Goal: Task Accomplishment & Management: Manage account settings

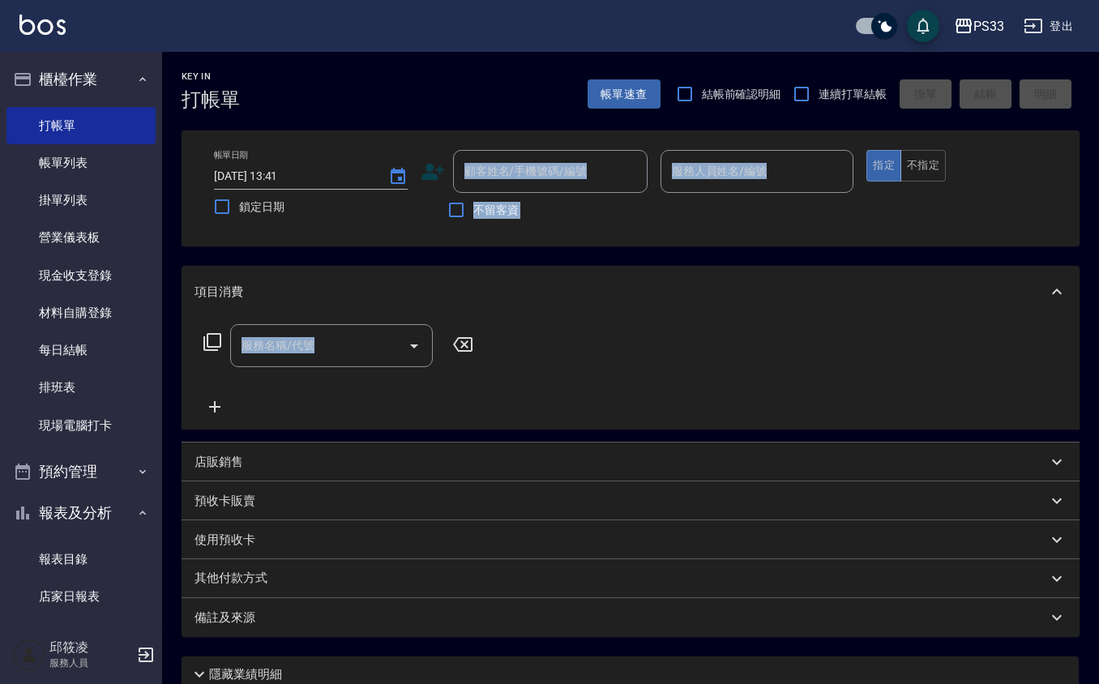
scroll to position [11, 0]
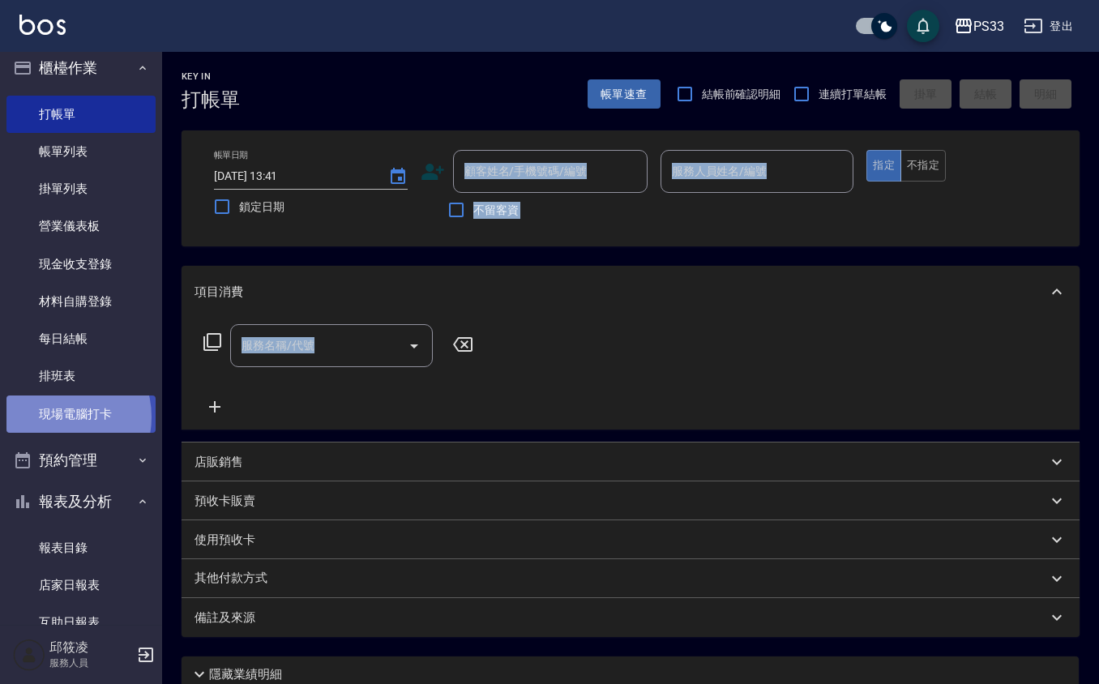
click at [59, 417] on link "現場電腦打卡" at bounding box center [80, 414] width 149 height 37
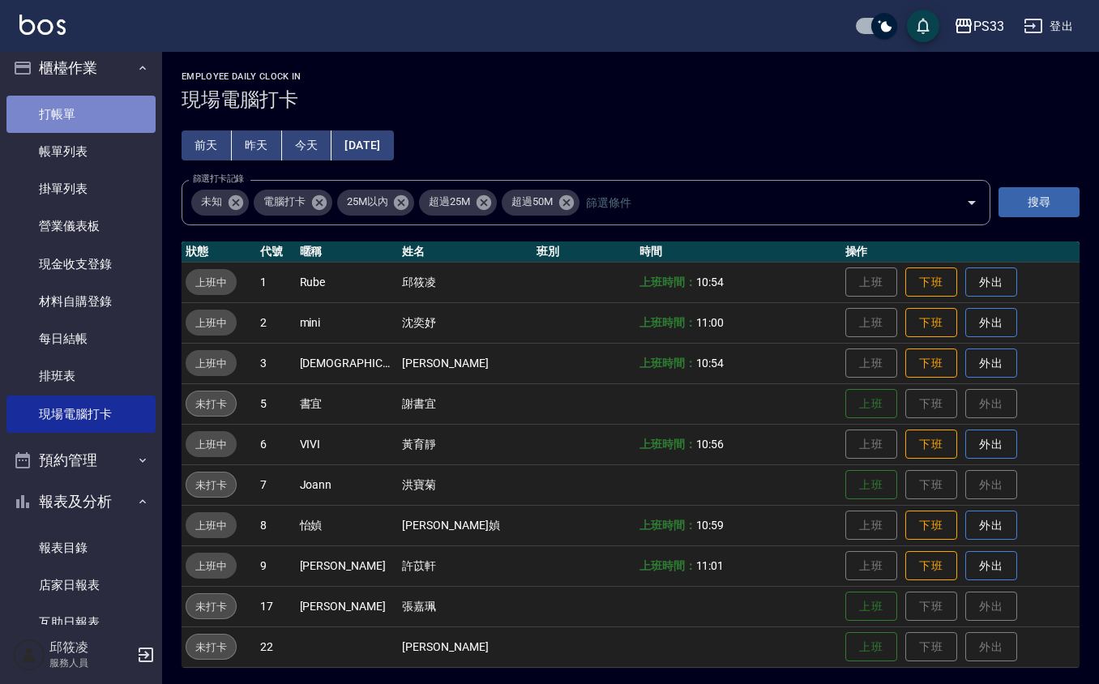
click at [97, 127] on link "打帳單" at bounding box center [80, 114] width 149 height 37
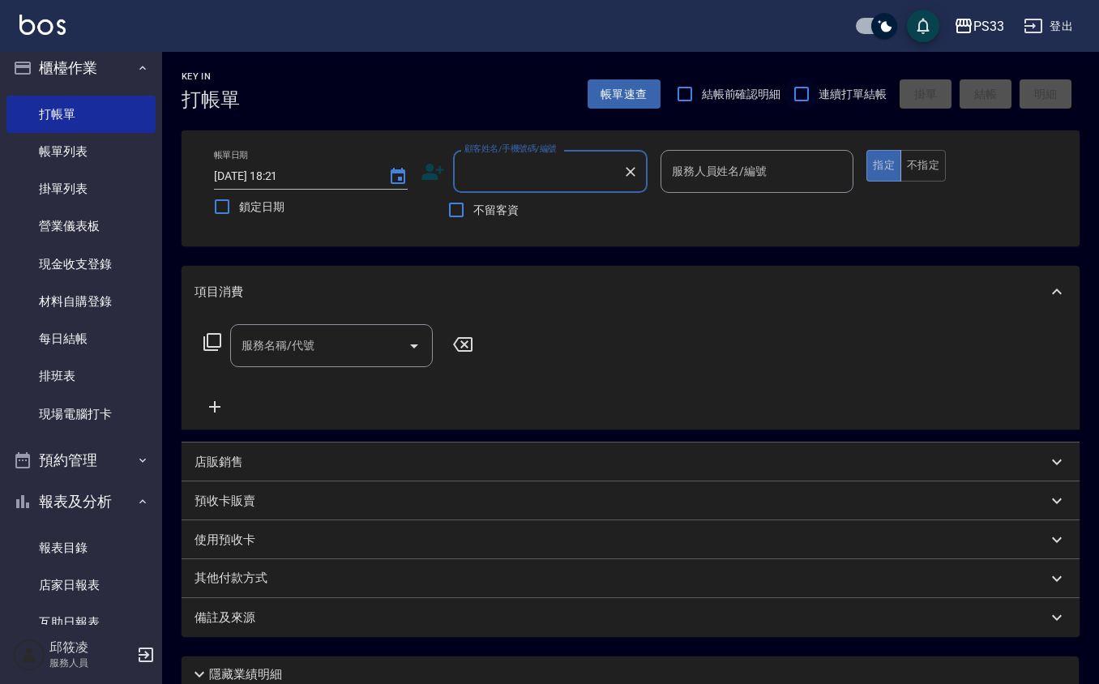
click at [808, 101] on input "連續打單結帳" at bounding box center [802, 94] width 34 height 34
checkbox input "true"
click at [425, 175] on icon at bounding box center [433, 172] width 23 height 16
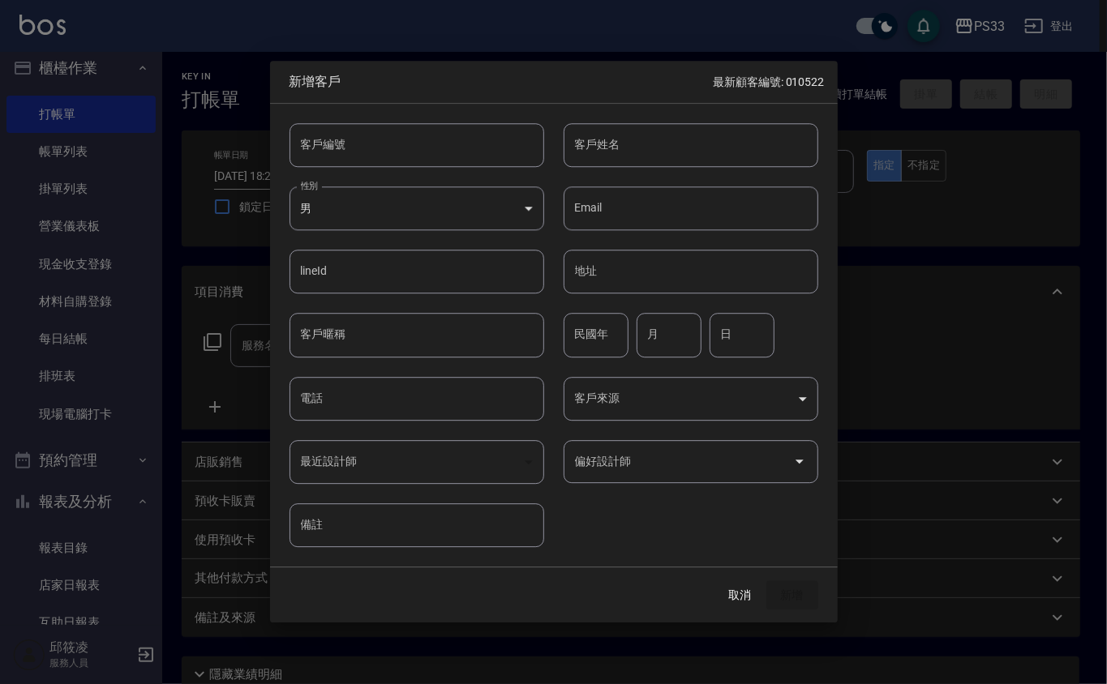
click at [436, 141] on input "客戶編號" at bounding box center [416, 145] width 255 height 44
type input "140501"
type input "郭錞瑄"
type input "9"
type input "81"
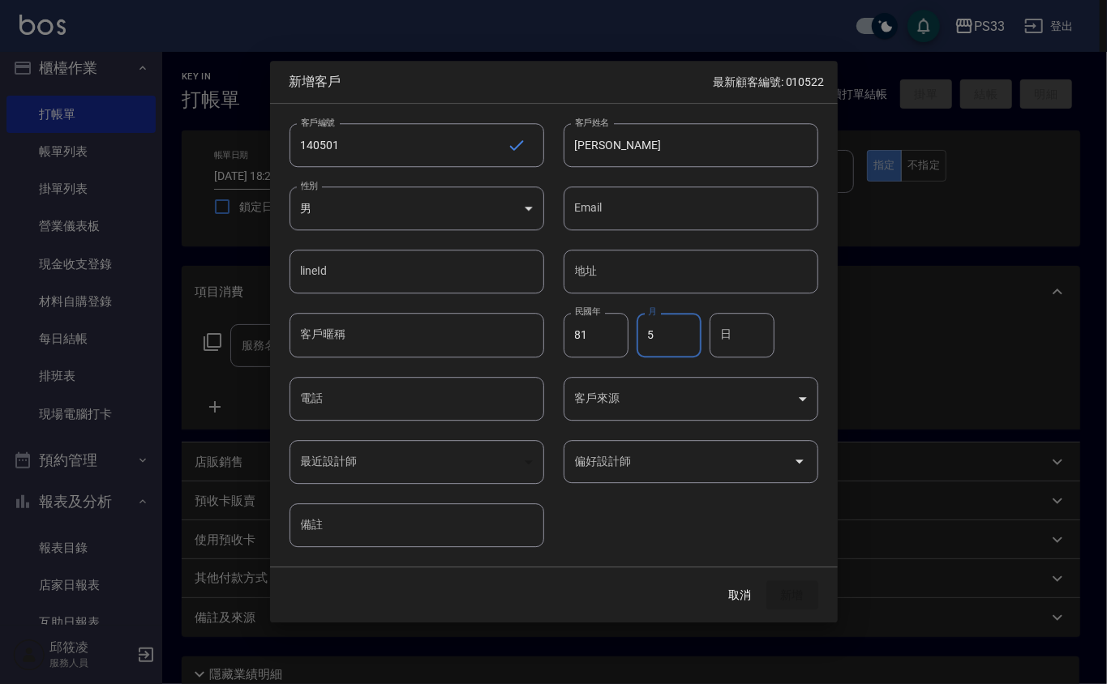
type input "5"
type input "1"
type input "0910602001"
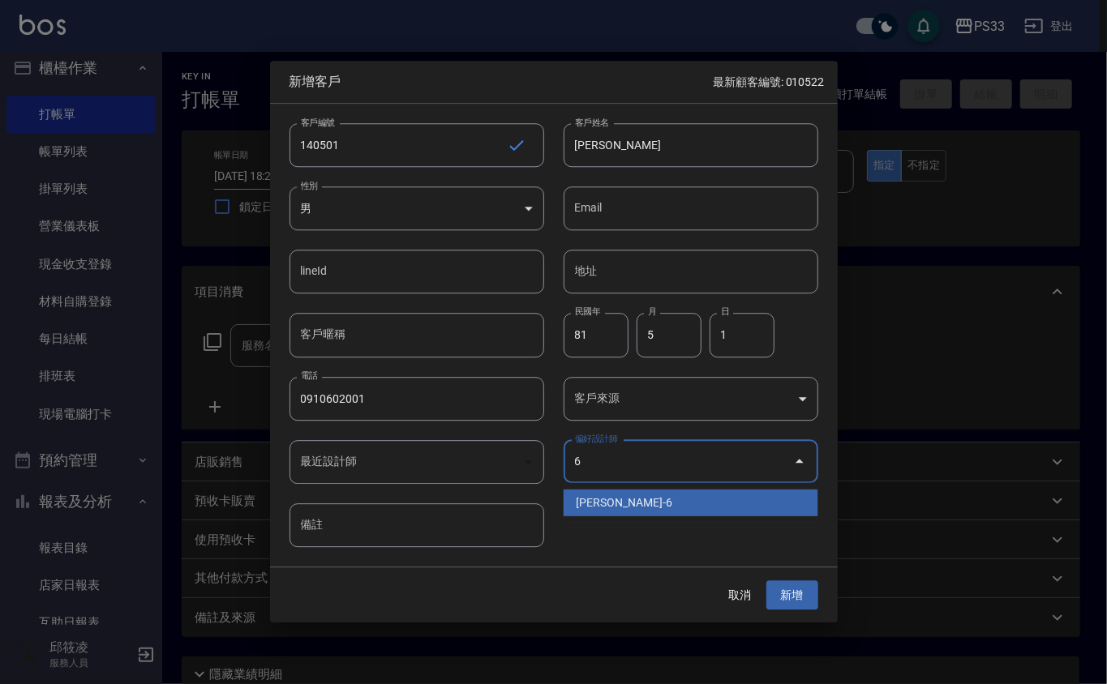
type input "黃育靜"
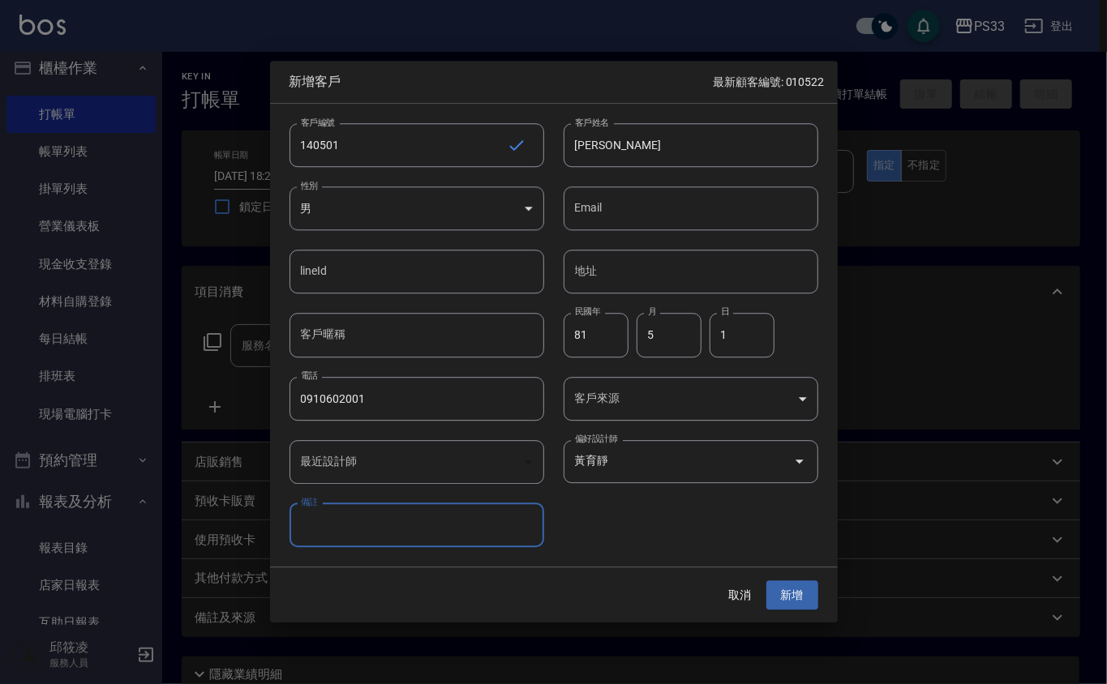
click at [766, 581] on button "新增" at bounding box center [792, 596] width 52 height 30
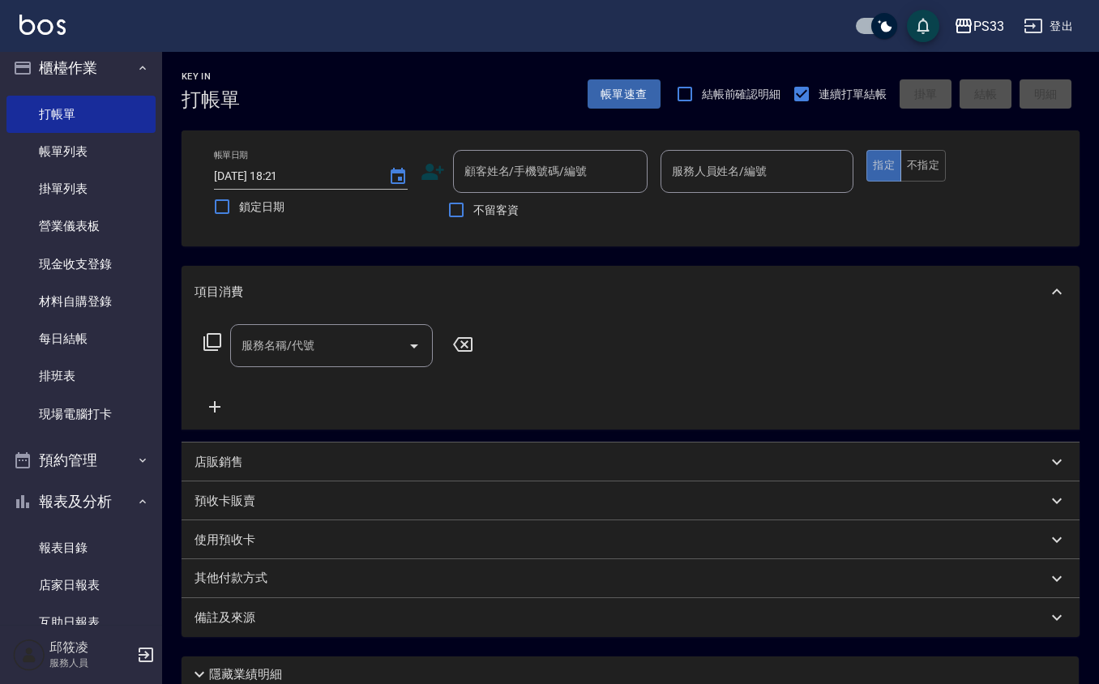
click at [435, 167] on icon at bounding box center [433, 172] width 24 height 24
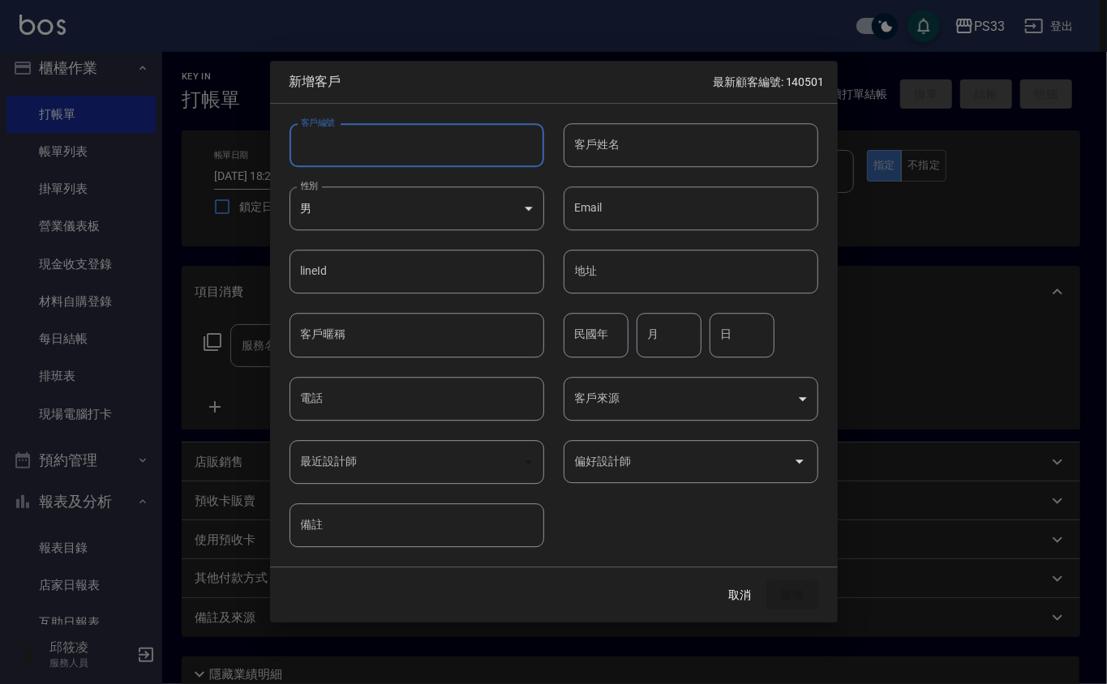
click at [435, 147] on input "客戶編號" at bounding box center [416, 145] width 255 height 44
type input "101216"
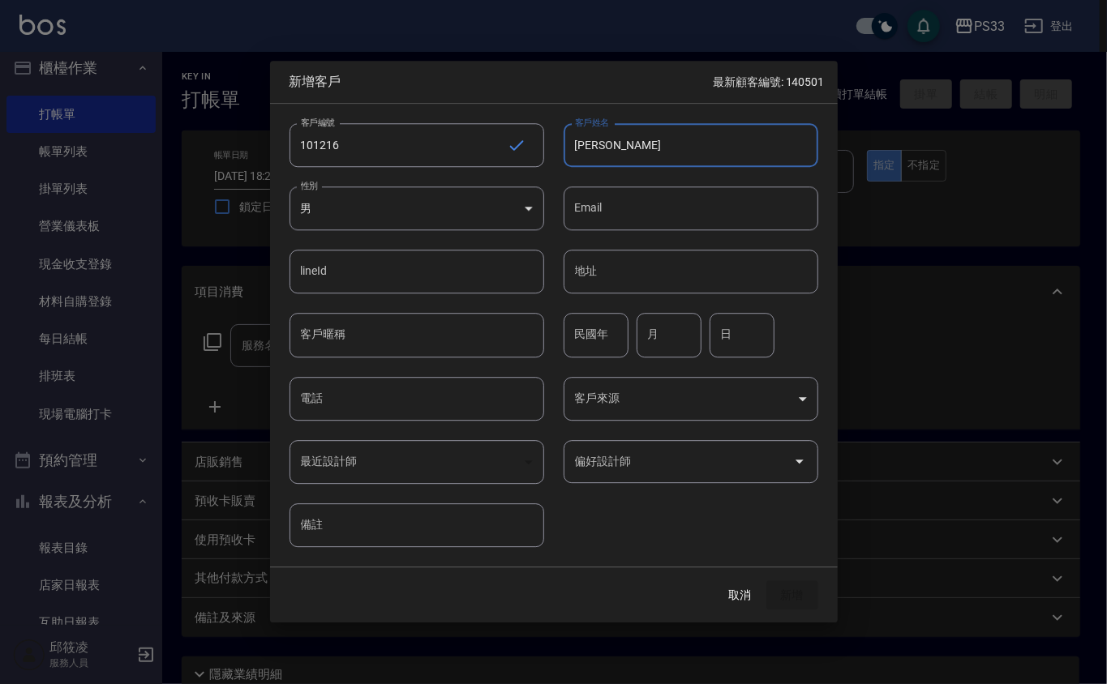
type input "林芳儀"
type input "79"
type input "12"
type input "16"
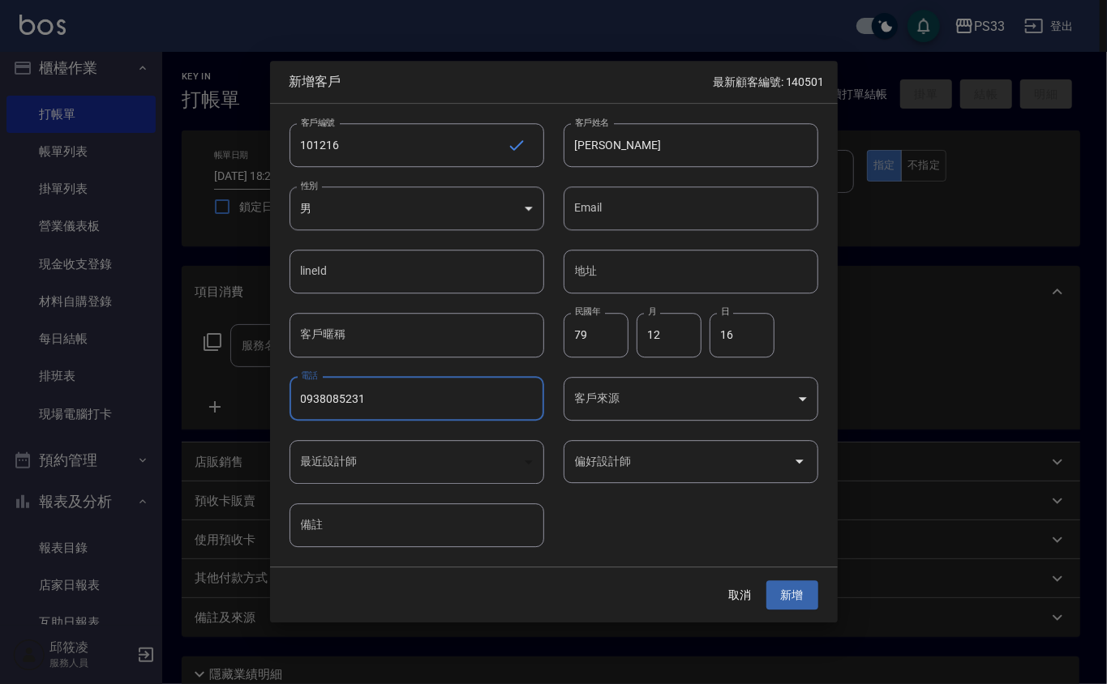
type input "0938085231"
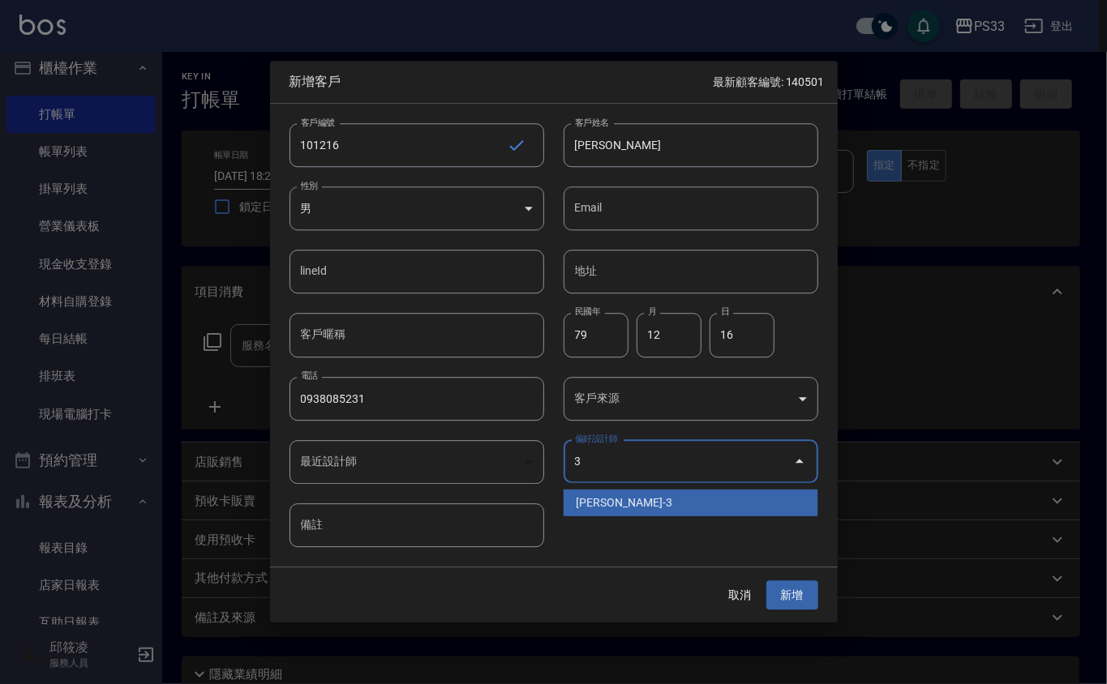
type input "[PERSON_NAME]"
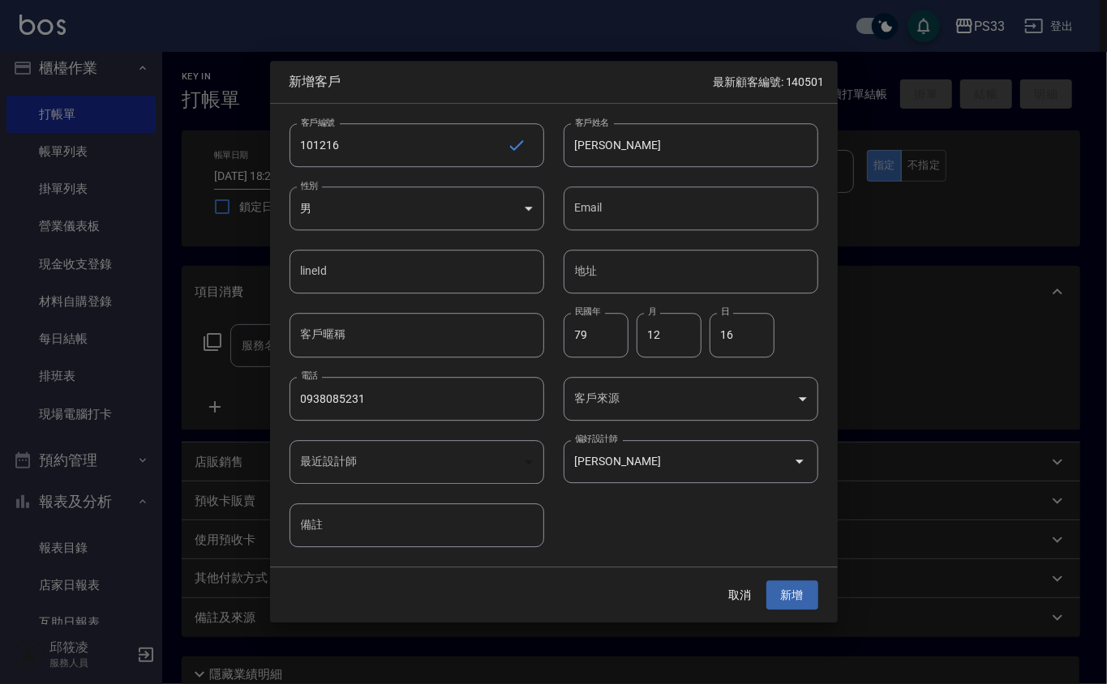
click at [637, 542] on div "客戶編號 101216 ​ 客戶編號 客戶姓名 林芳儀 客戶姓名 性別 男 MALE 性別 Email Email lineId lineId 地址 地址 客…" at bounding box center [544, 325] width 548 height 443
click at [799, 601] on button "新增" at bounding box center [792, 596] width 52 height 30
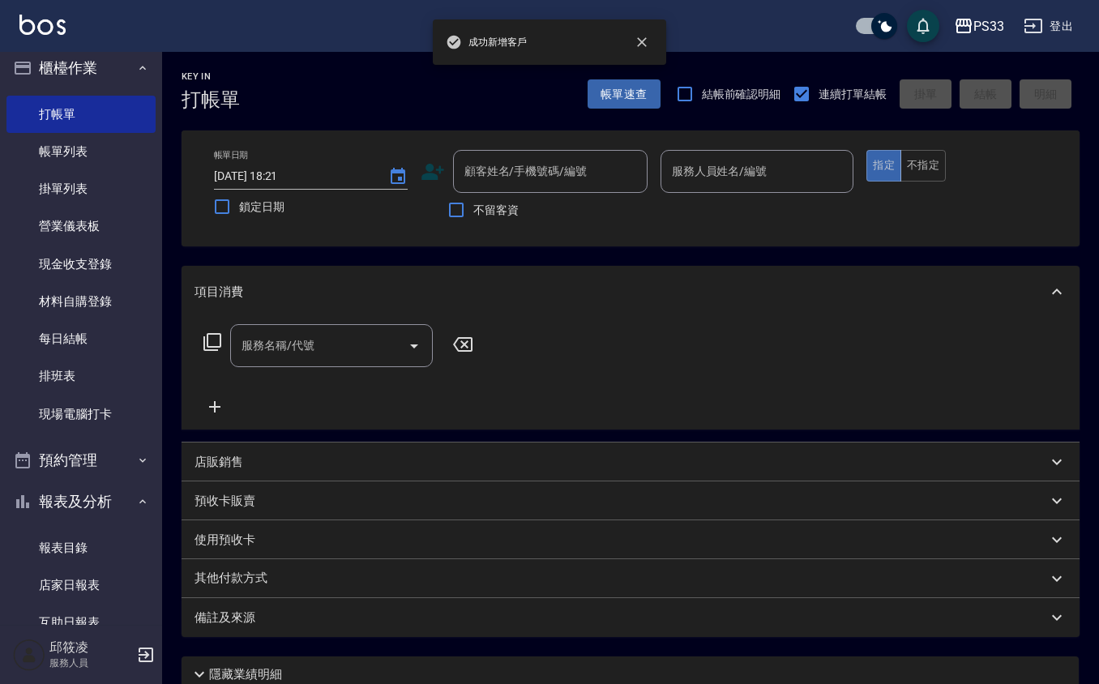
click at [435, 174] on icon at bounding box center [433, 172] width 23 height 16
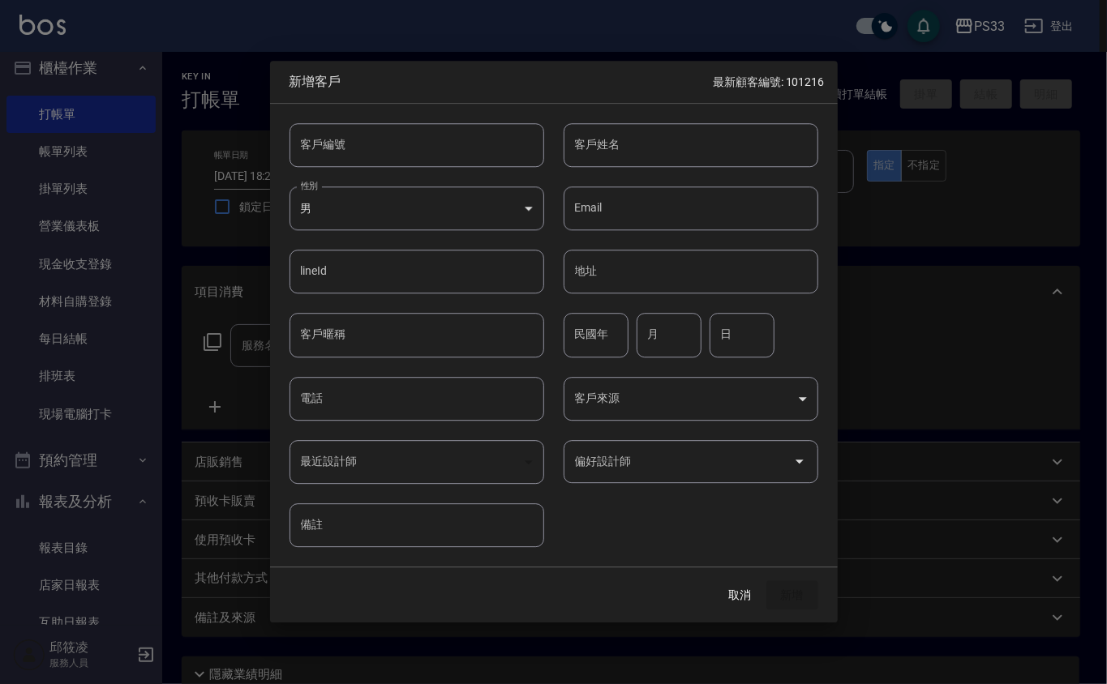
drag, startPoint x: 435, startPoint y: 160, endPoint x: 438, endPoint y: 136, distance: 23.6
click at [438, 138] on input "客戶編號" at bounding box center [416, 145] width 255 height 44
type input "180914"
type input "黃秋慈"
type input "64"
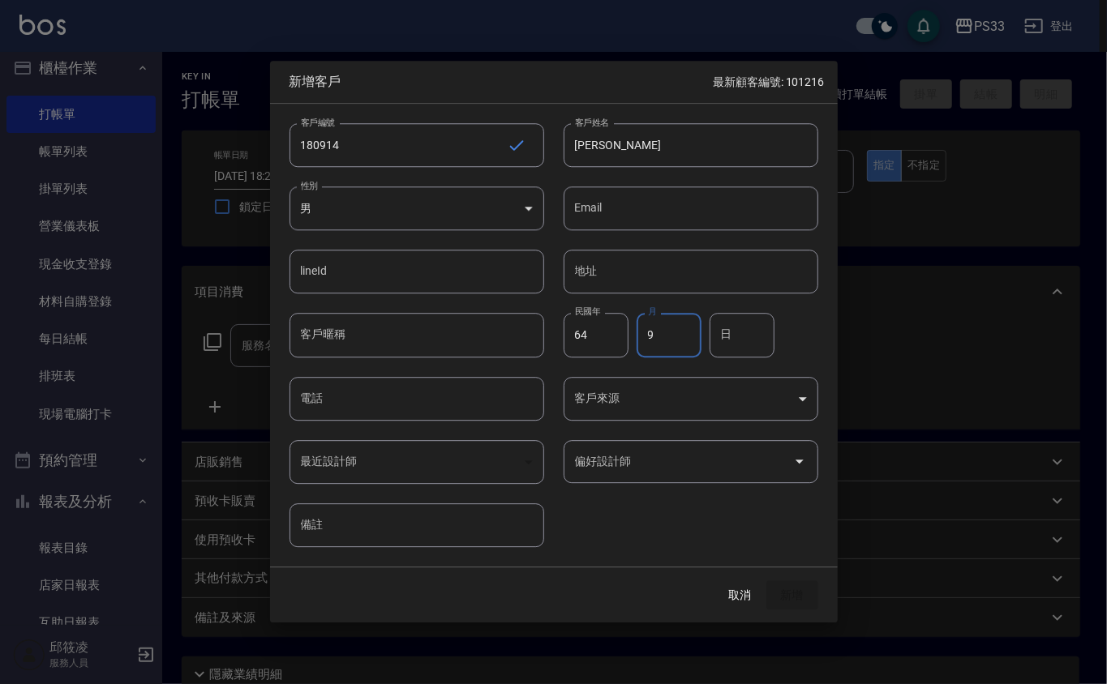
type input "9"
type input "14"
type input "0921087914"
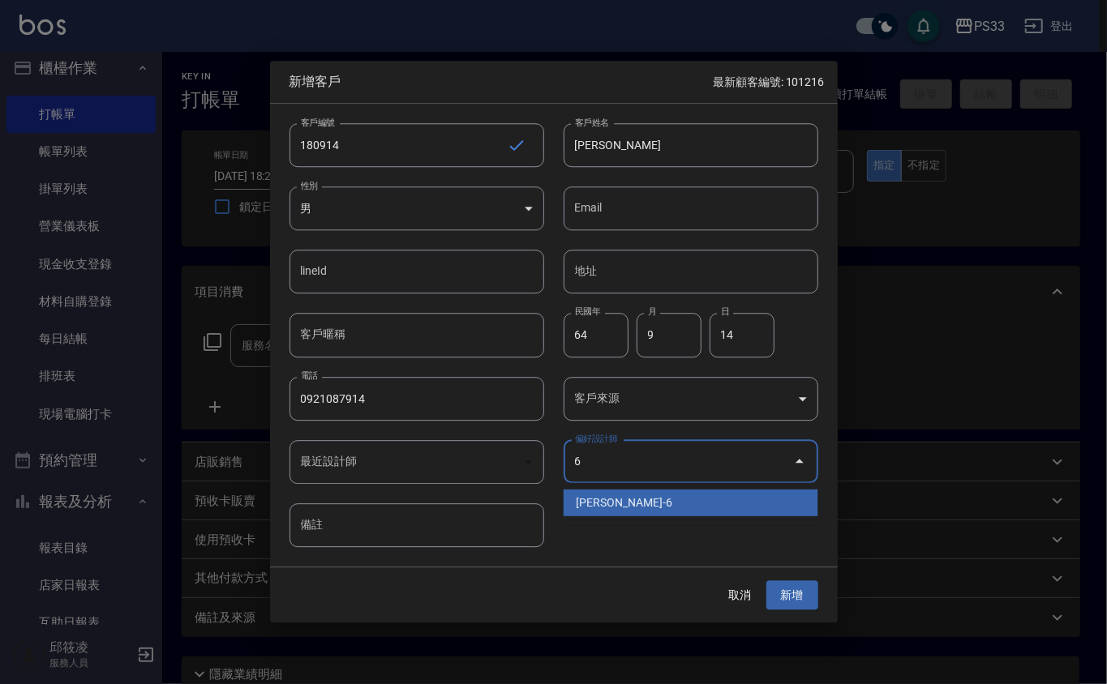
type input "黃育靜"
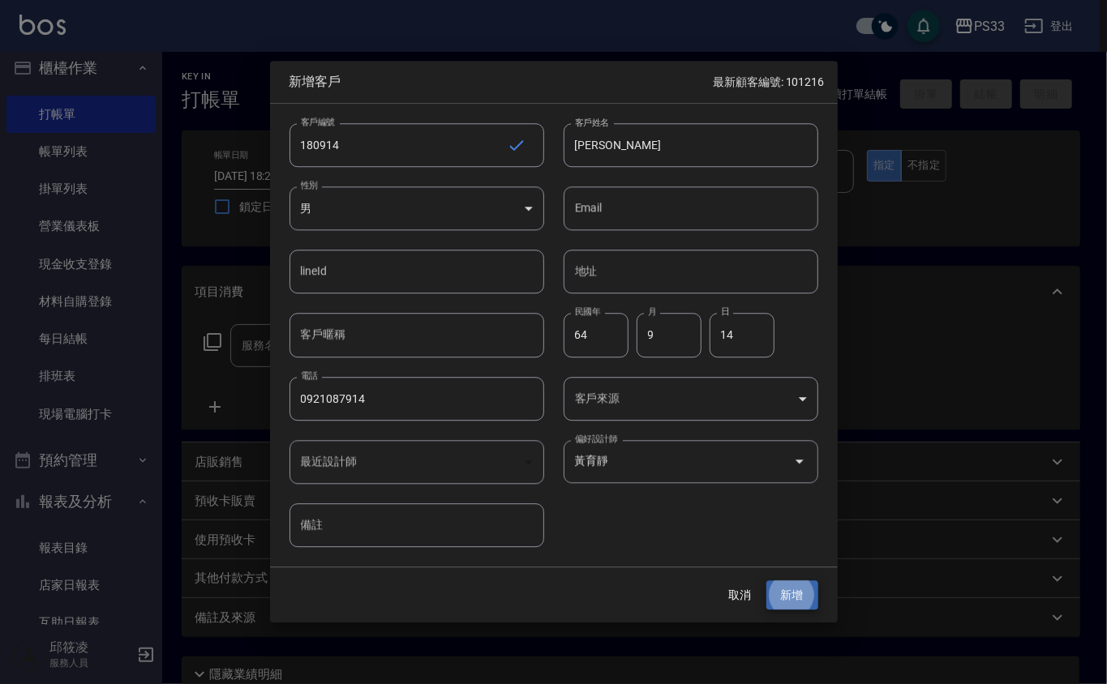
click at [766, 581] on button "新增" at bounding box center [792, 596] width 52 height 30
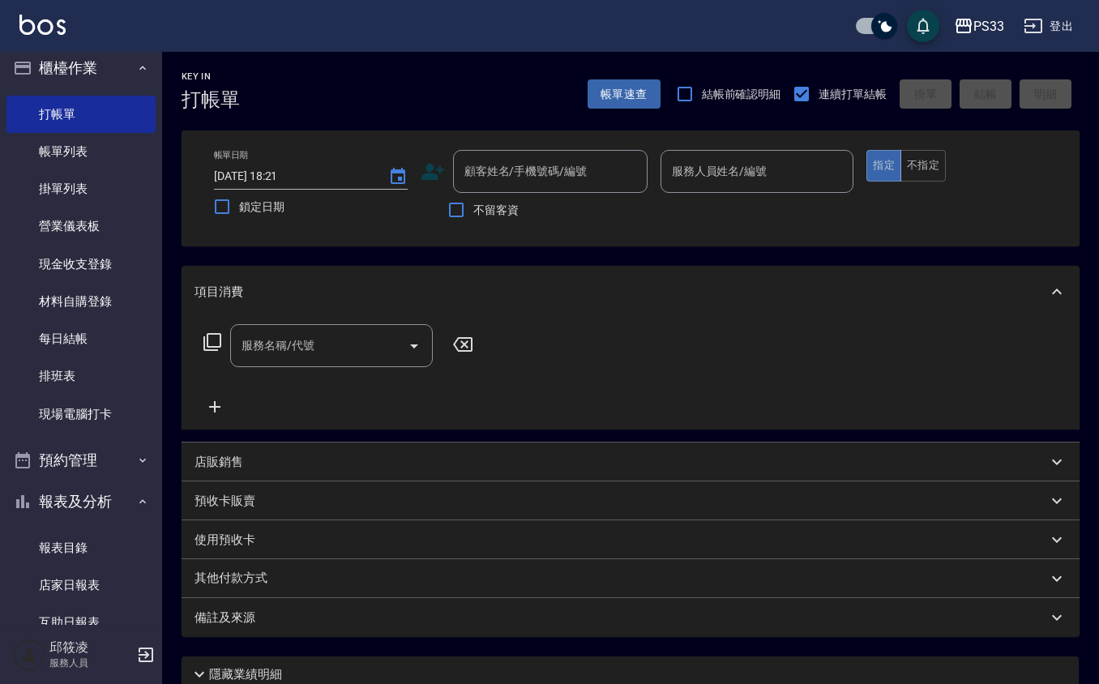
click at [429, 180] on icon at bounding box center [433, 172] width 24 height 24
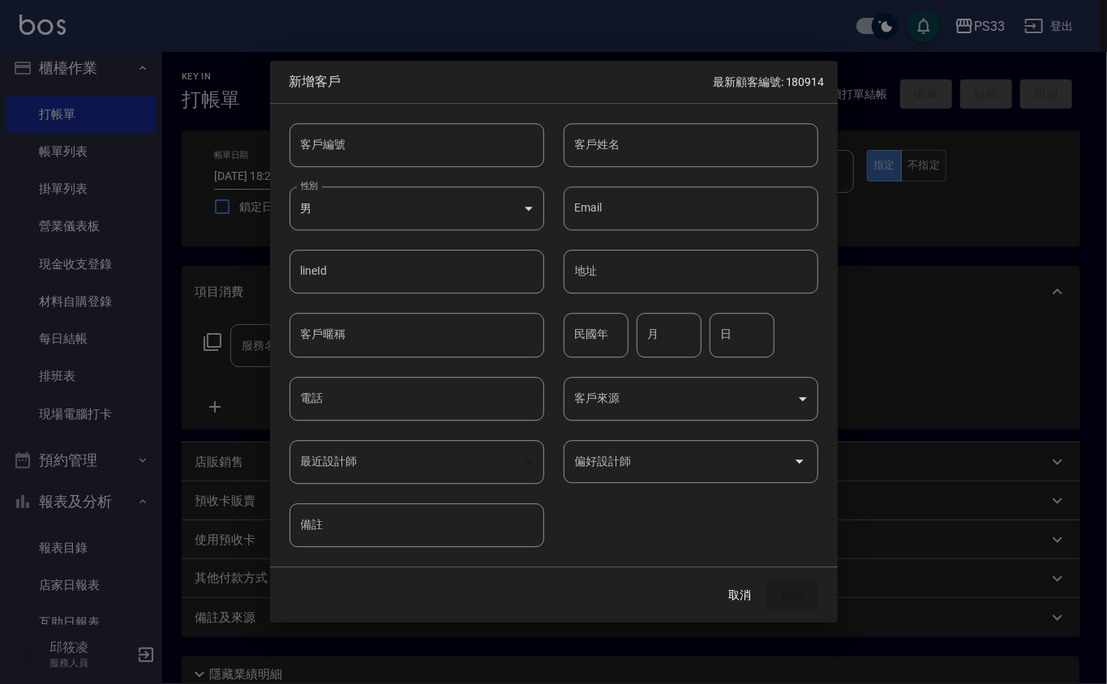
click at [426, 162] on input "客戶編號" at bounding box center [416, 145] width 255 height 44
type input "021226"
type input "砰"
type input "彭慧君"
type input "69"
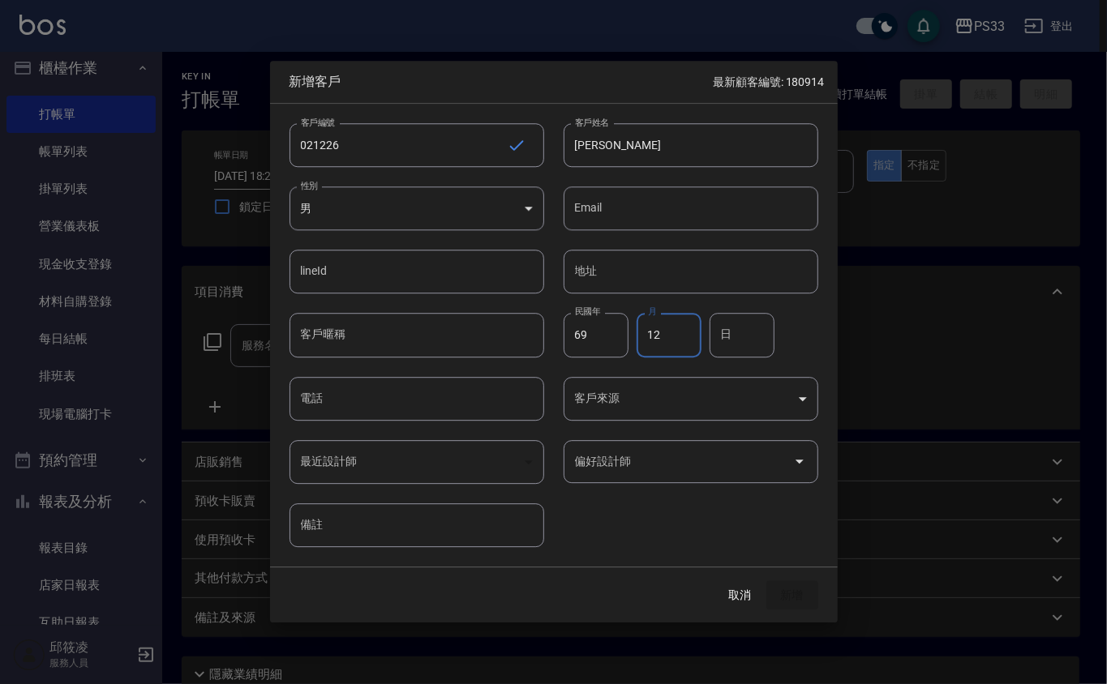
type input "12"
type input "26"
type input "0986827806"
click at [705, 469] on input "偏好設計師" at bounding box center [679, 462] width 216 height 28
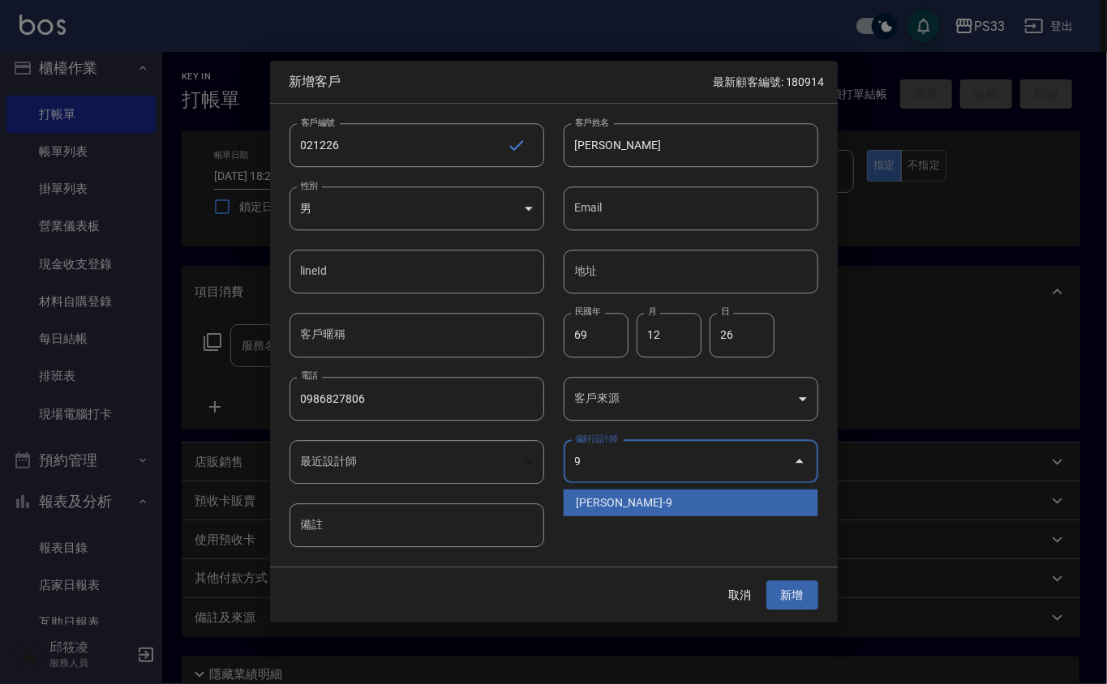
type input "許苡軒"
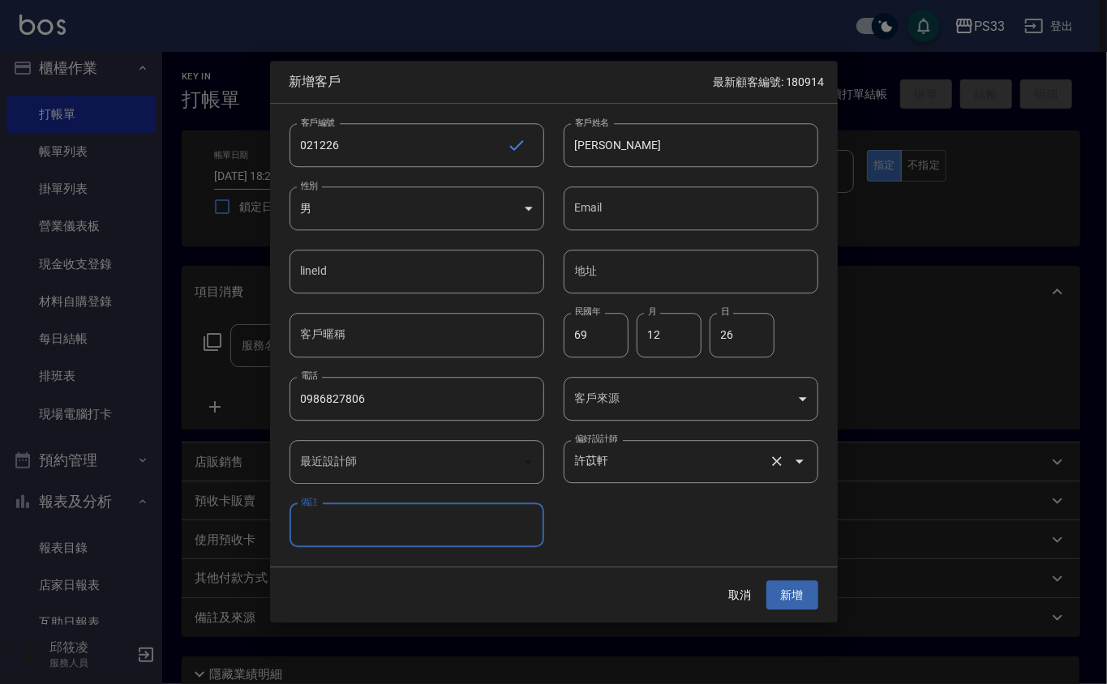
click at [766, 581] on button "新增" at bounding box center [792, 596] width 52 height 30
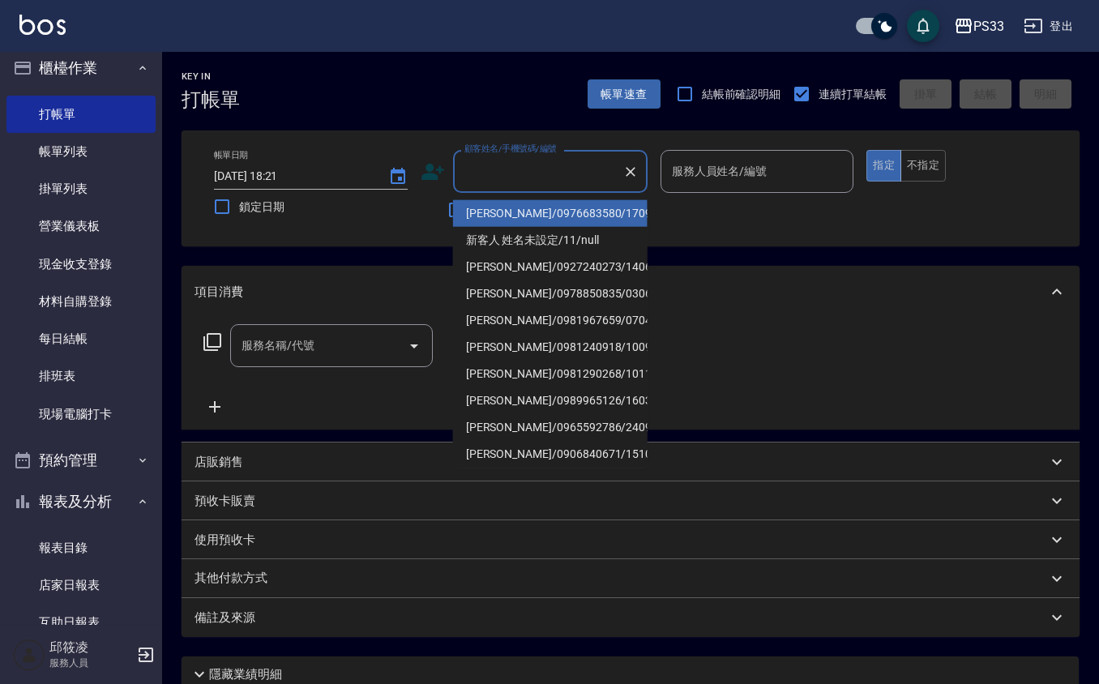
click at [537, 165] on input "顧客姓名/手機號碼/編號" at bounding box center [539, 171] width 156 height 28
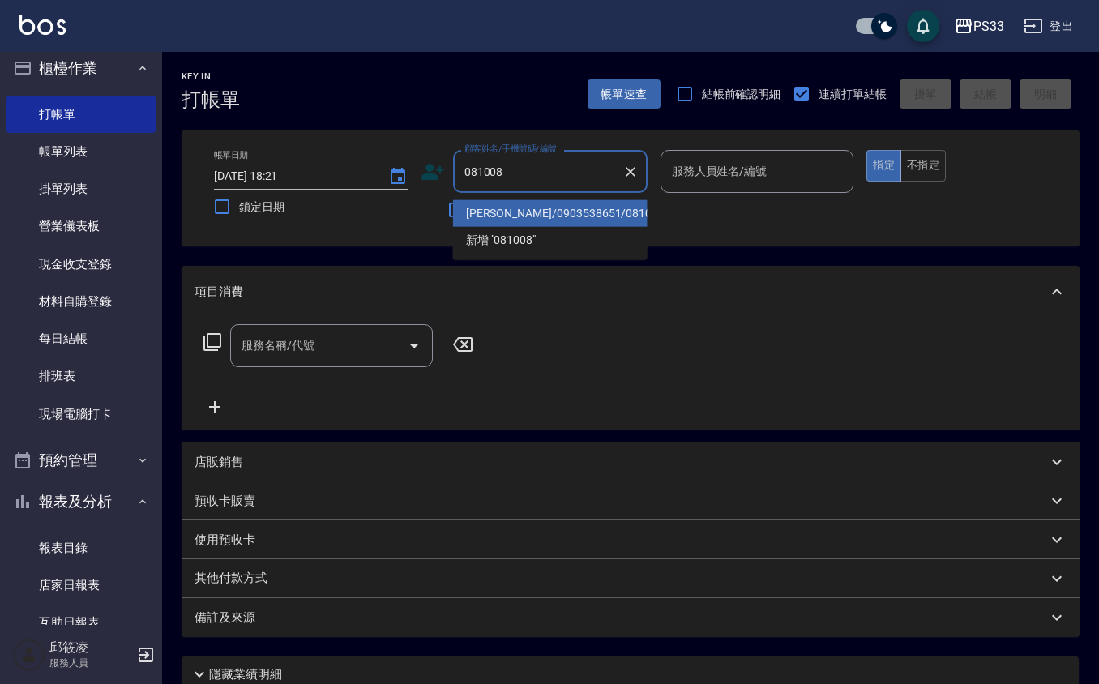
type input "吳怡廷/0903538651/081008"
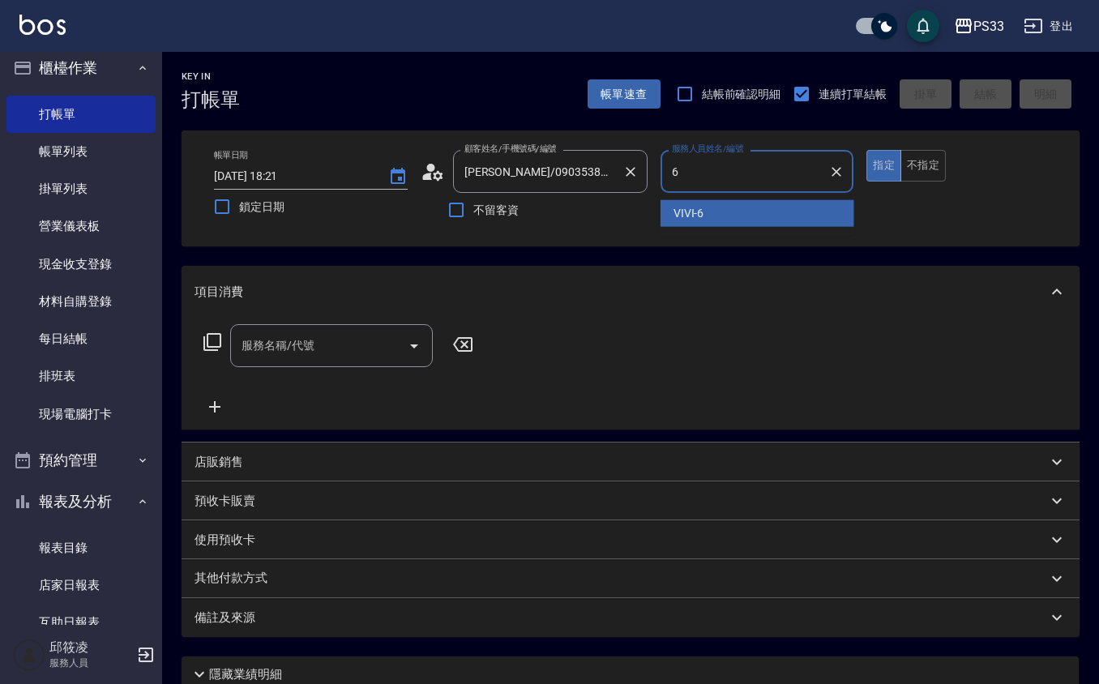
type input "VIVI-6"
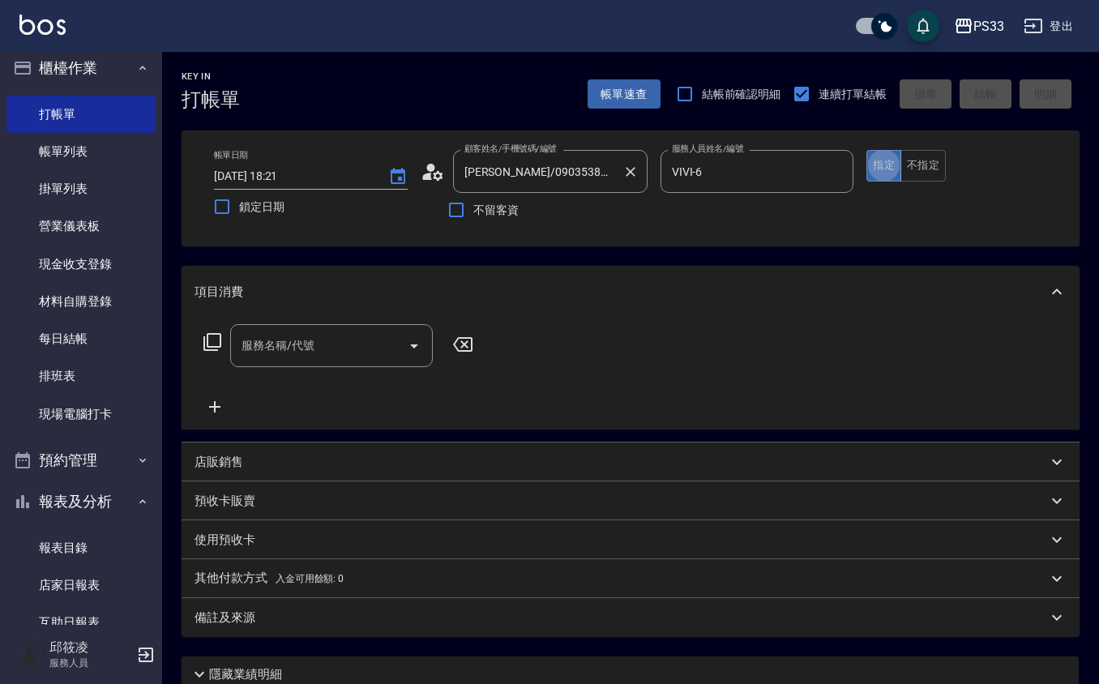
type button "true"
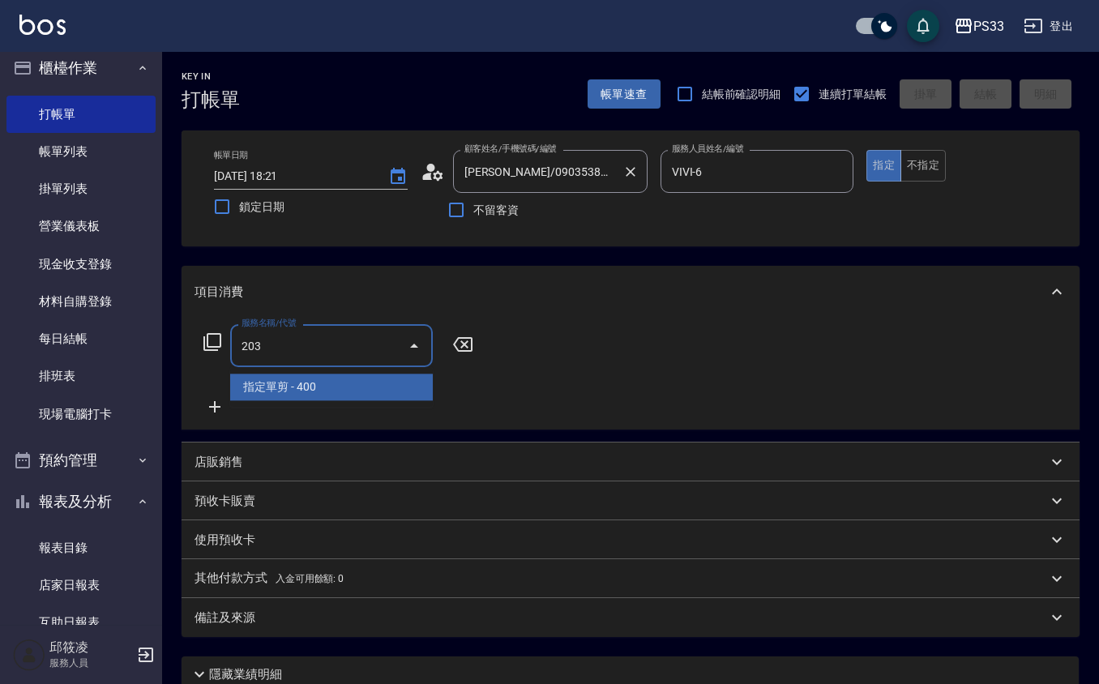
type input "指定單剪(203)"
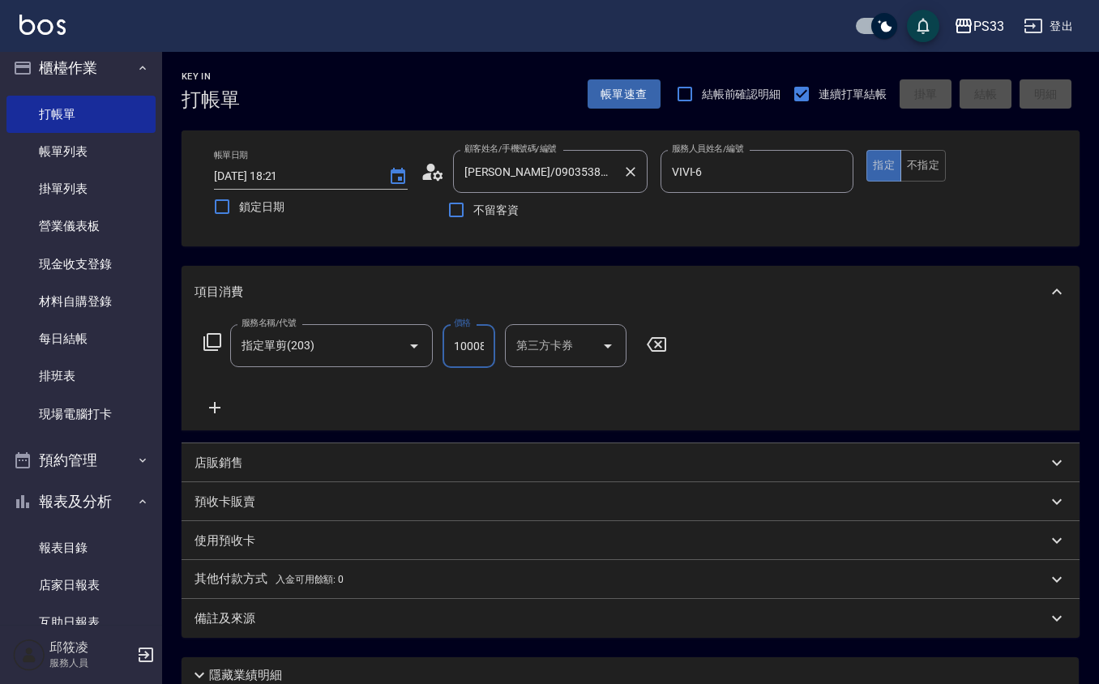
scroll to position [0, 1]
type input "100081"
type input "2025/09/24 18:44"
type input "0"
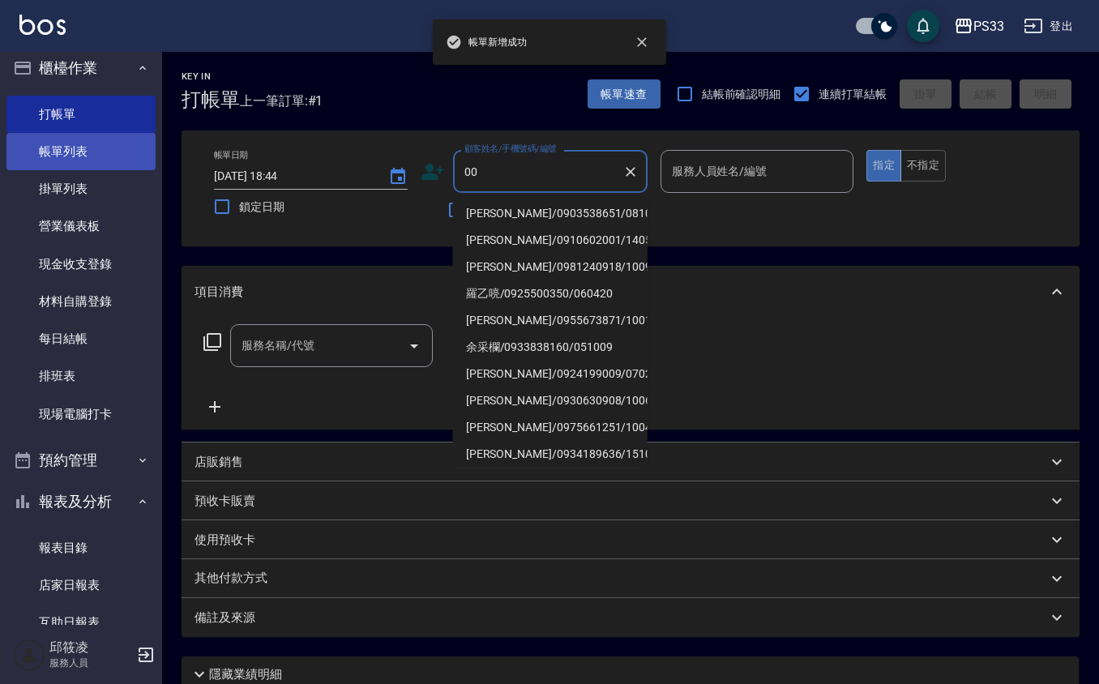
type input "00"
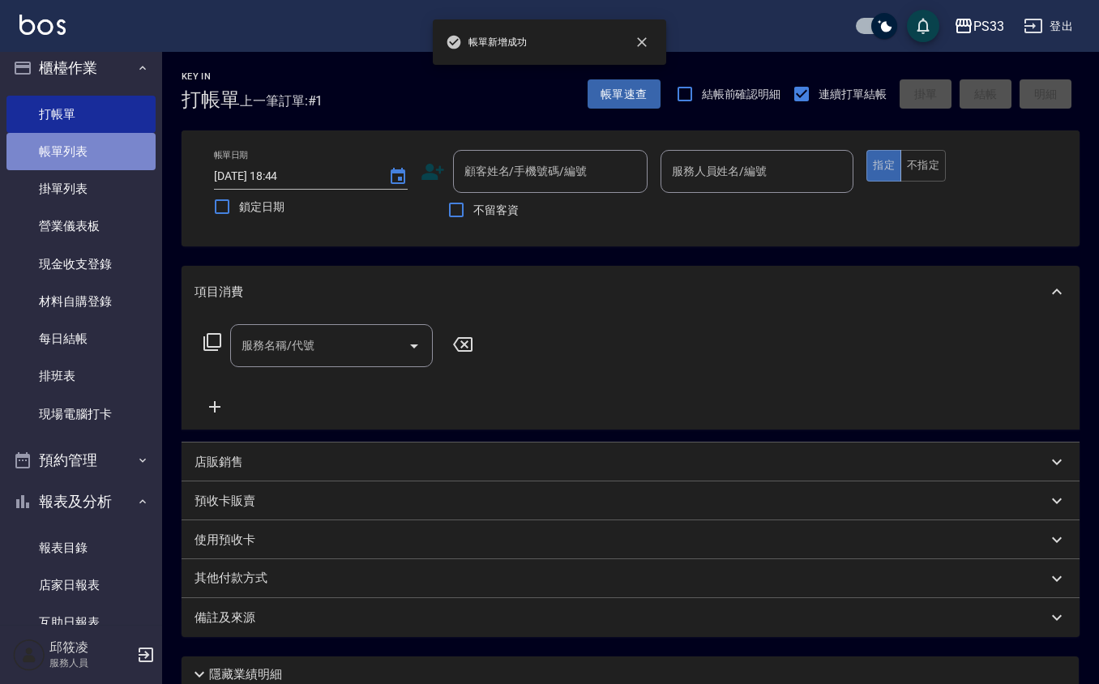
click at [110, 136] on link "帳單列表" at bounding box center [80, 151] width 149 height 37
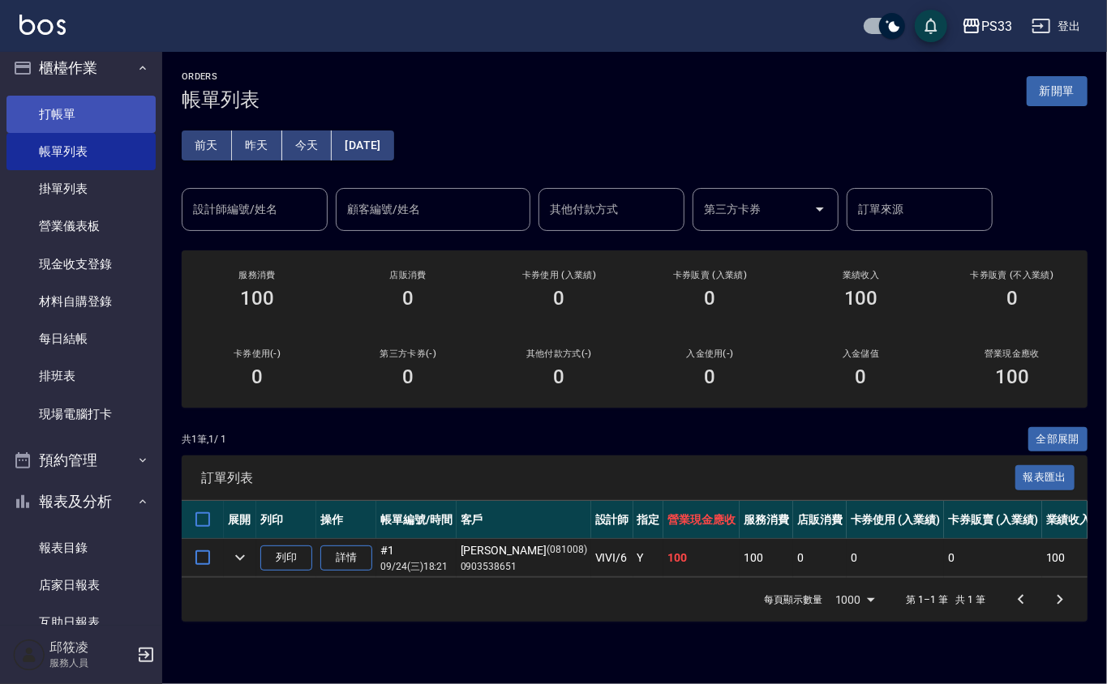
click at [79, 114] on link "打帳單" at bounding box center [80, 114] width 149 height 37
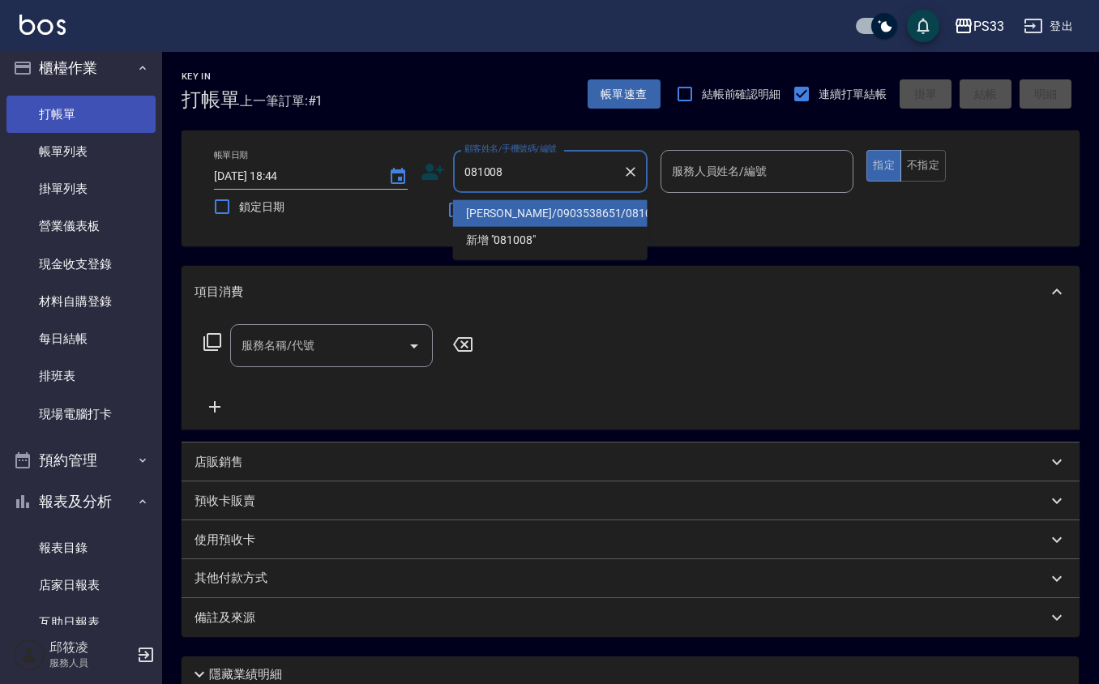
type input "吳怡廷/0903538651/081008"
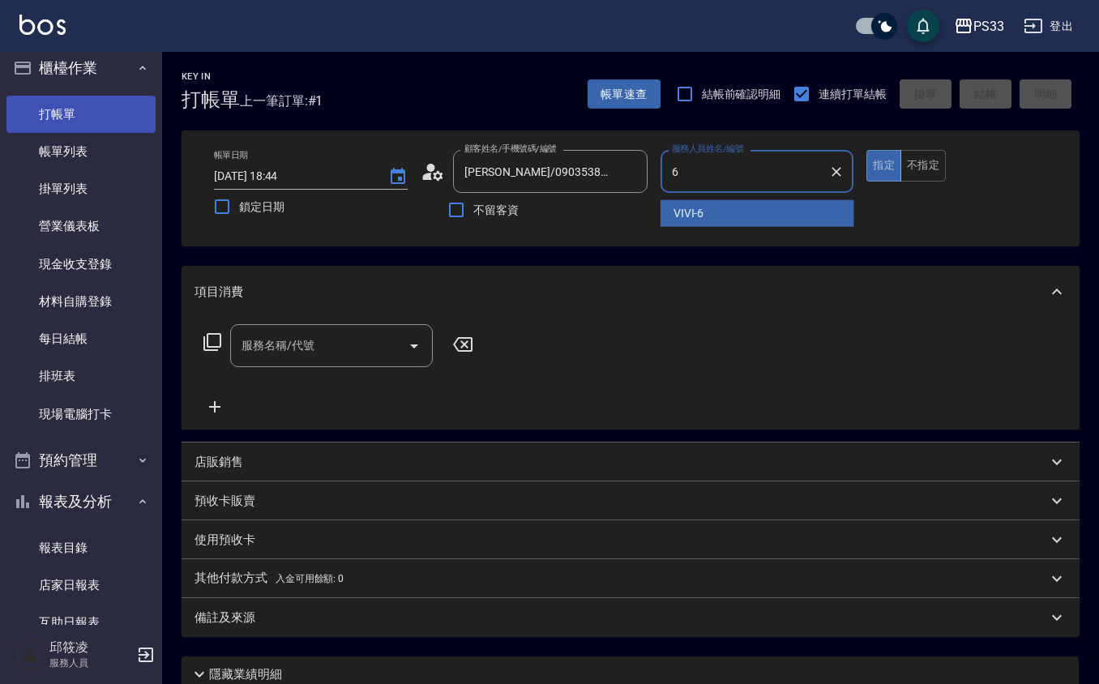
type input "VIVI-6"
type button "true"
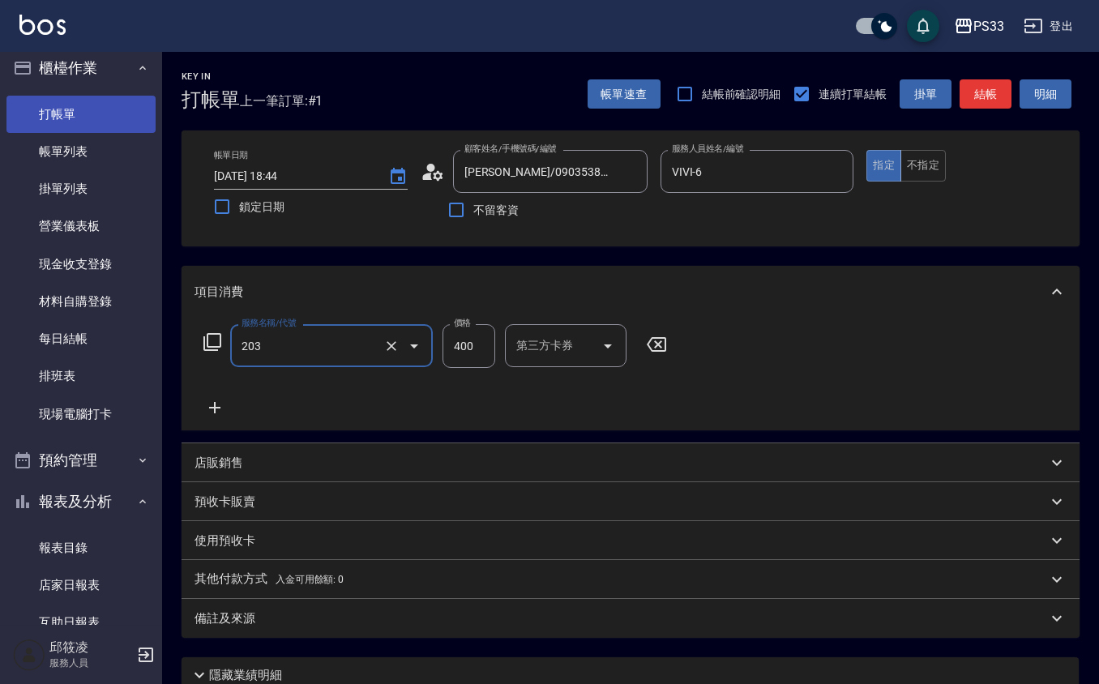
type input "指定單剪(203)"
type input "200"
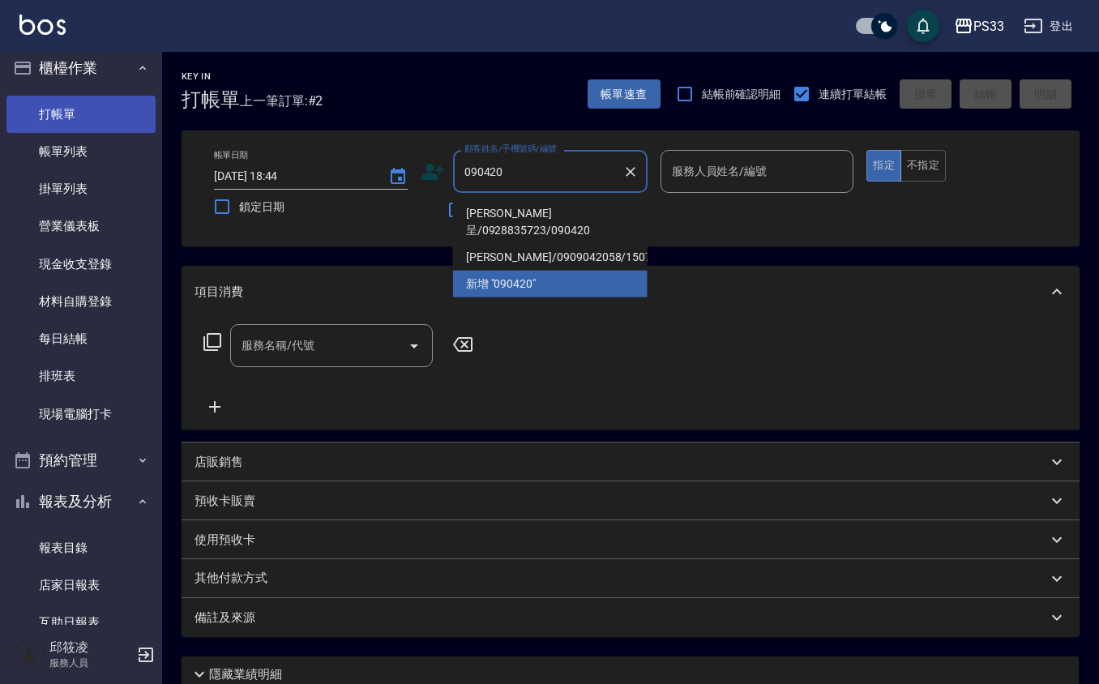
type input "黎祐呈/0928835723/090420"
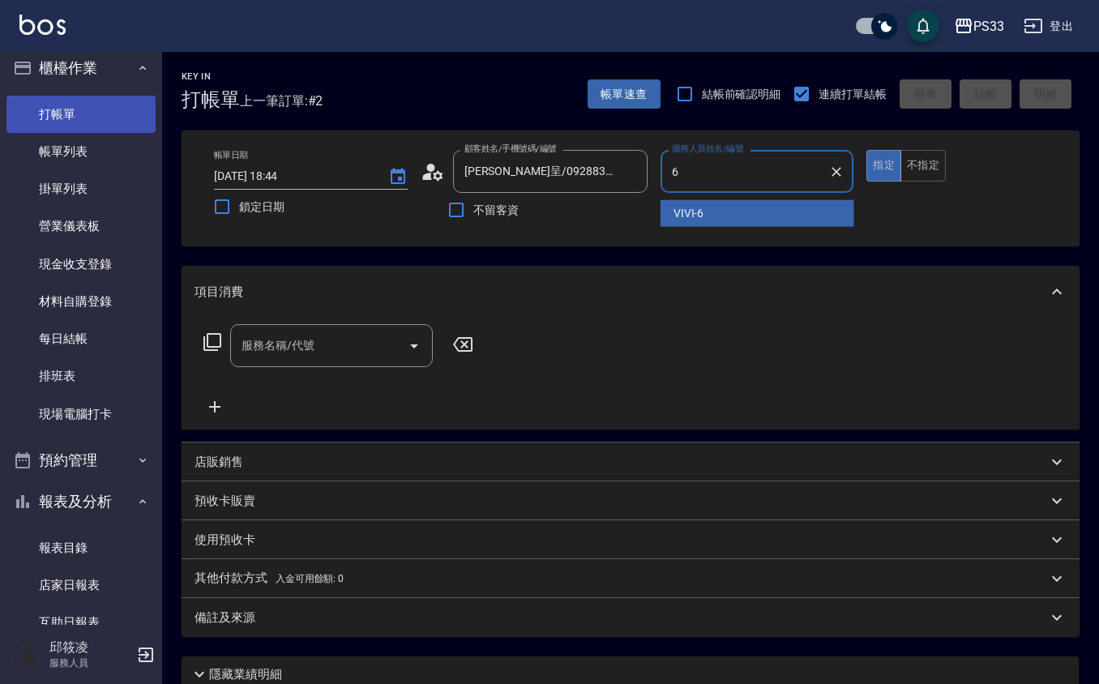
type input "VIVI-6"
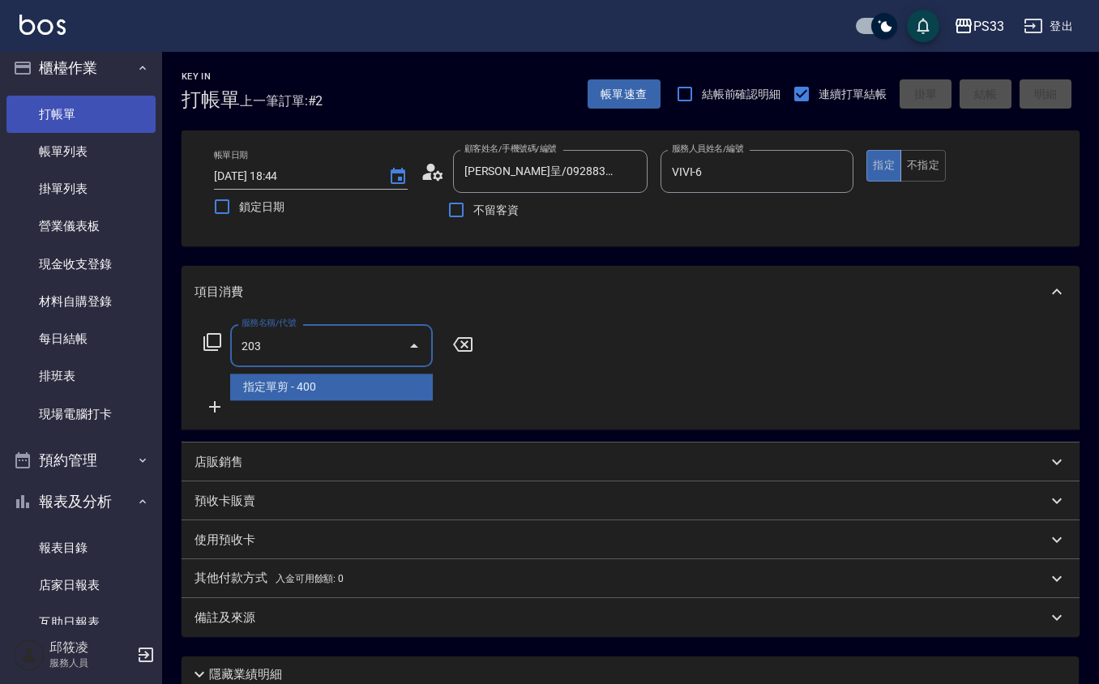
type input "指定單剪(203)"
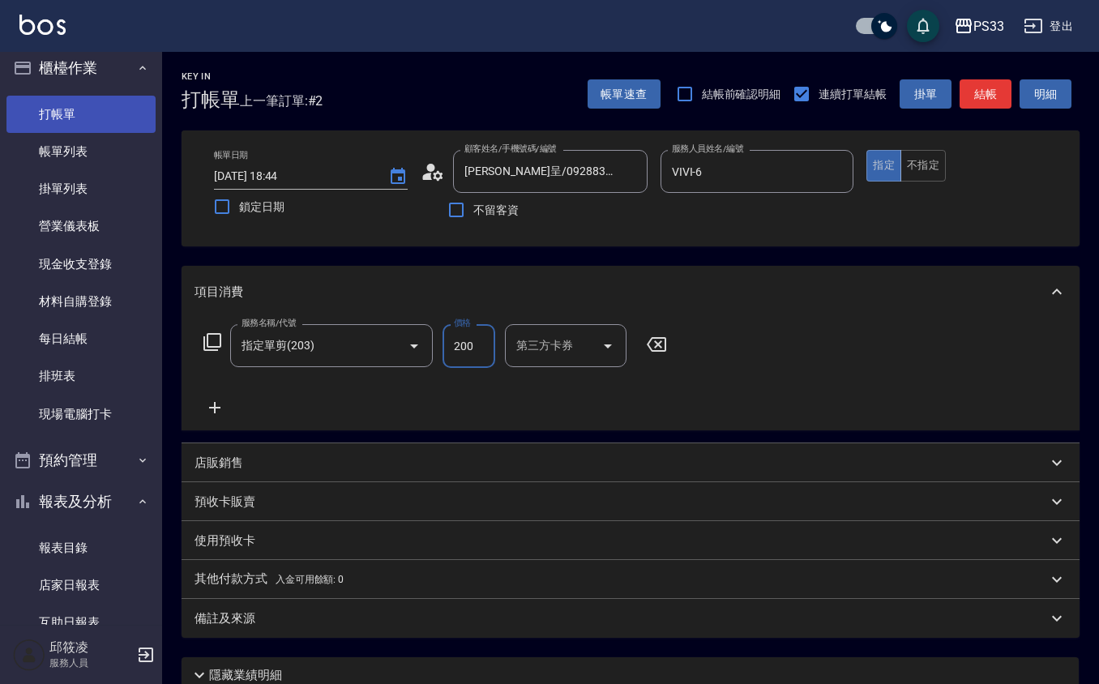
type input "200"
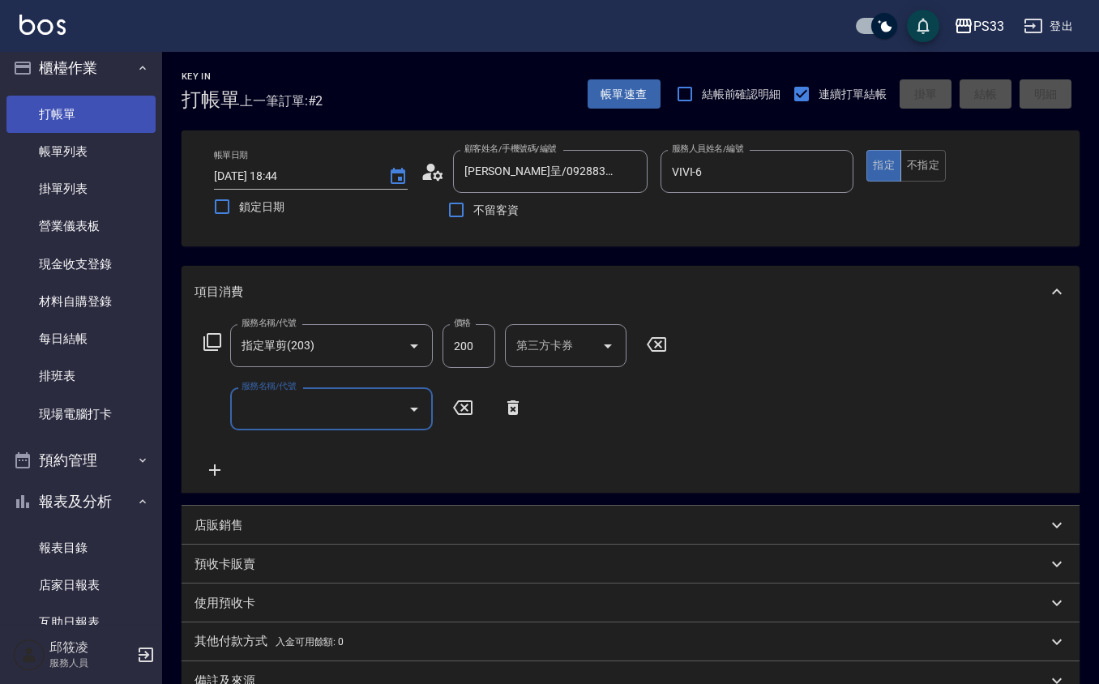
type input "2025/09/24 18:45"
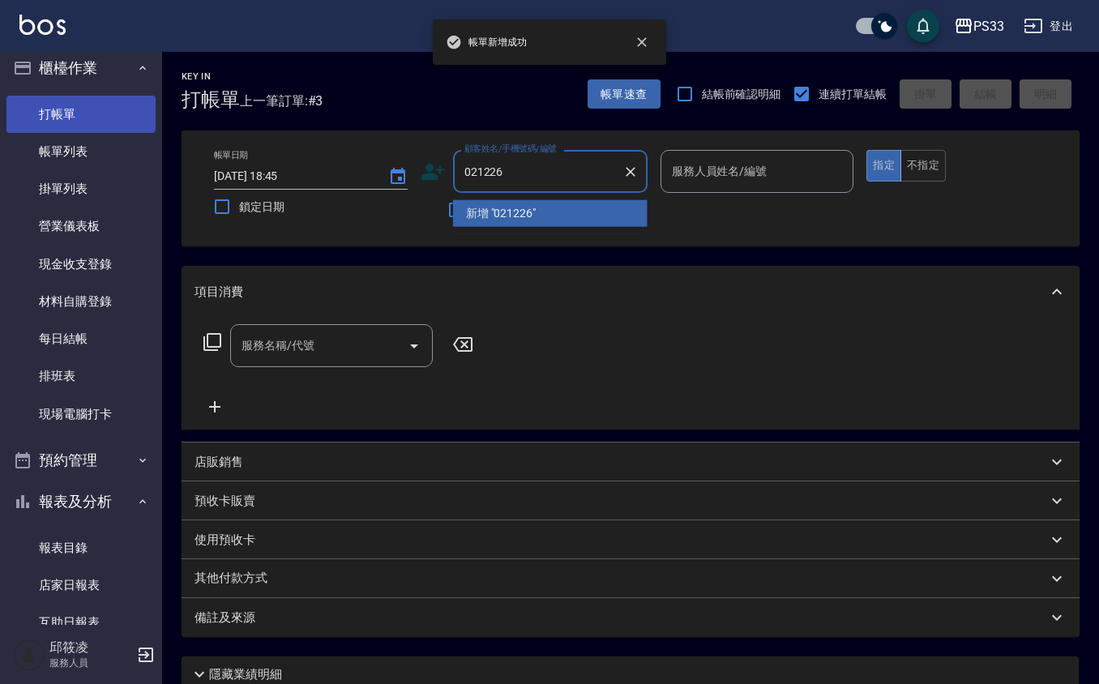
type input "021226"
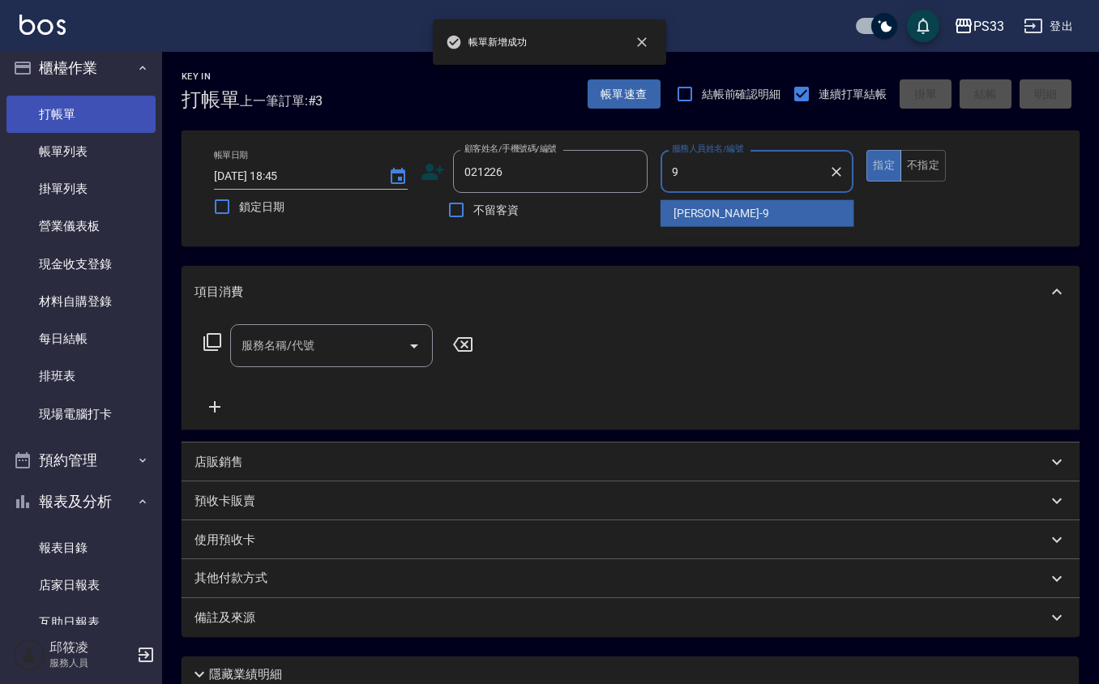
type input "苡軒-9"
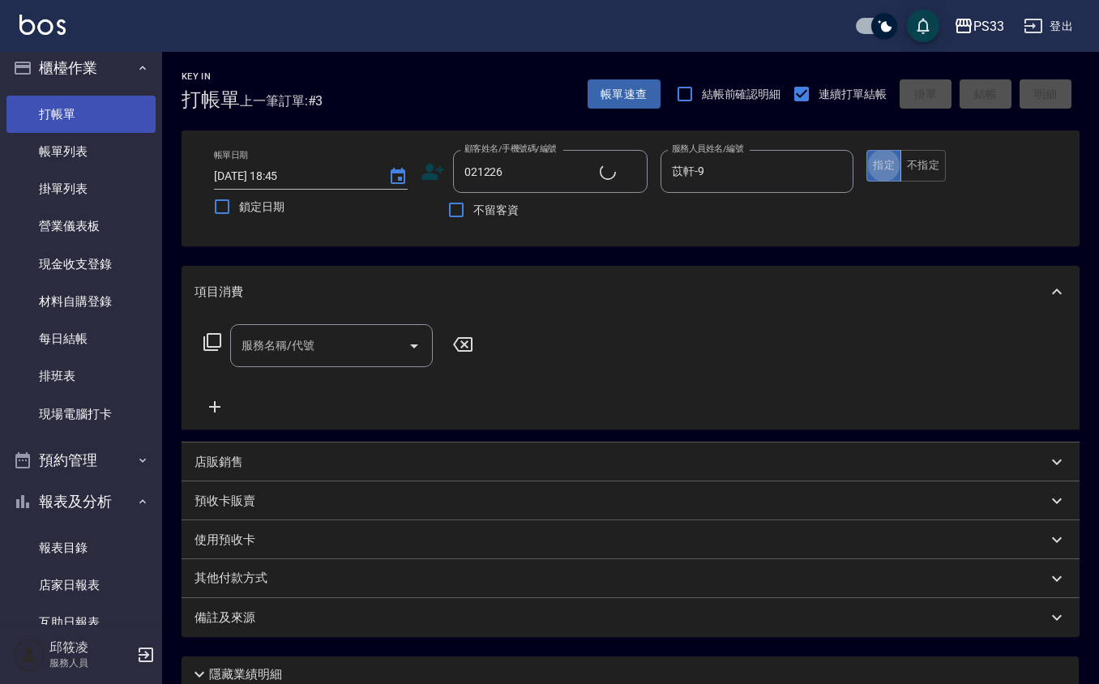
type input "彭慧君/0986827806/021226"
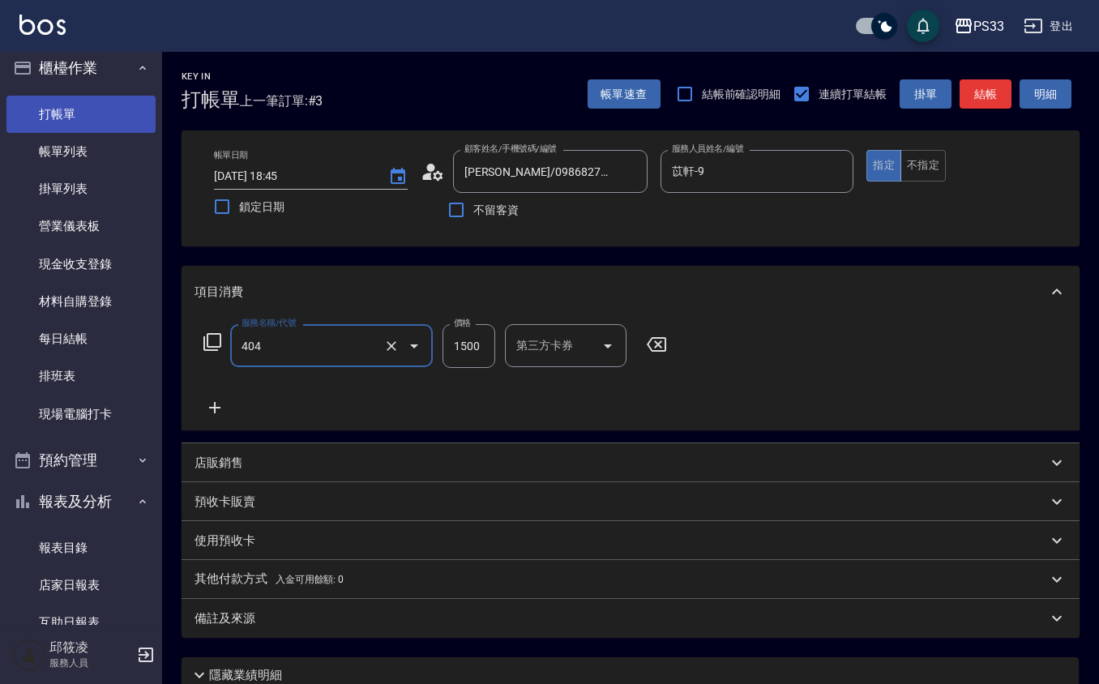
type input "設計染髮(404)"
type input "1099"
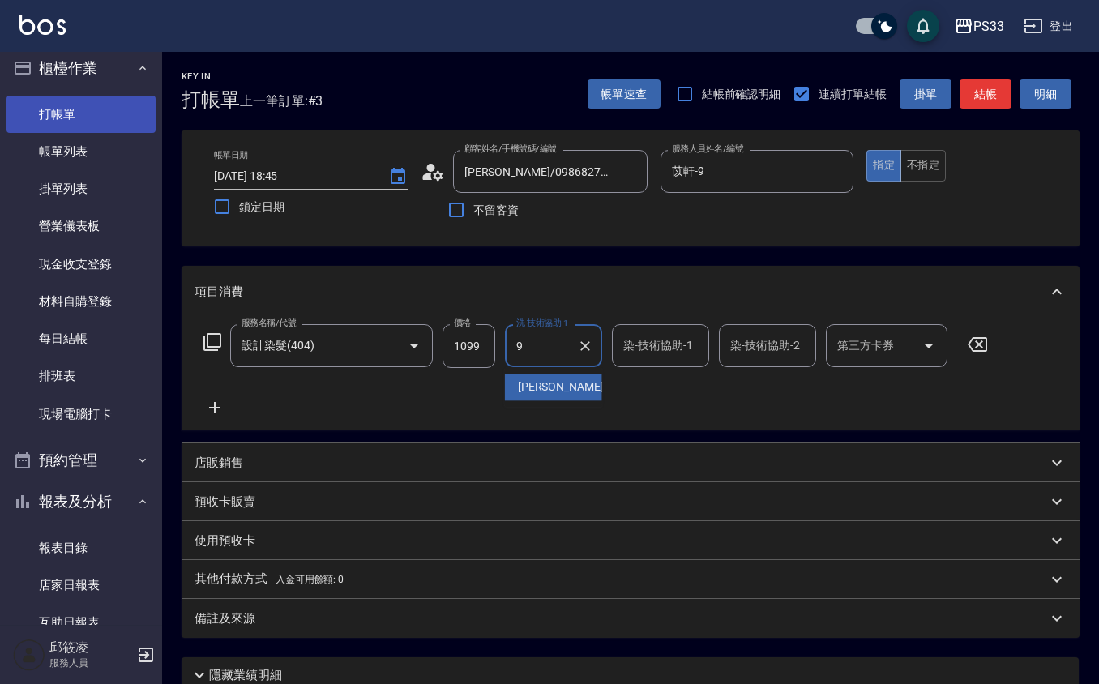
type input "苡軒-9"
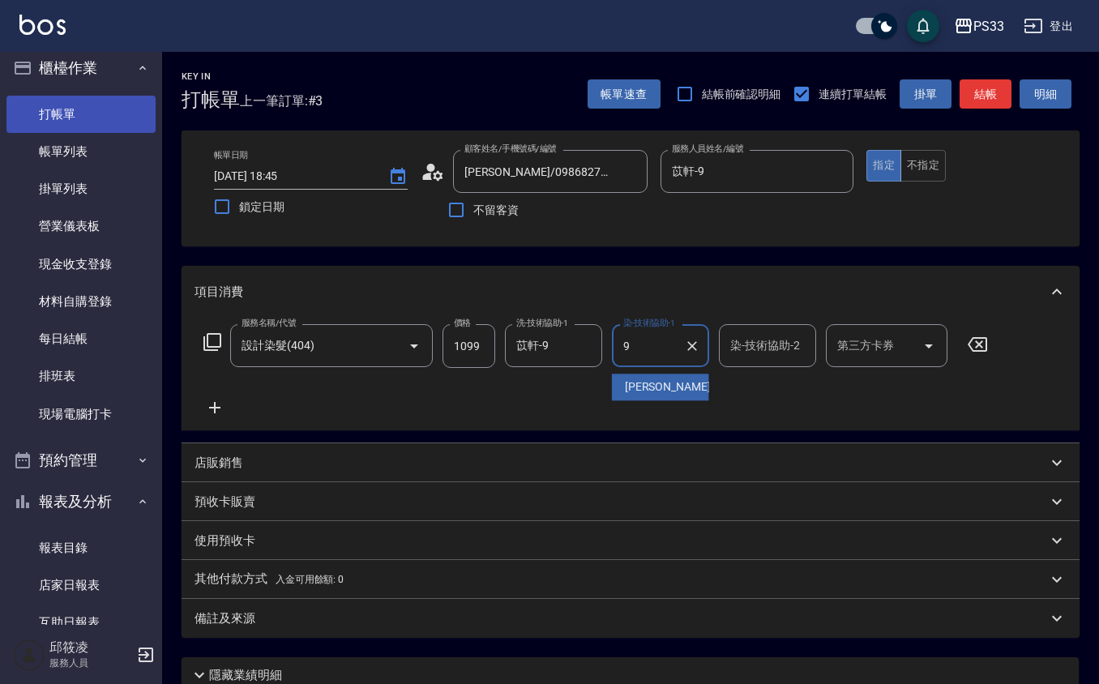
type input "苡軒-9"
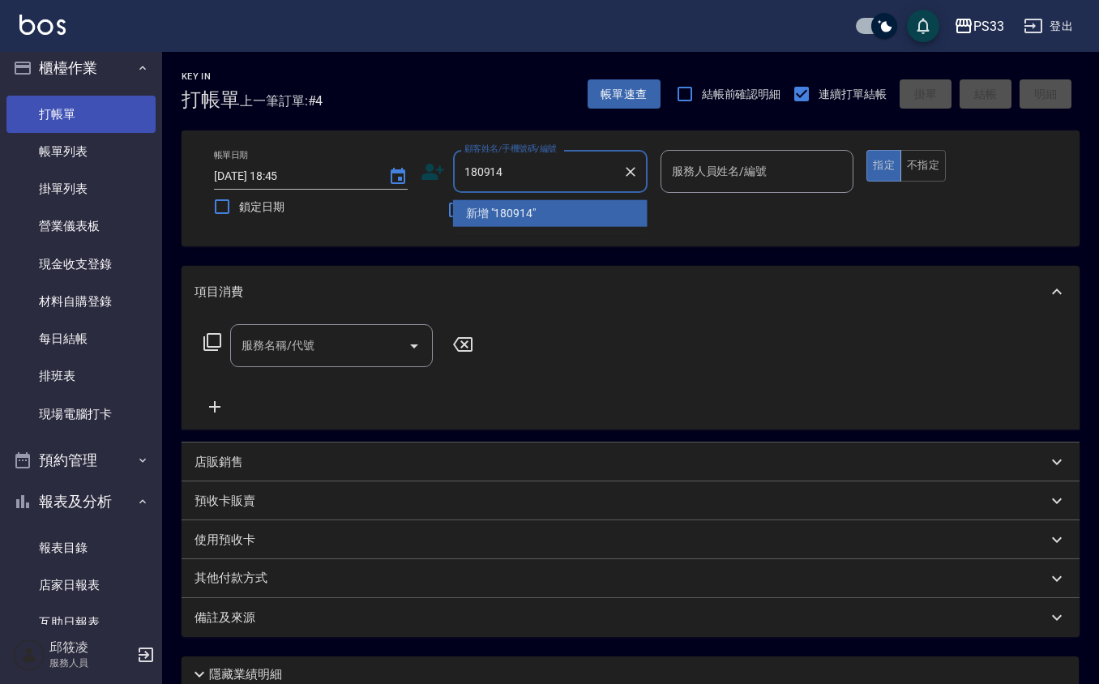
type input "180914"
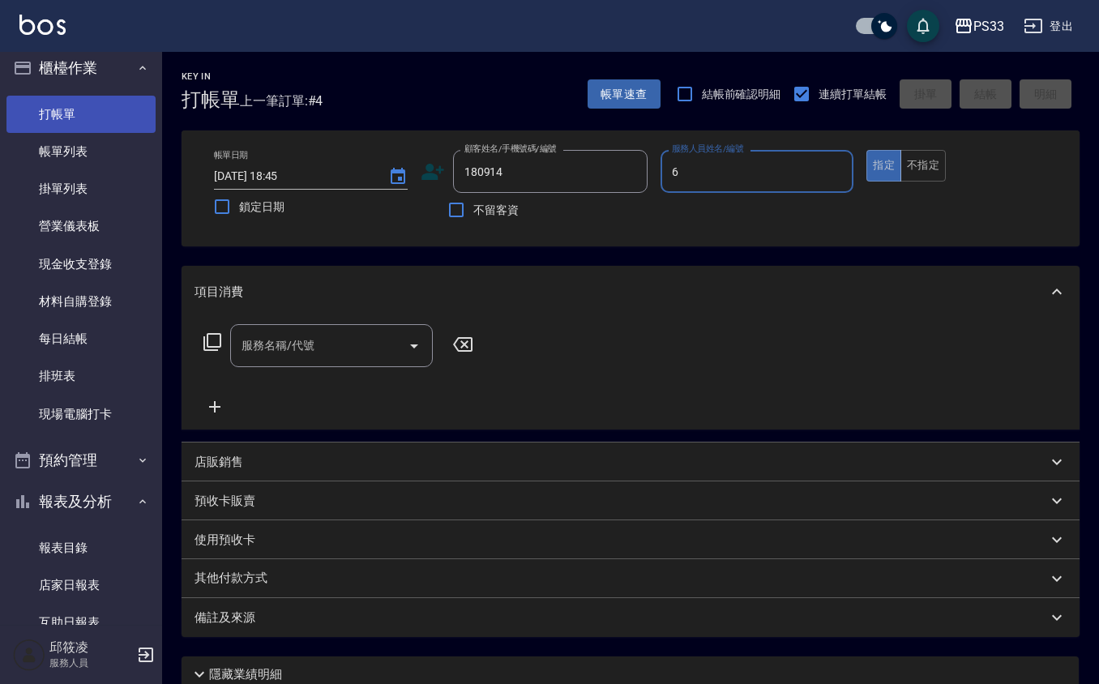
type input "VIVI-6"
type input "黃秋慈/0921087914/180914"
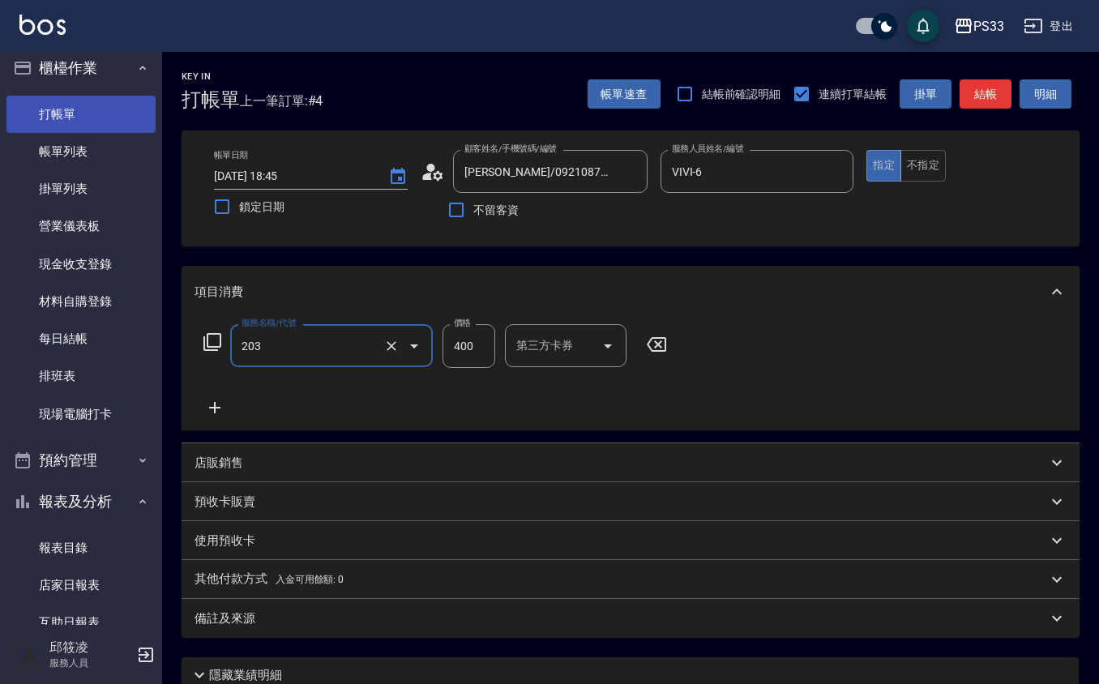
type input "指定單剪(203)"
type input "300"
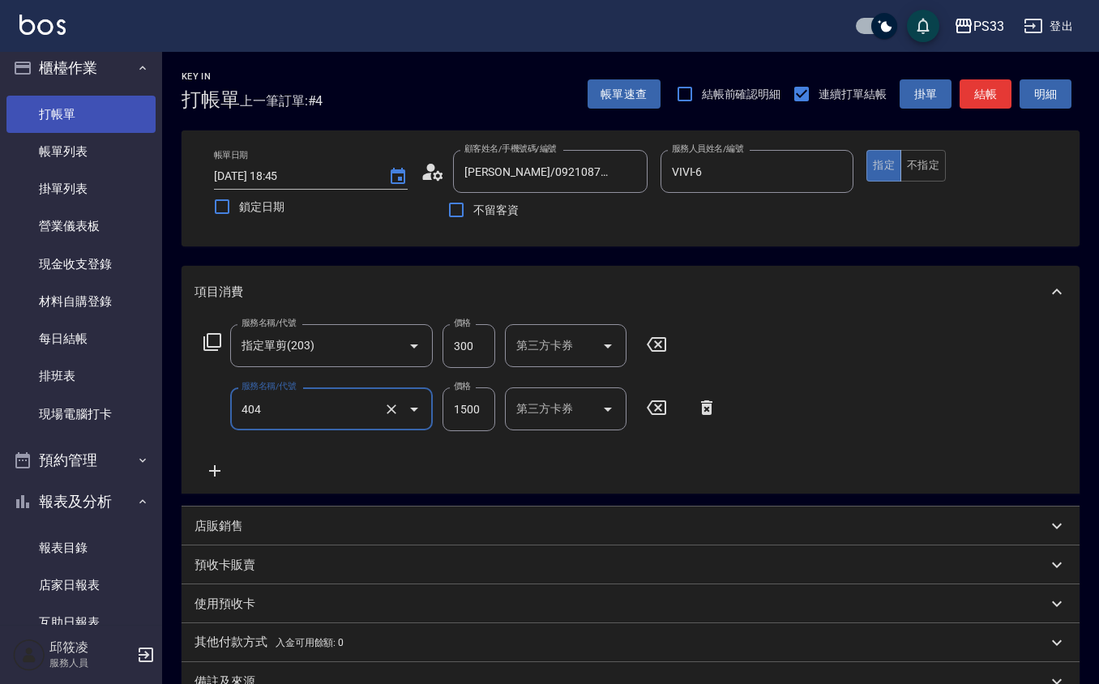
type input "設計染髮(404)"
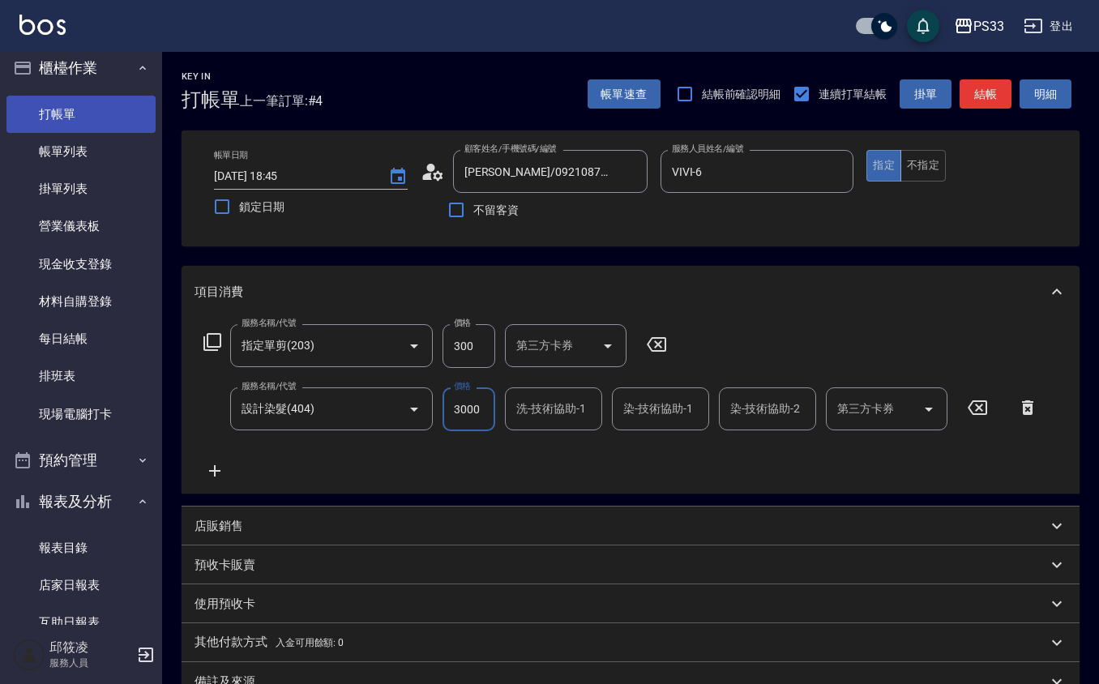
type input "3000"
type input "怡媜-8"
type input "VIVI-6"
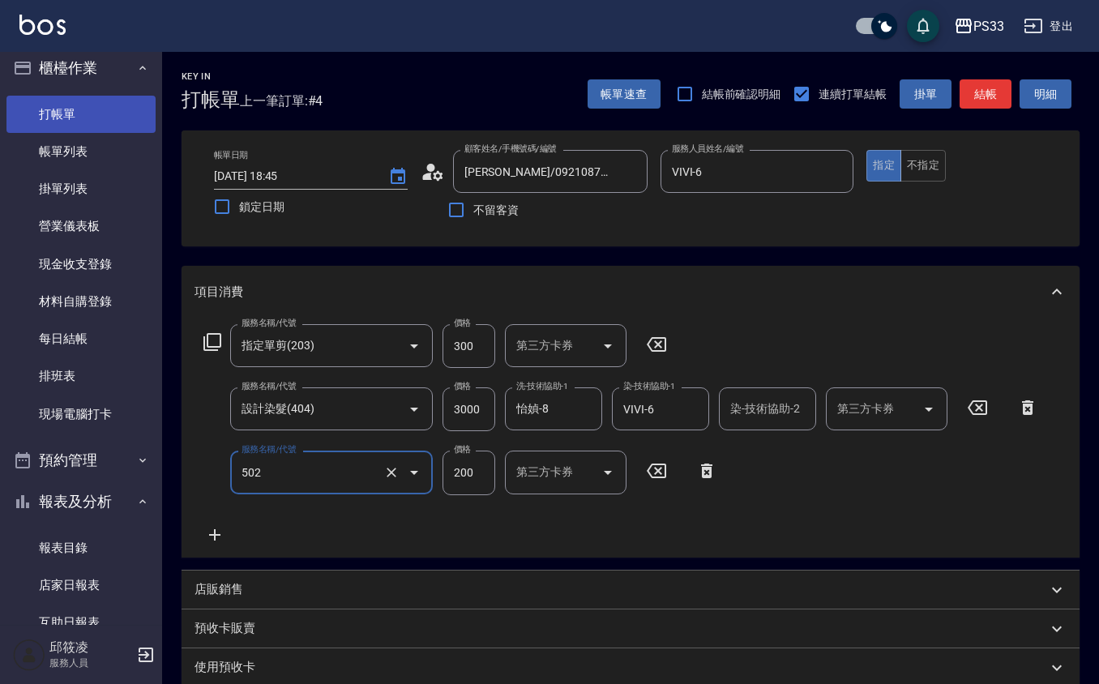
type input "自備護髮(502)"
type input "700"
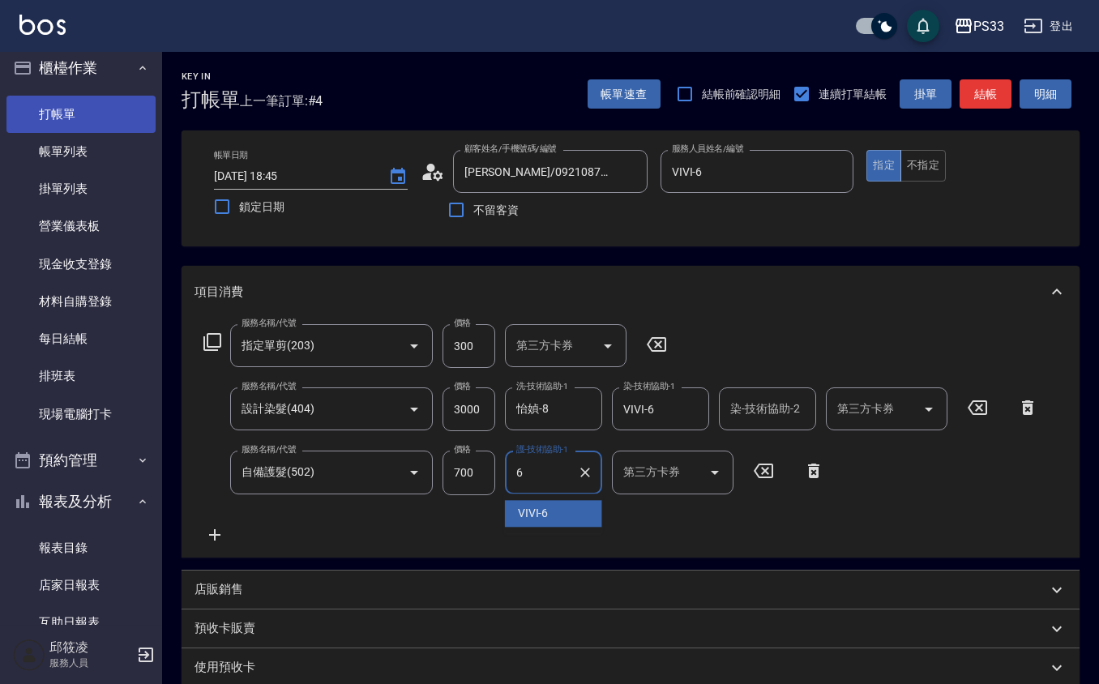
type input "VIVI-6"
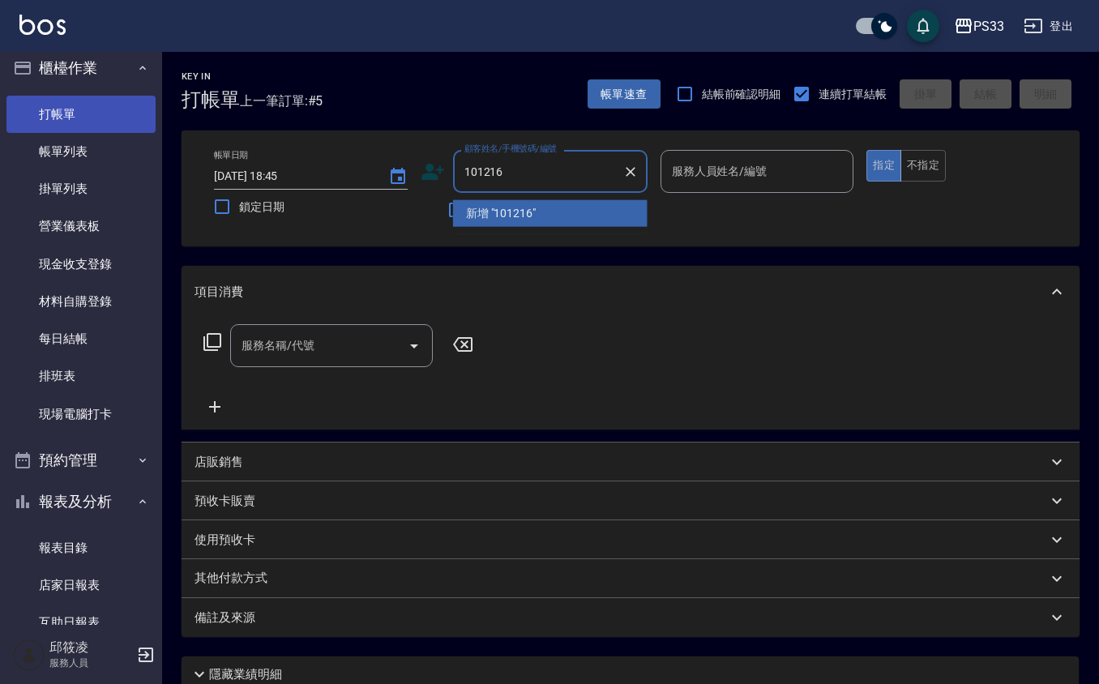
type input "101216"
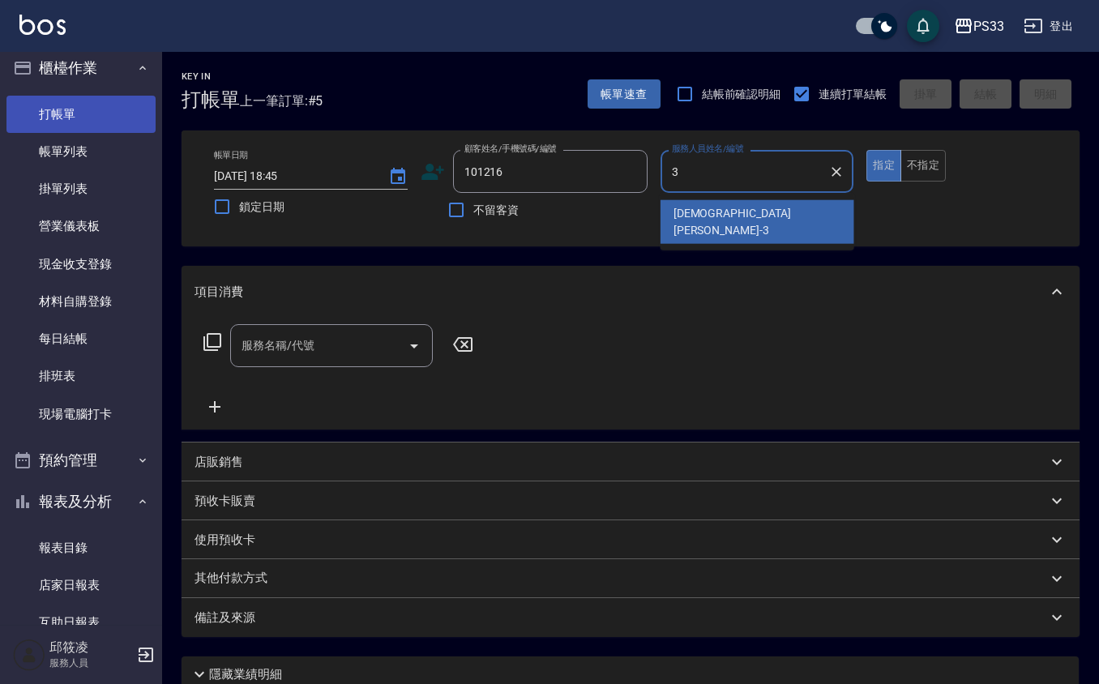
type input "瑜瑄-3"
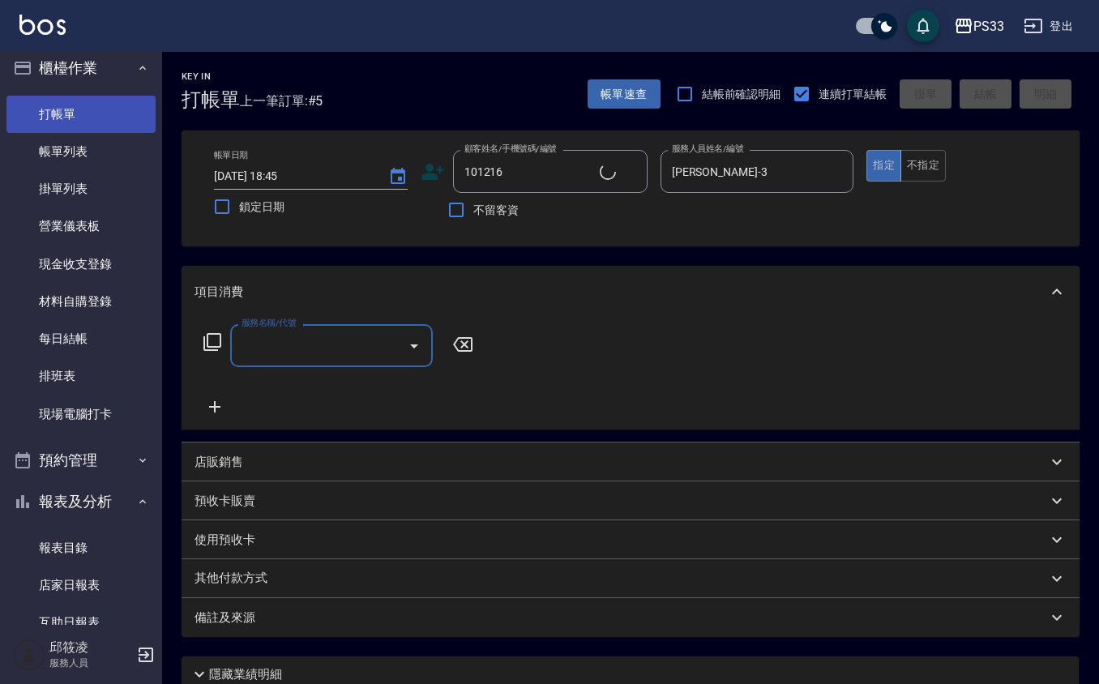
type input "林芳儀/0938085231/101216"
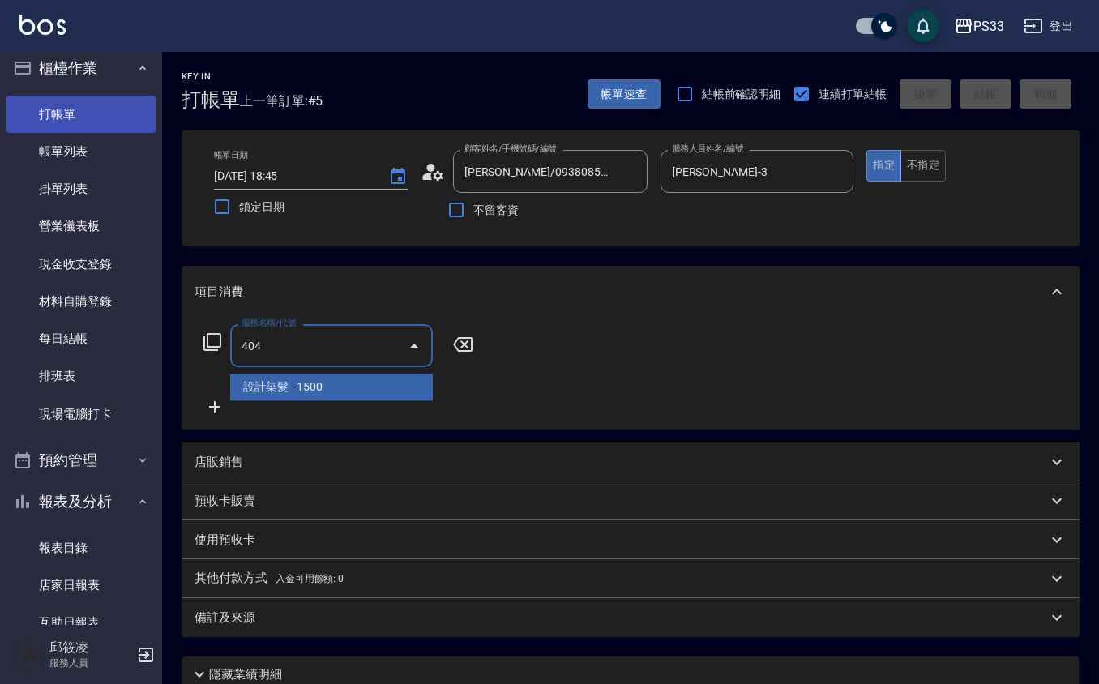
type input "設計染髮(404)"
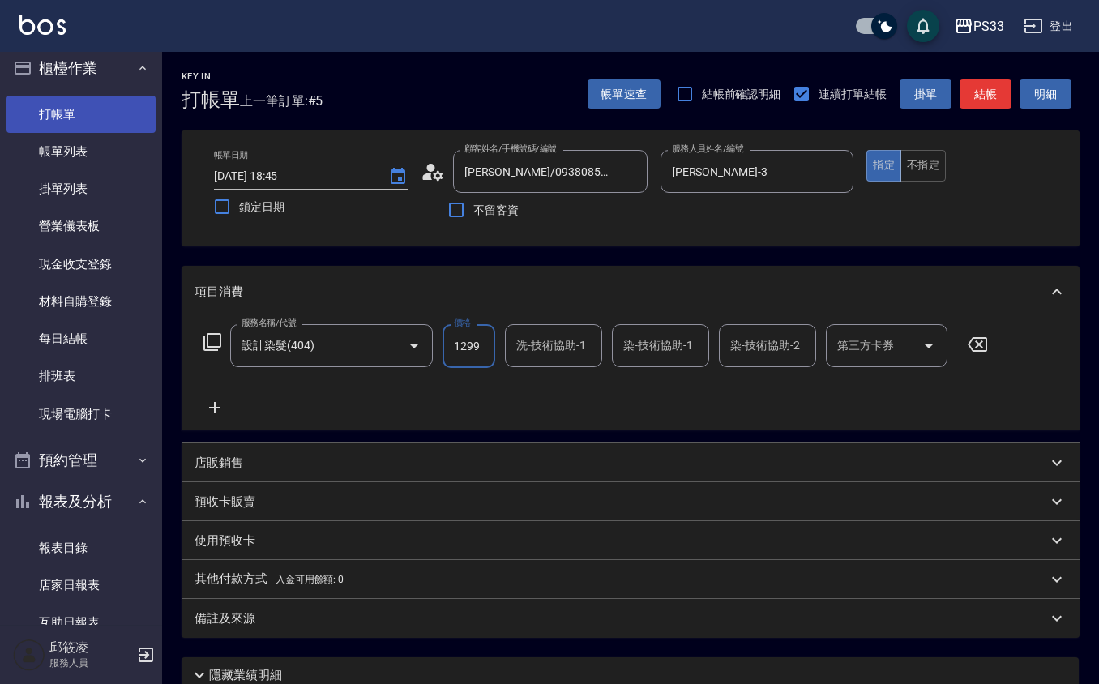
type input "1299"
type input "瑜瑄-3"
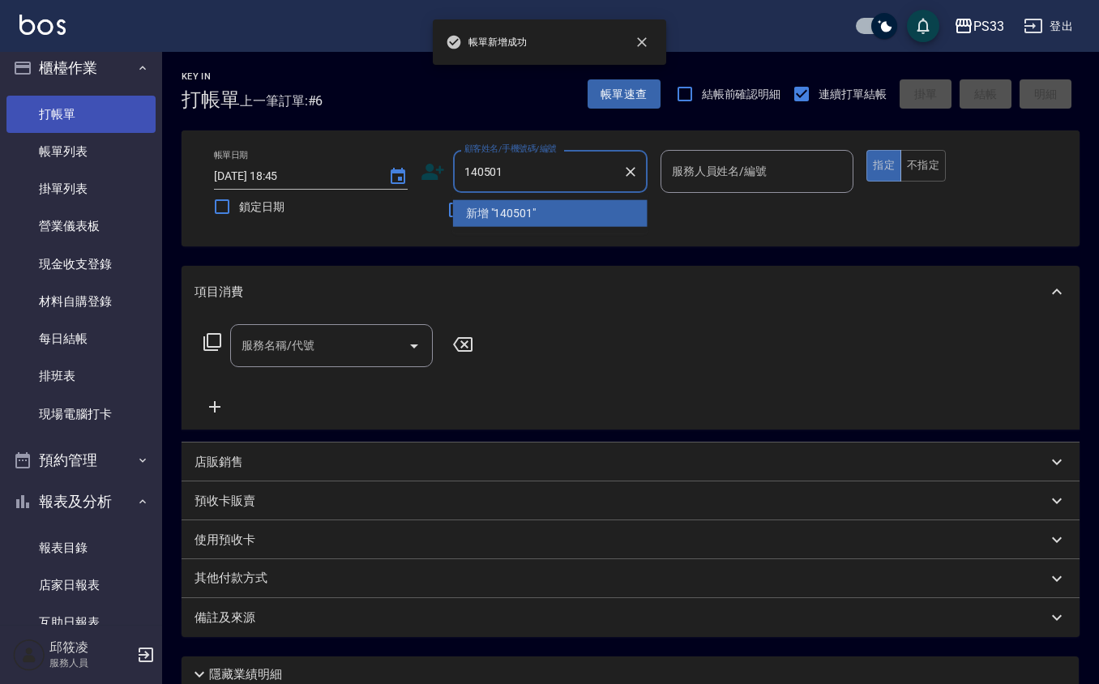
type input "140501"
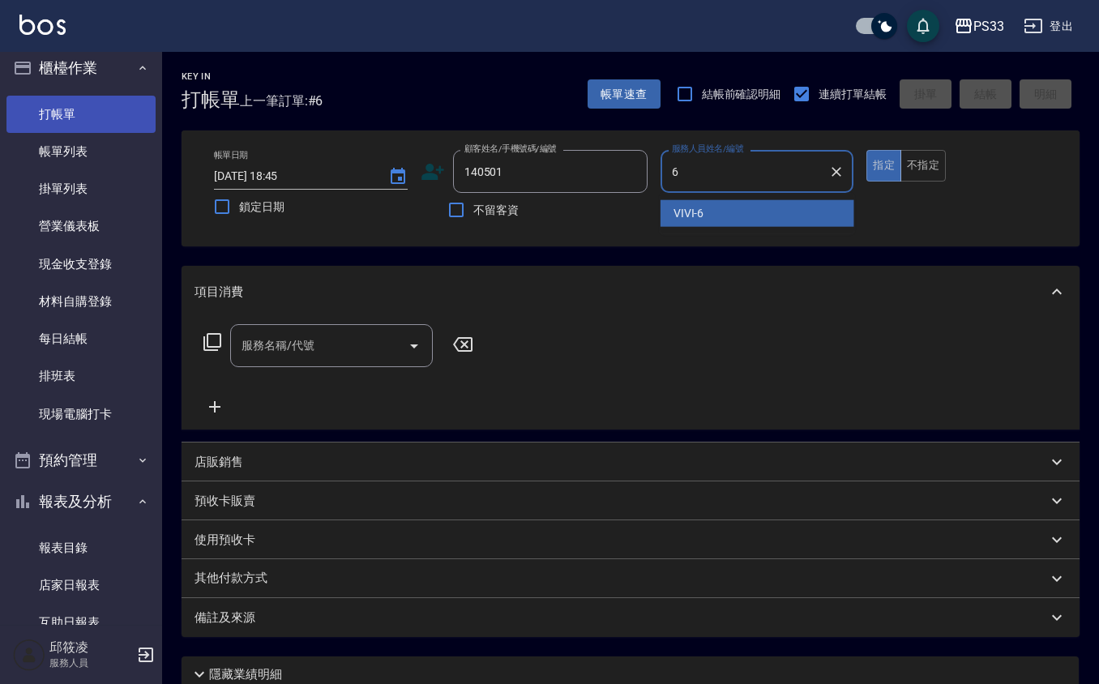
type input "VIVI-6"
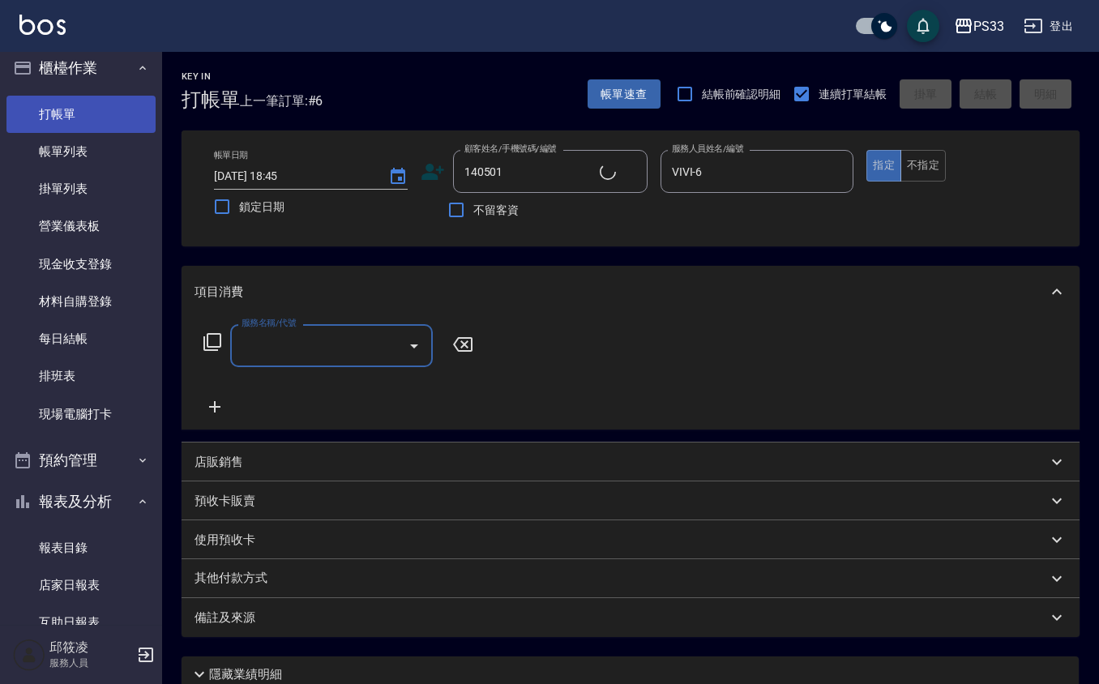
type input "郭錞瑄/0910602001/140501"
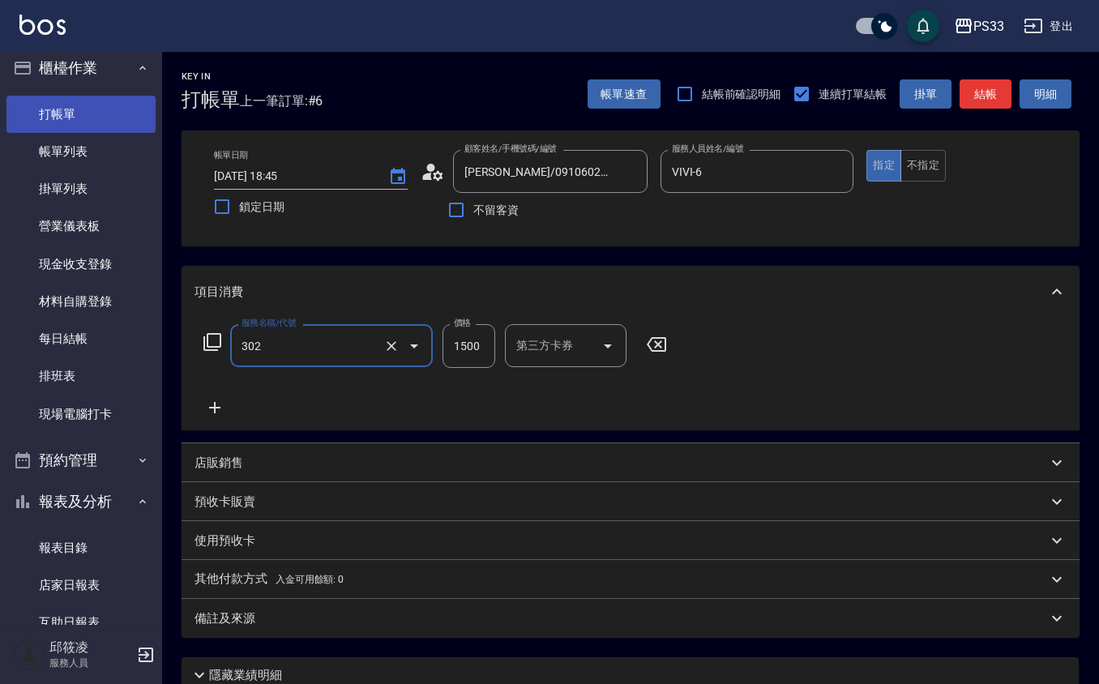
type input "設計燙髮(302)"
type input "1299"
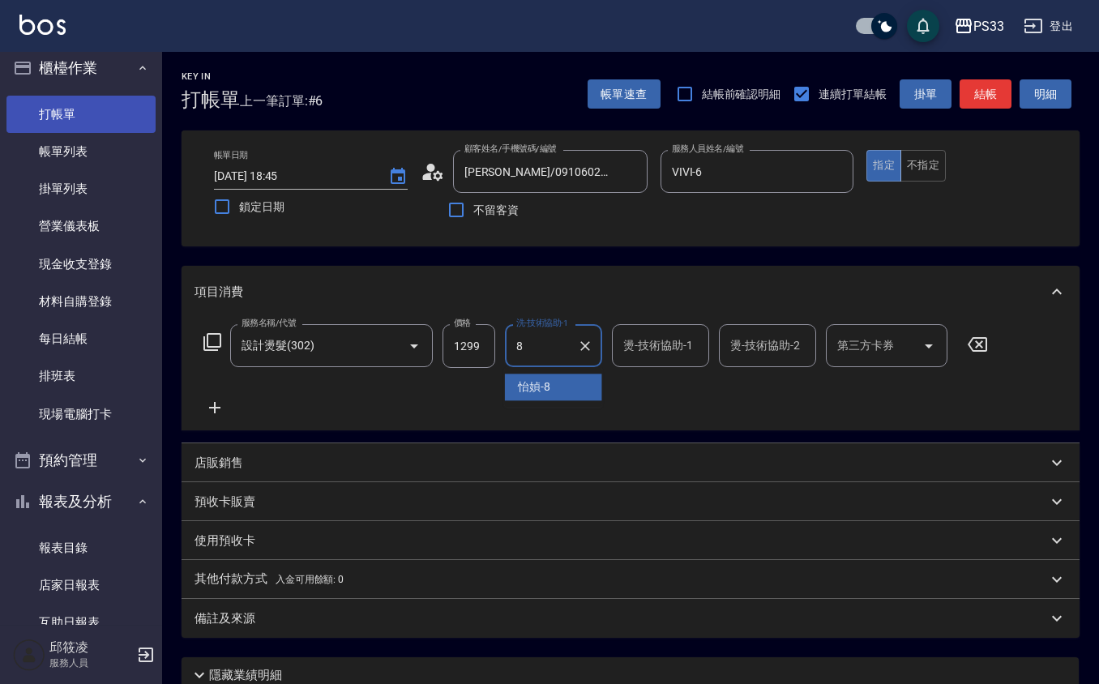
type input "怡媜-8"
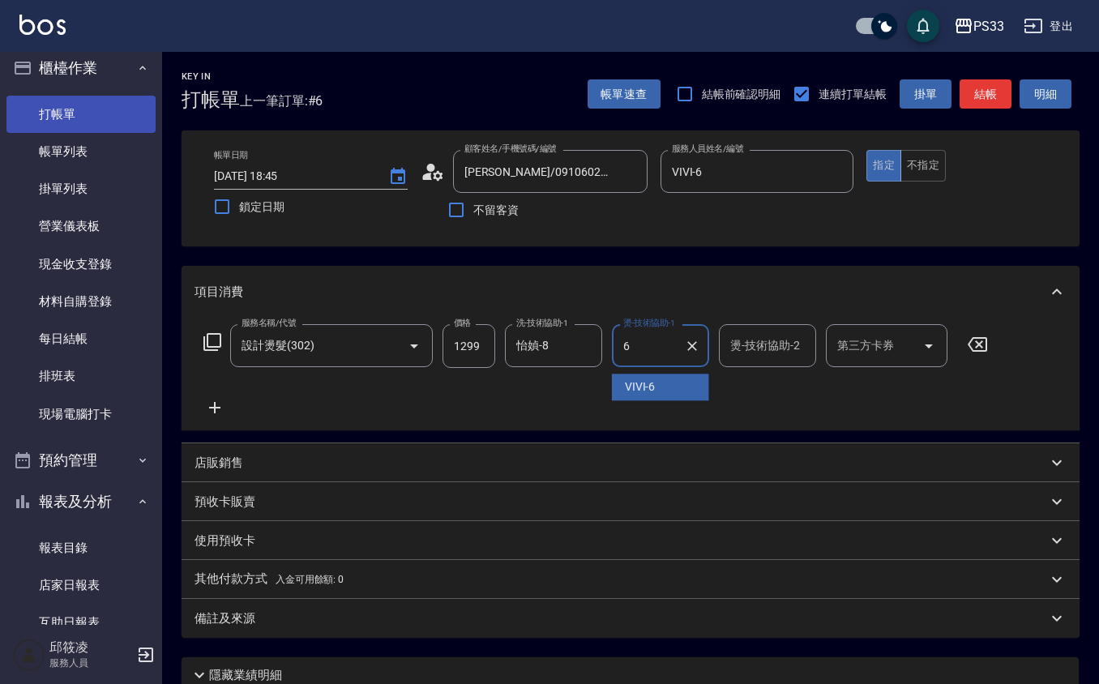
type input "VIVI-6"
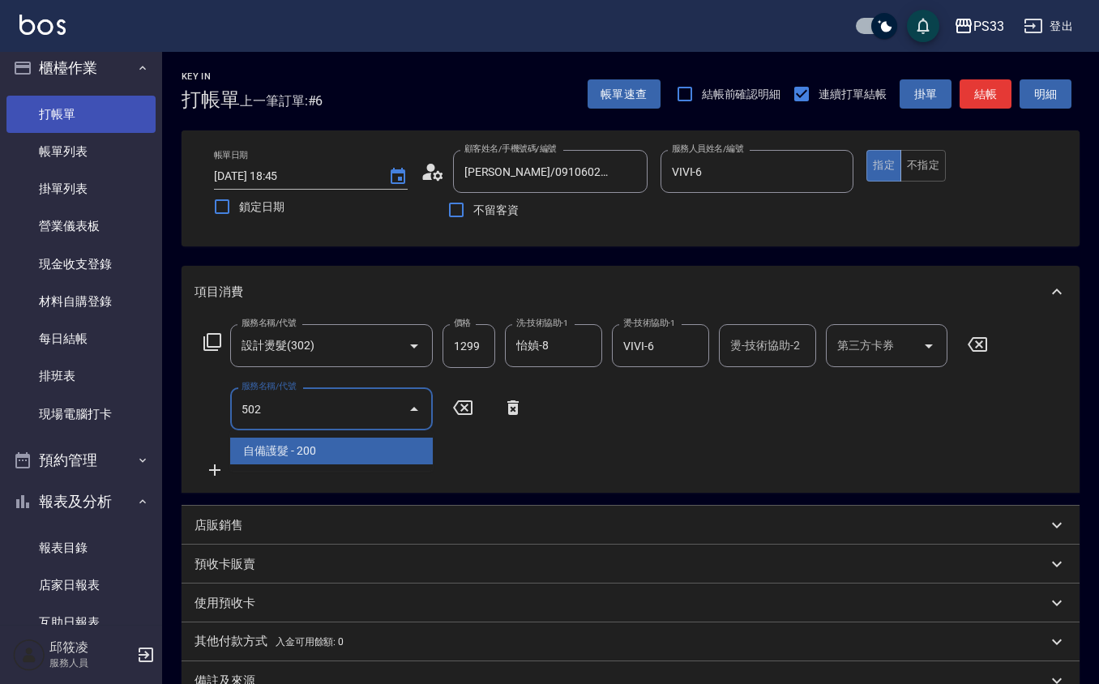
type input "自備護髮(502)"
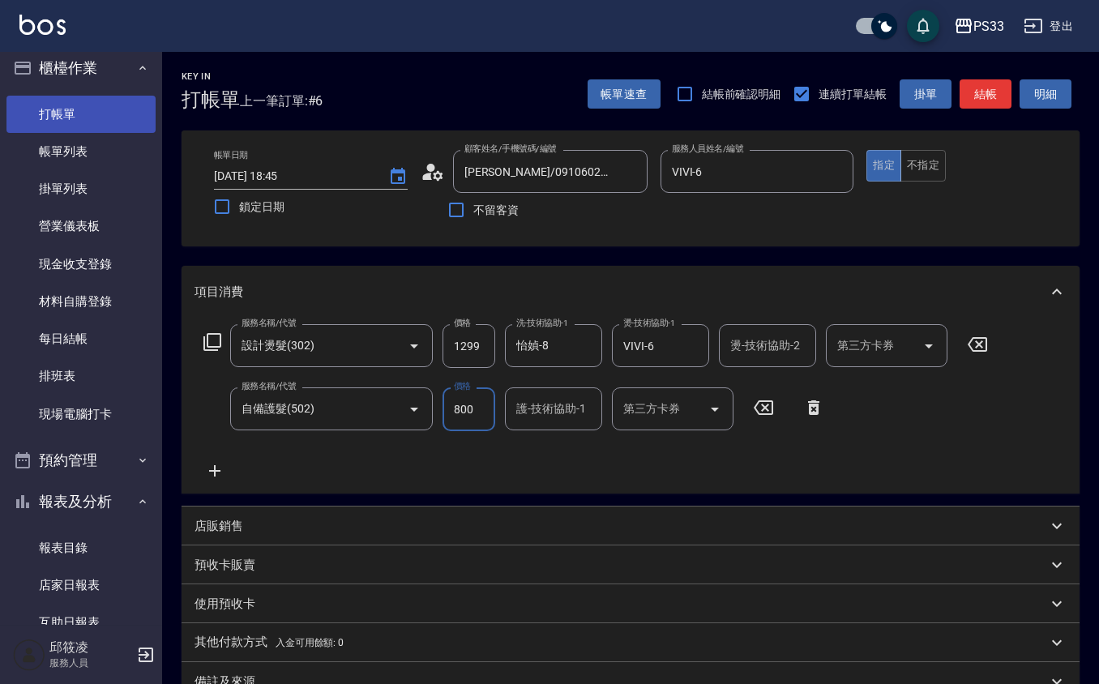
type input "800"
type input "怡媜-8"
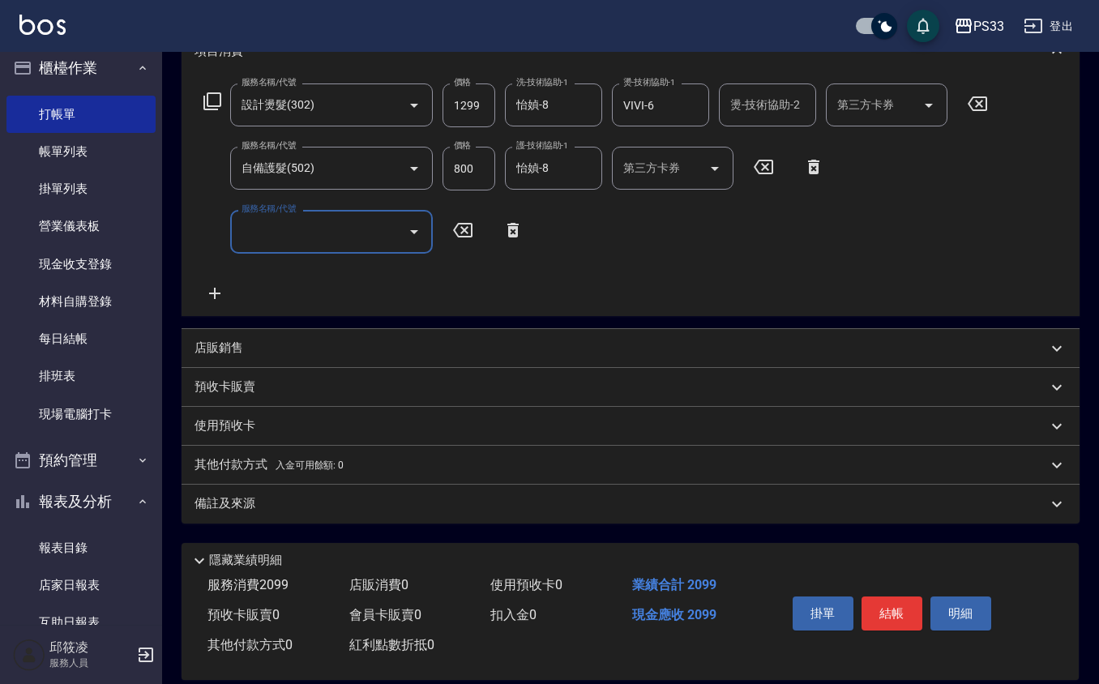
scroll to position [259, 0]
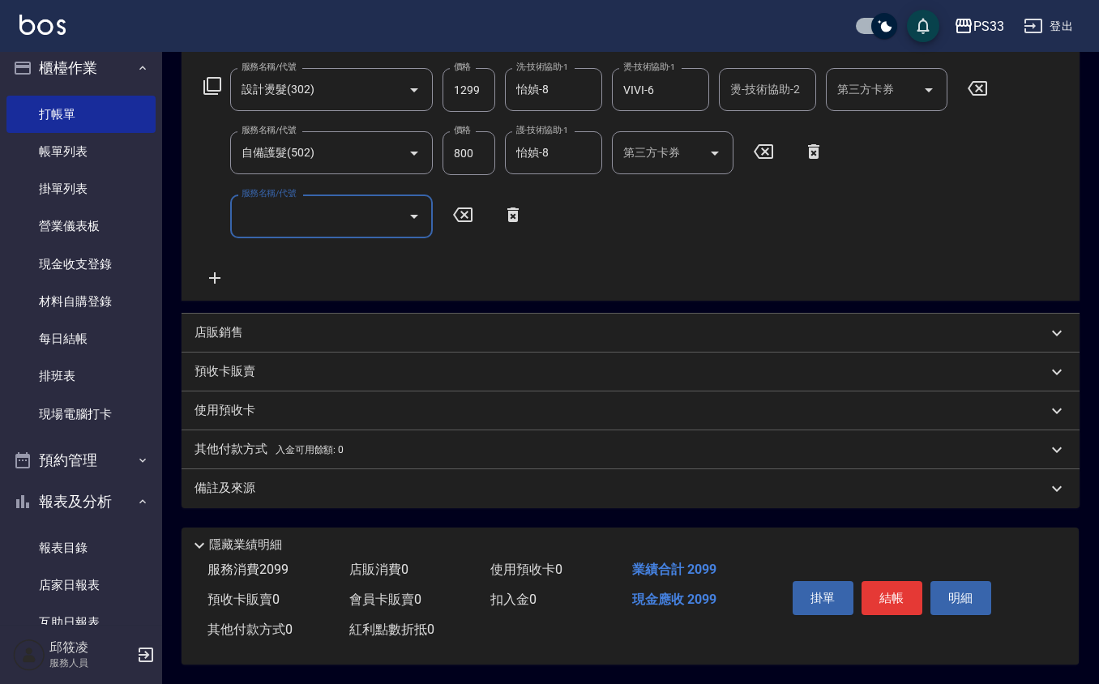
click at [258, 319] on div "店販銷售" at bounding box center [631, 333] width 898 height 39
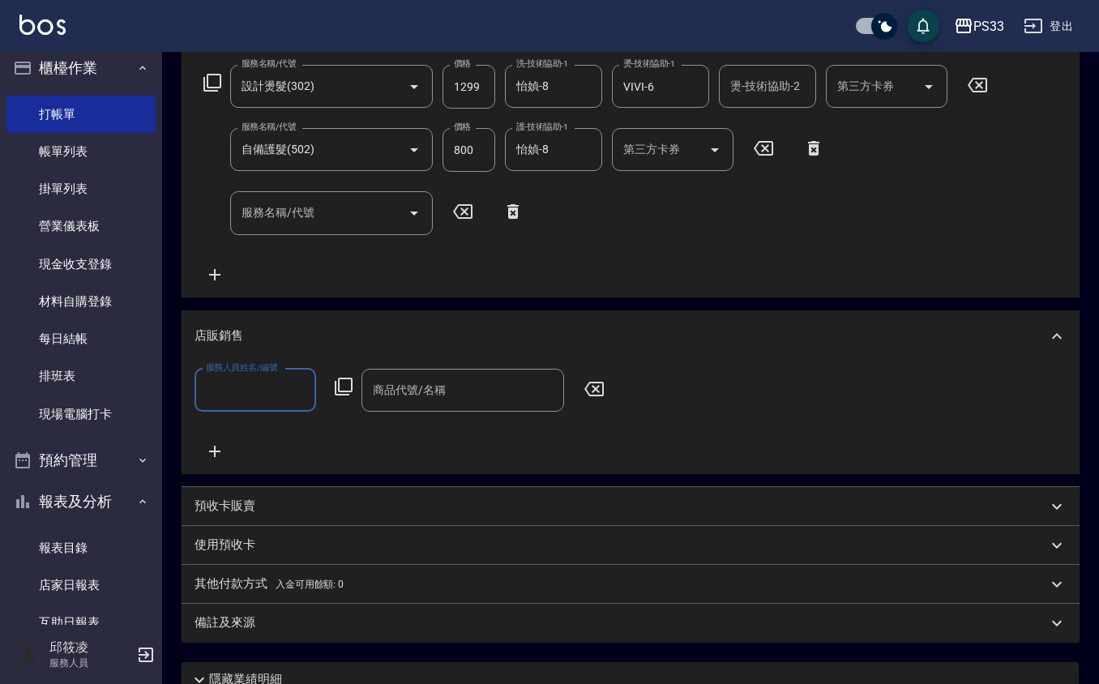
scroll to position [0, 0]
type input "VIVI-6"
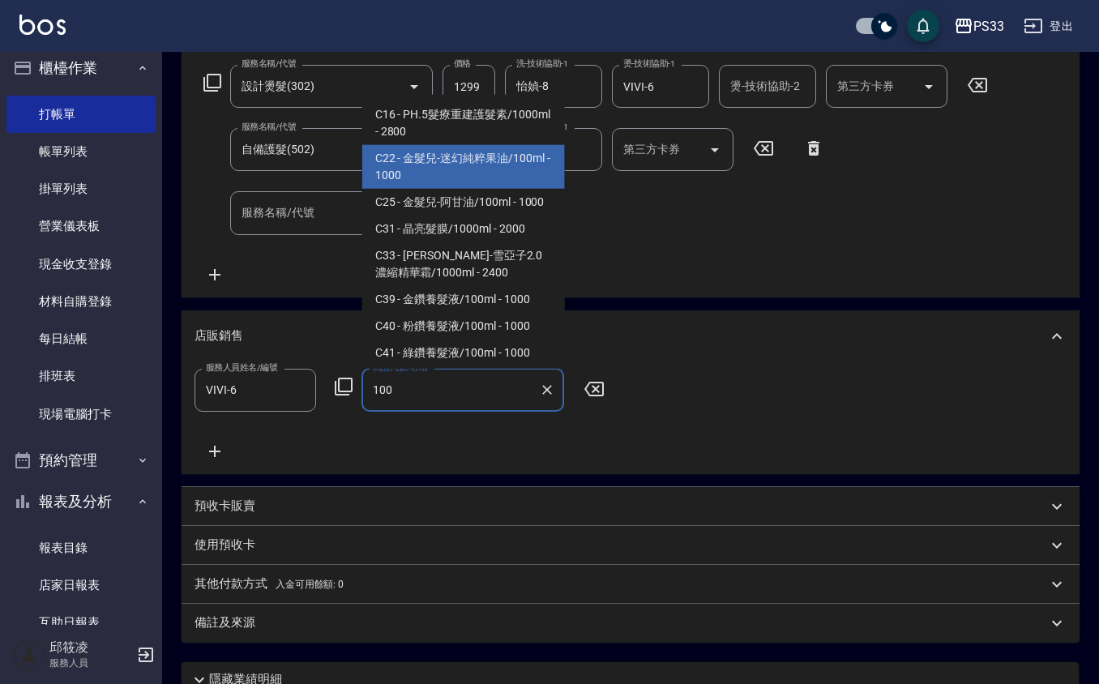
type input "金髮兒-迷幻純粹果油/100ml"
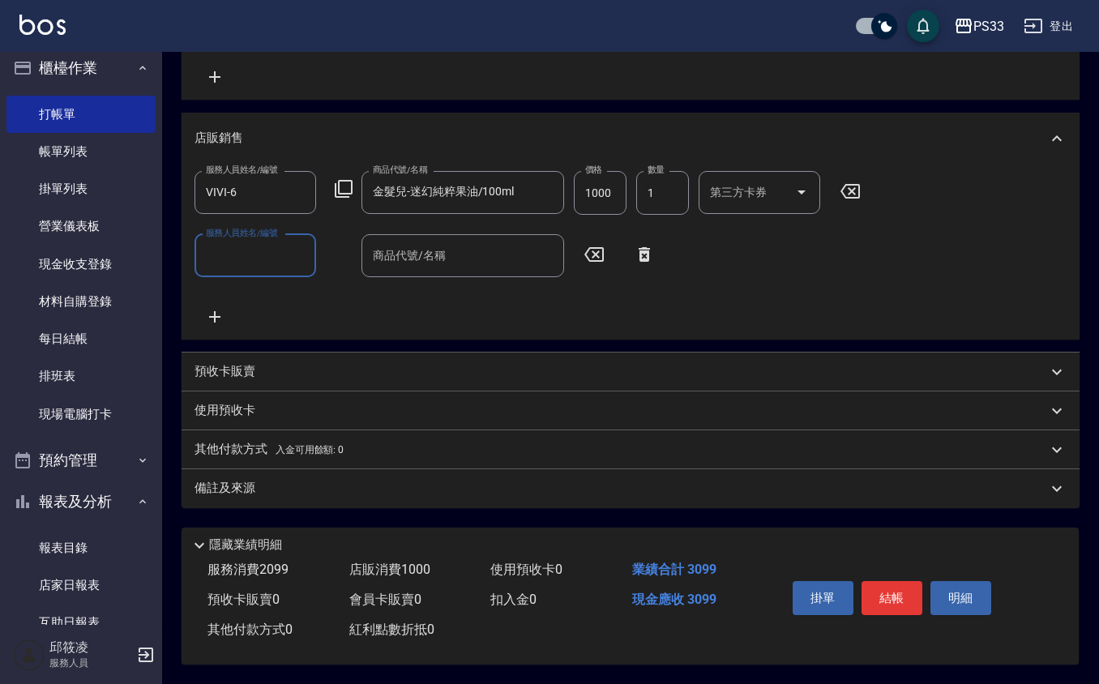
scroll to position [461, 0]
type input "2025/09/24 18:46"
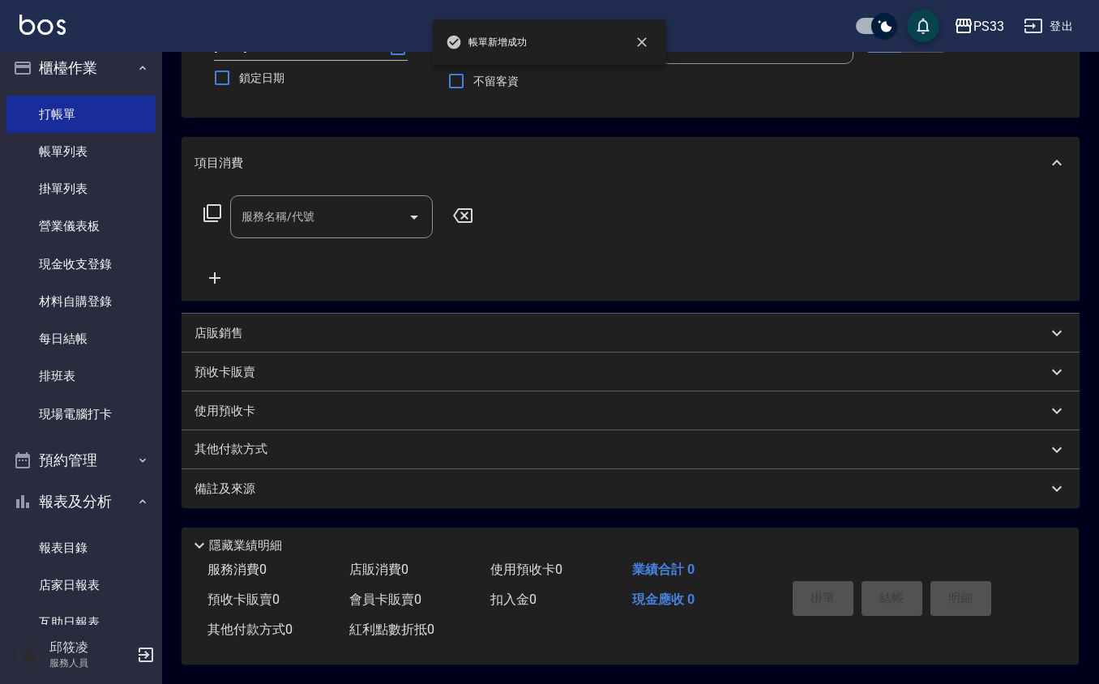
scroll to position [0, 0]
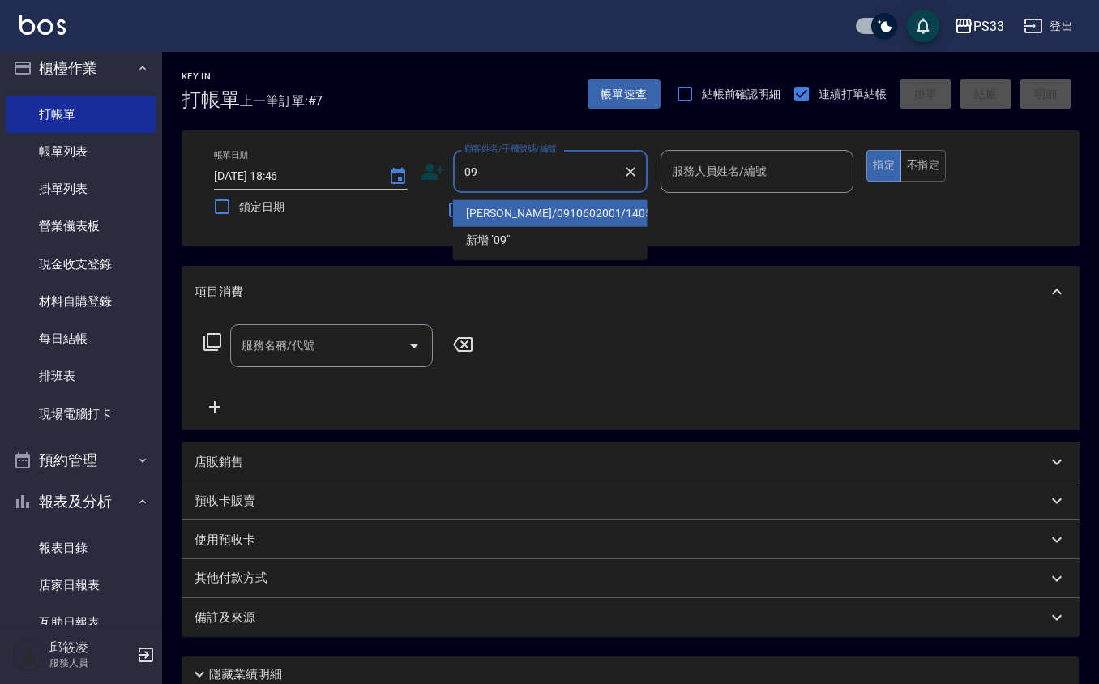
type input "0"
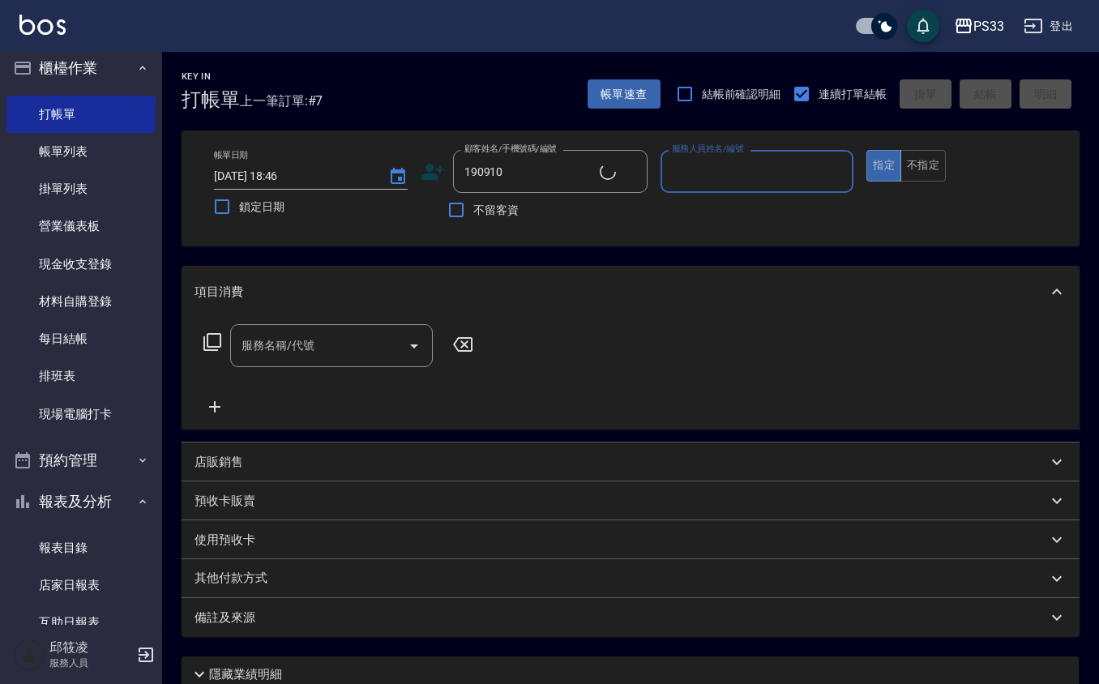
type input "江奕陞/0900505358/190910"
type input "203"
click at [867, 150] on button "指定" at bounding box center [884, 166] width 35 height 32
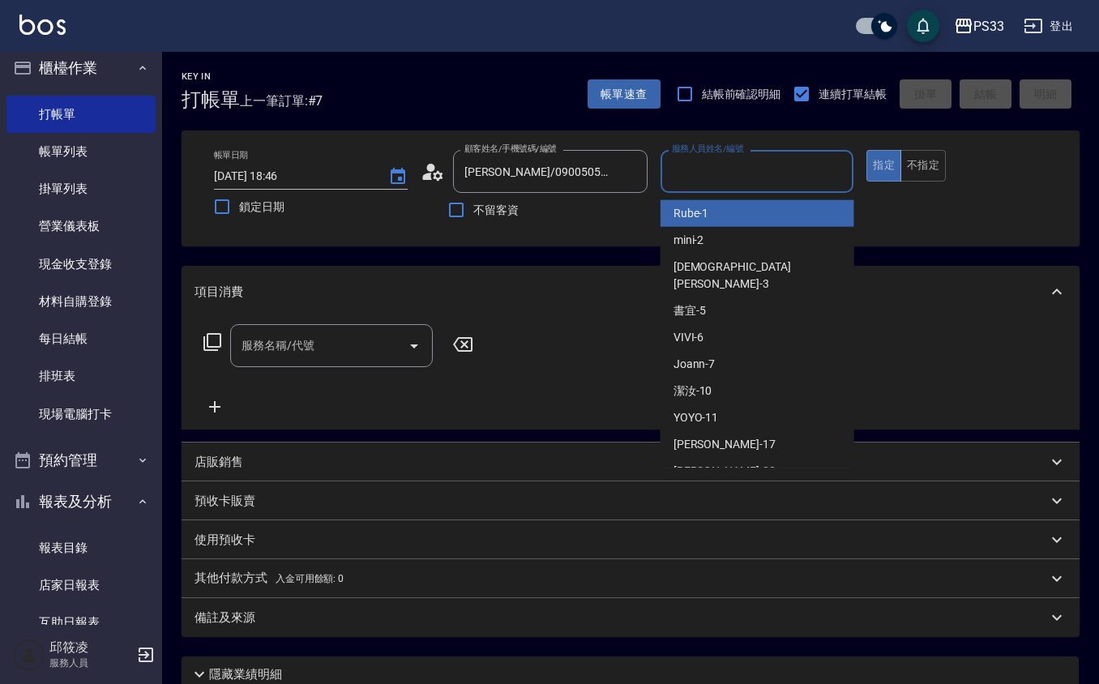
click at [747, 174] on input "服務人員姓名/編號" at bounding box center [757, 171] width 179 height 28
type input "mini-2"
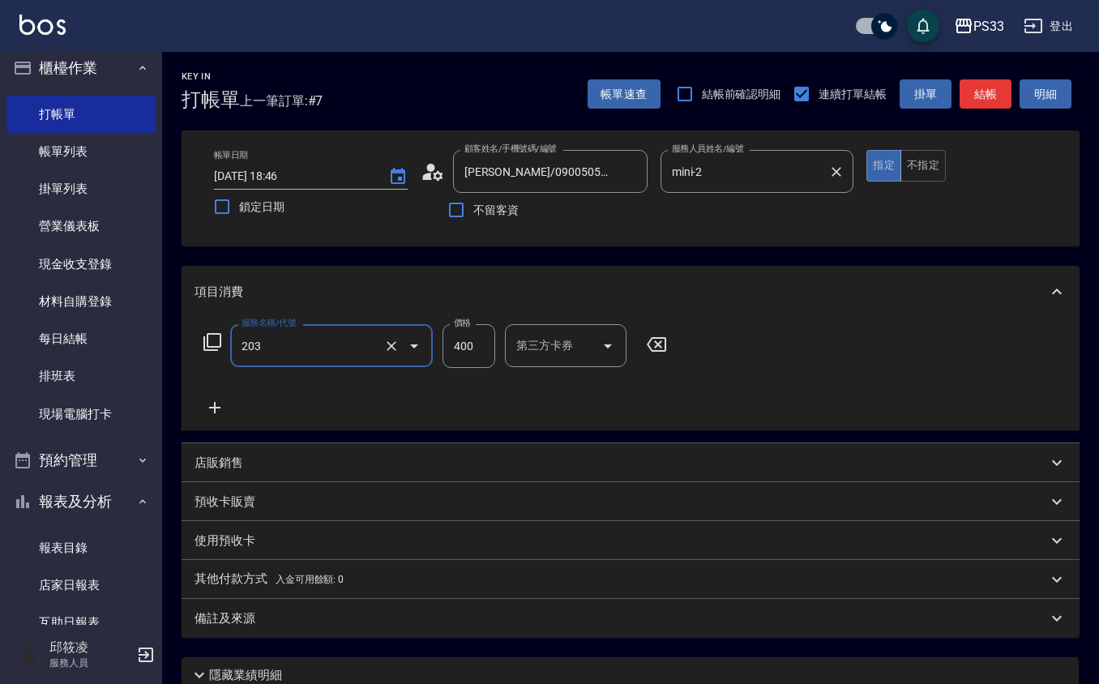
type input "指定單剪(203)"
type input "250"
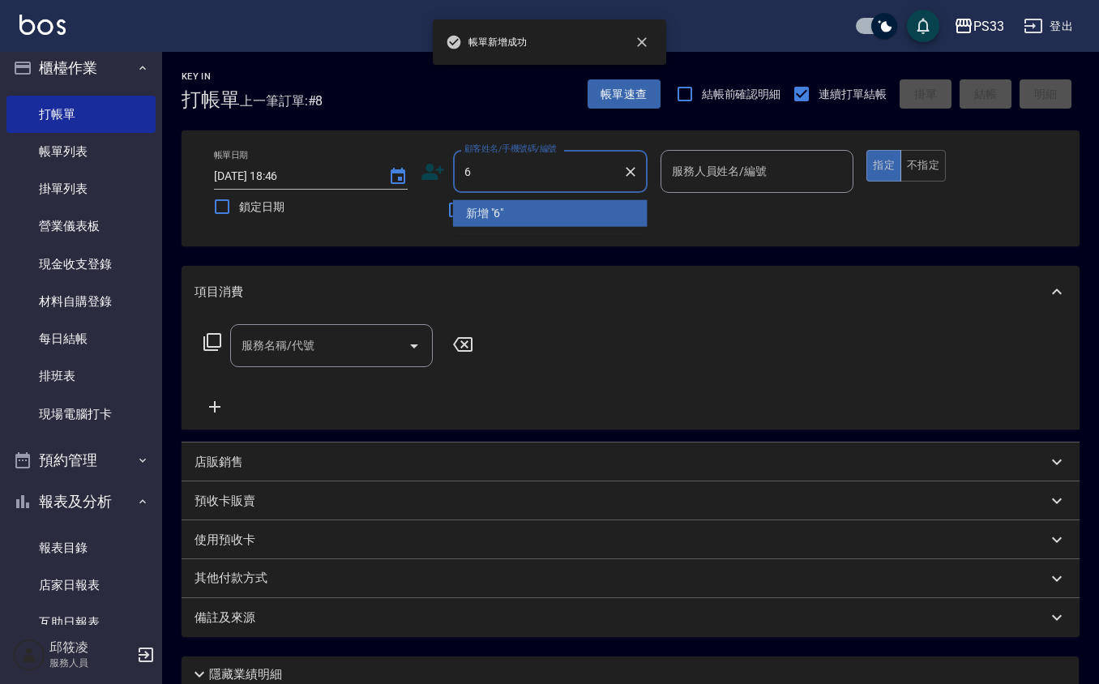
type input "6"
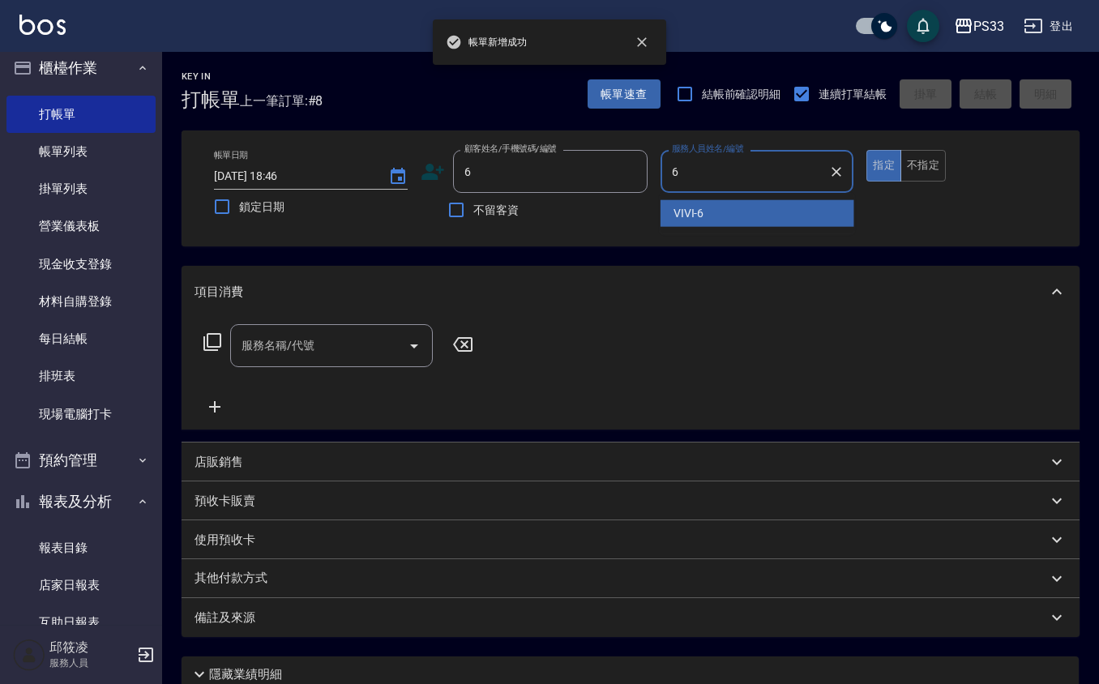
type input "VIVI-6"
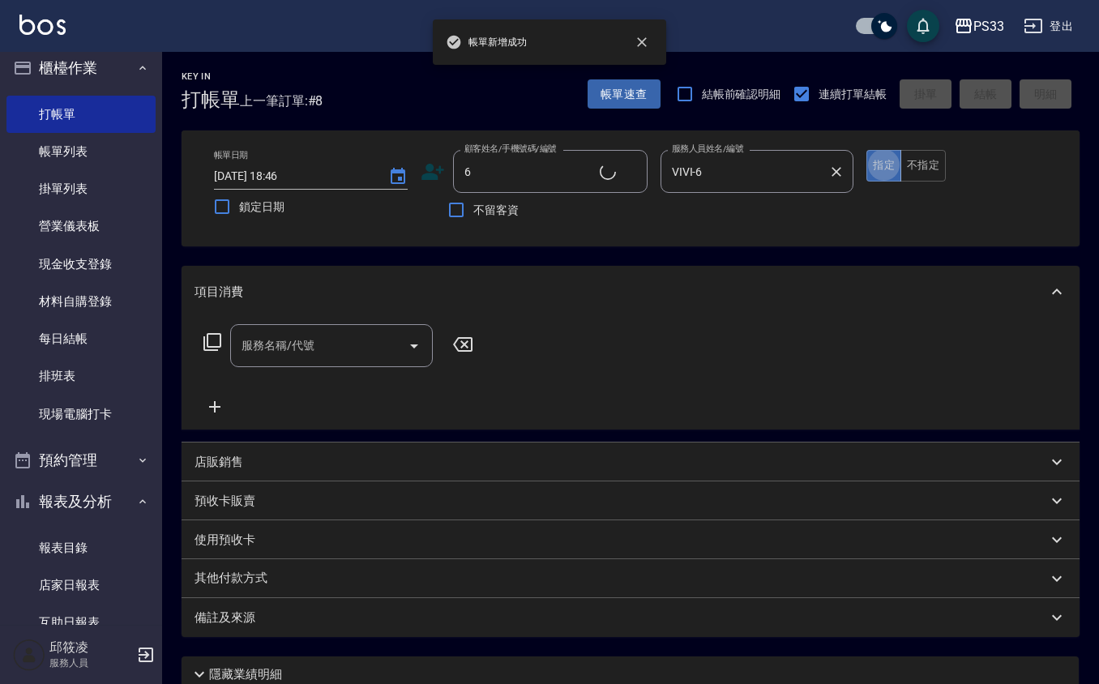
type input "VIVI/0936031802/6"
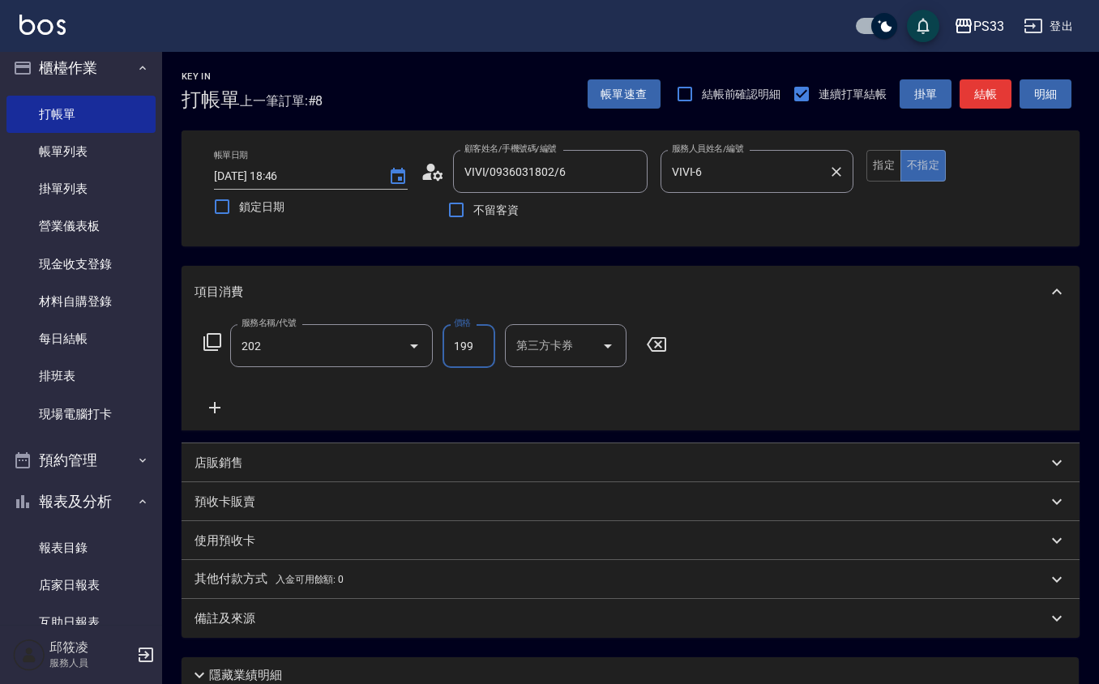
type input "不指定單剪(202)"
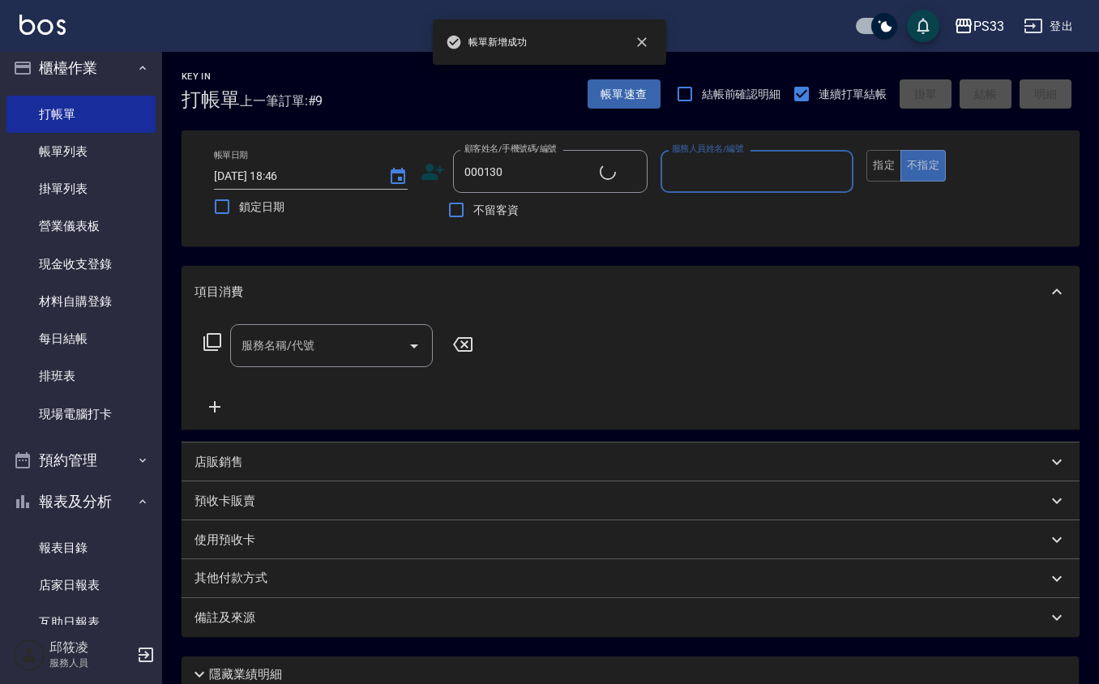
type input "邱耀鋒/0955390130/000130"
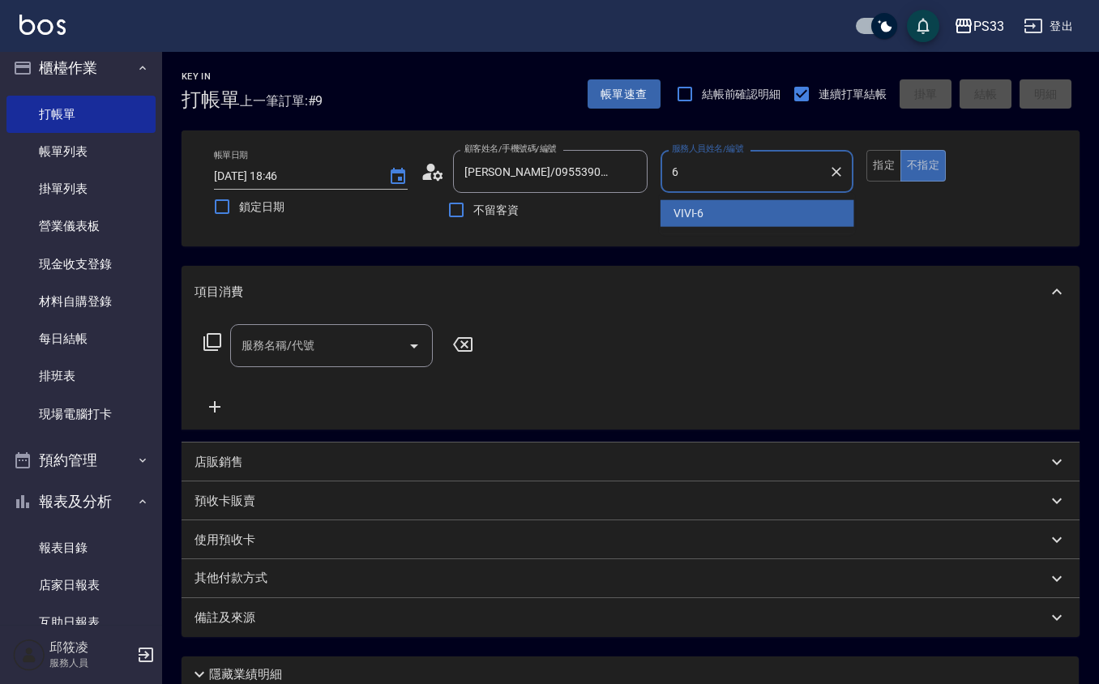
type input "VIVI-6"
type button "false"
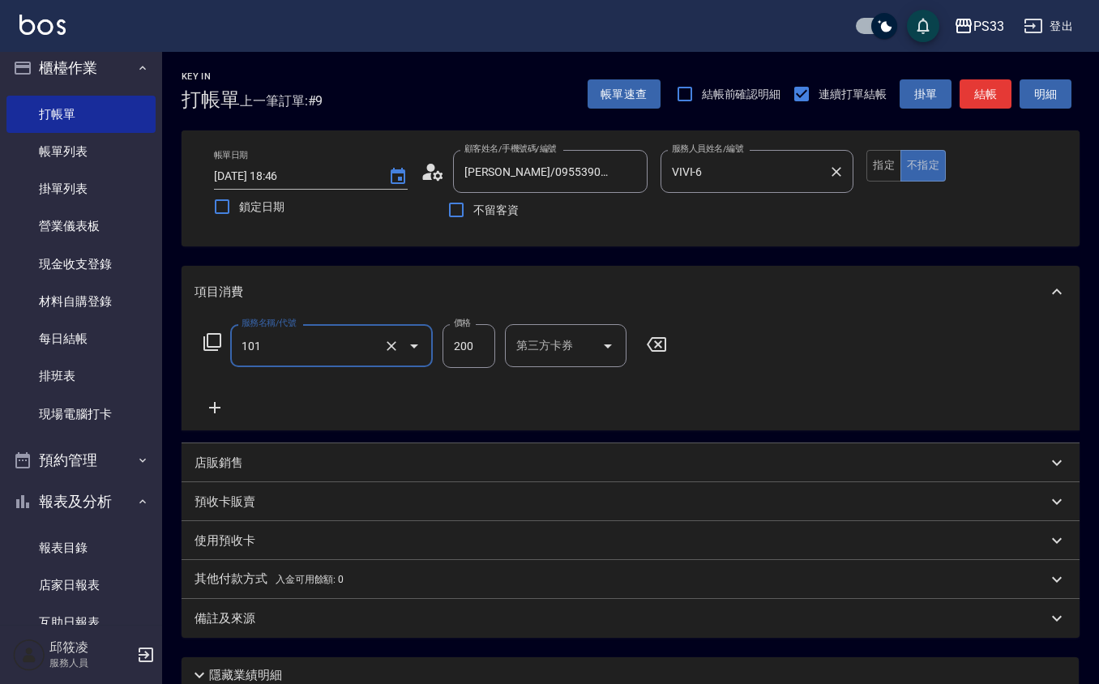
type input "洗髮(101)"
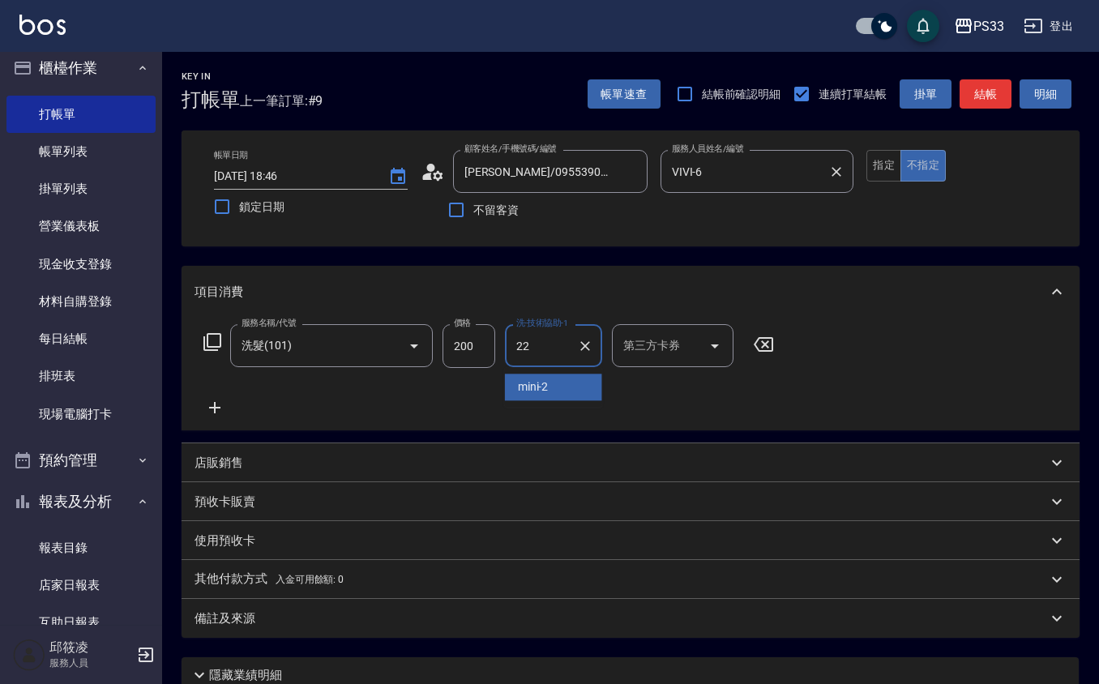
type input "黃筱筑 -22"
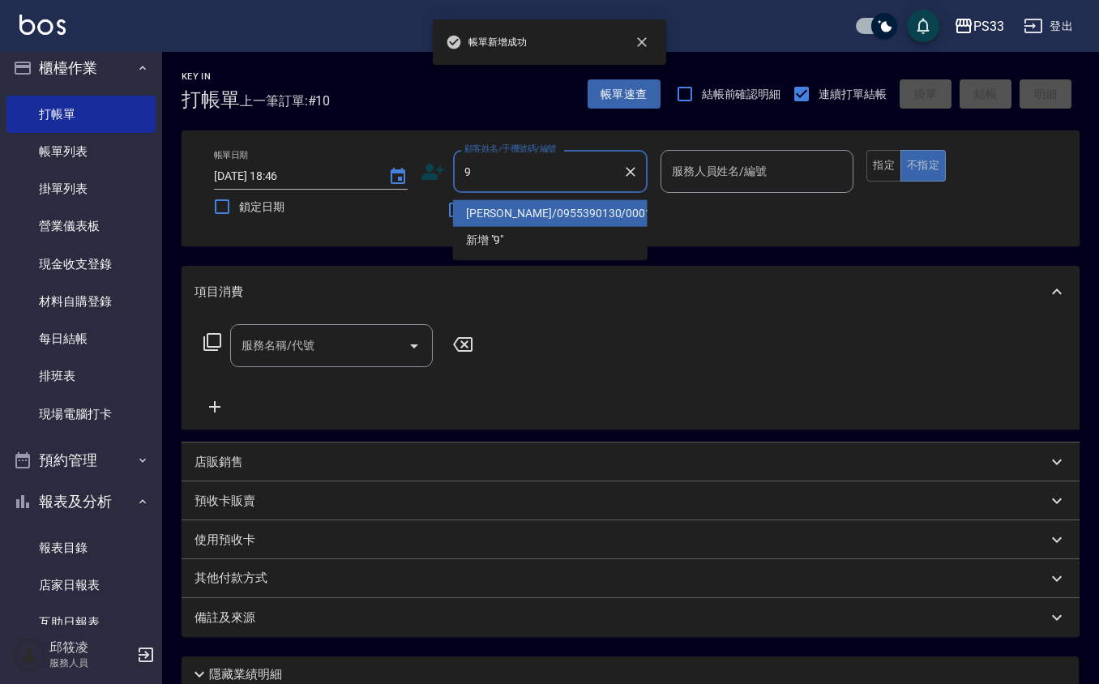
type input "邱耀鋒/0955390130/000130"
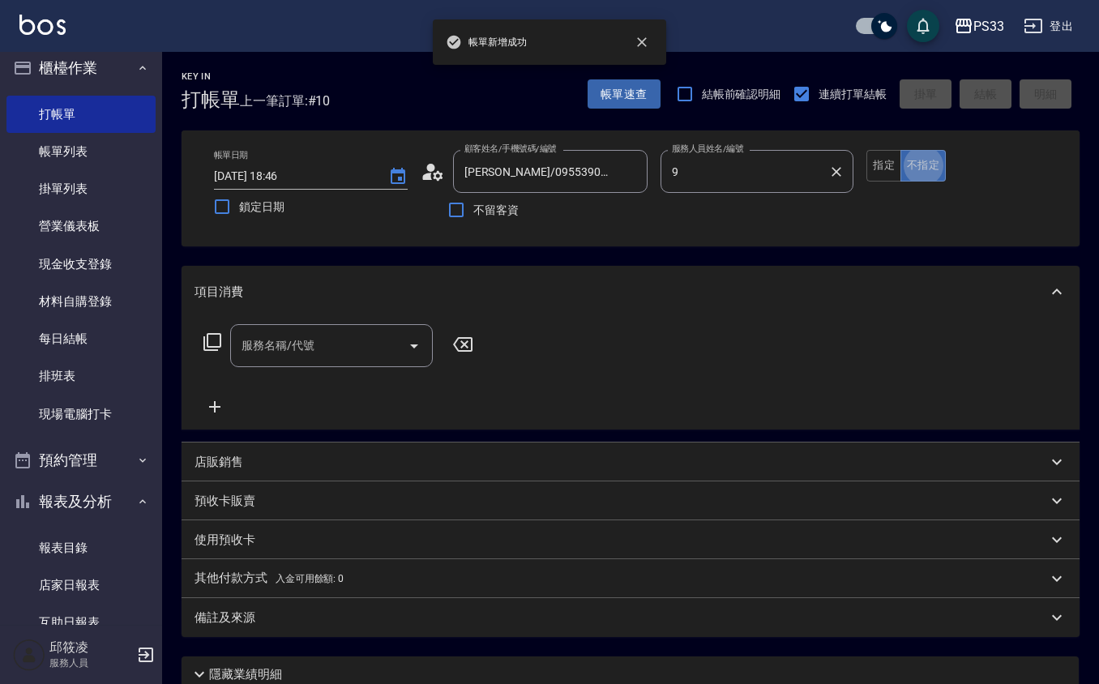
type input "苡軒-9"
type input "九妹/000000000000000/9"
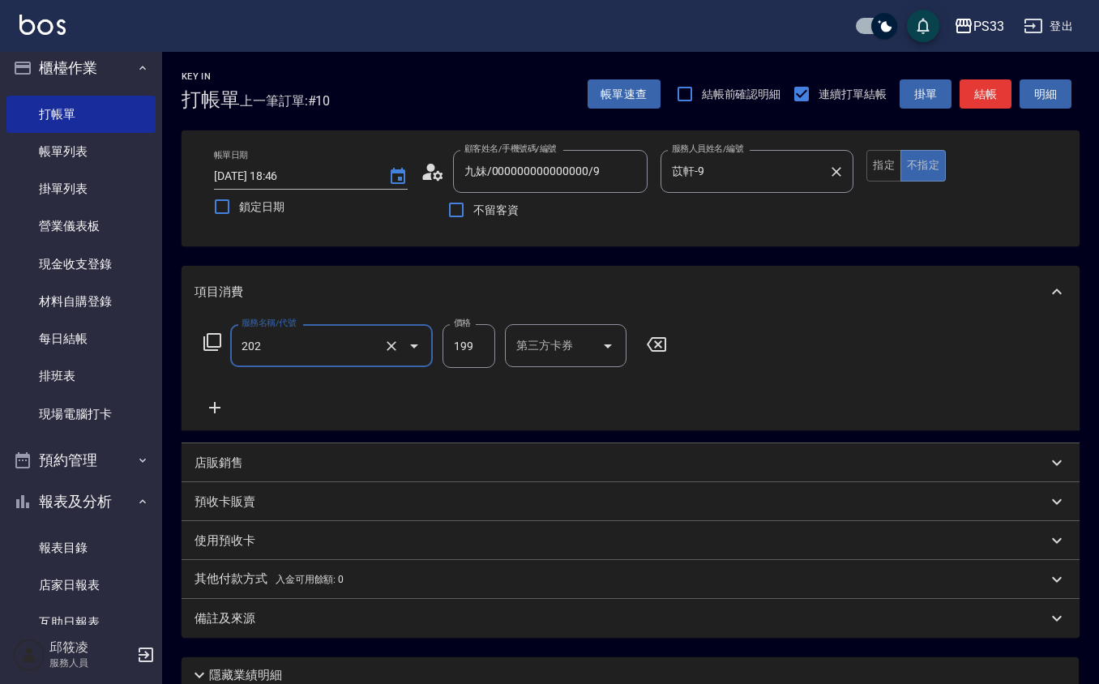
type input "不指定單剪(202)"
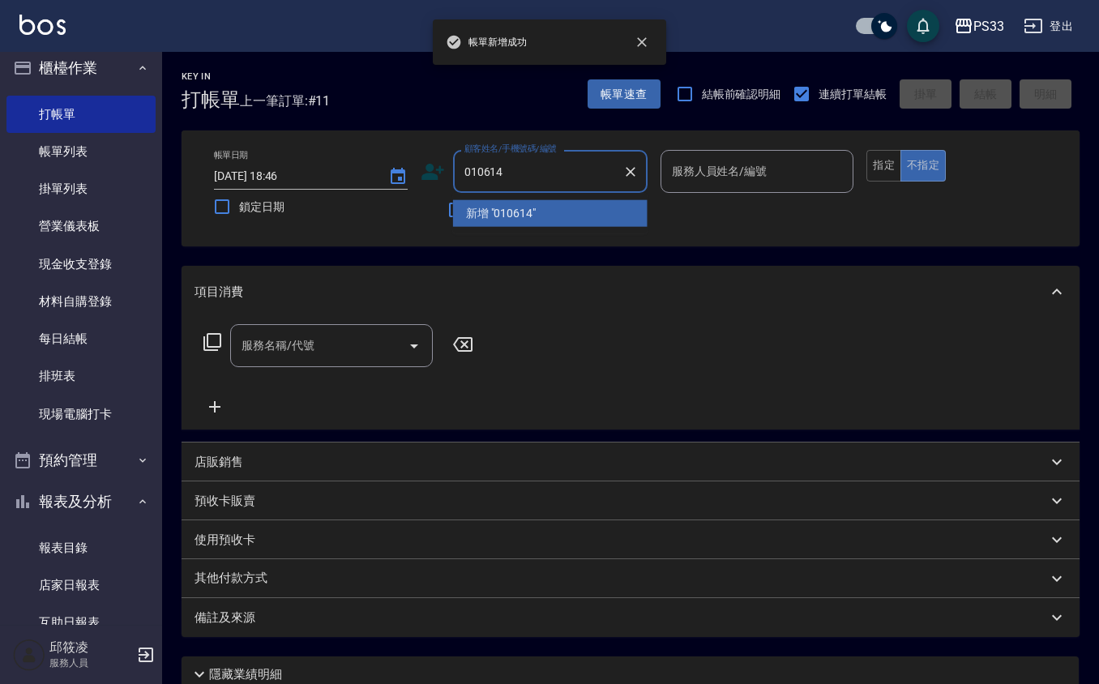
type input "010614"
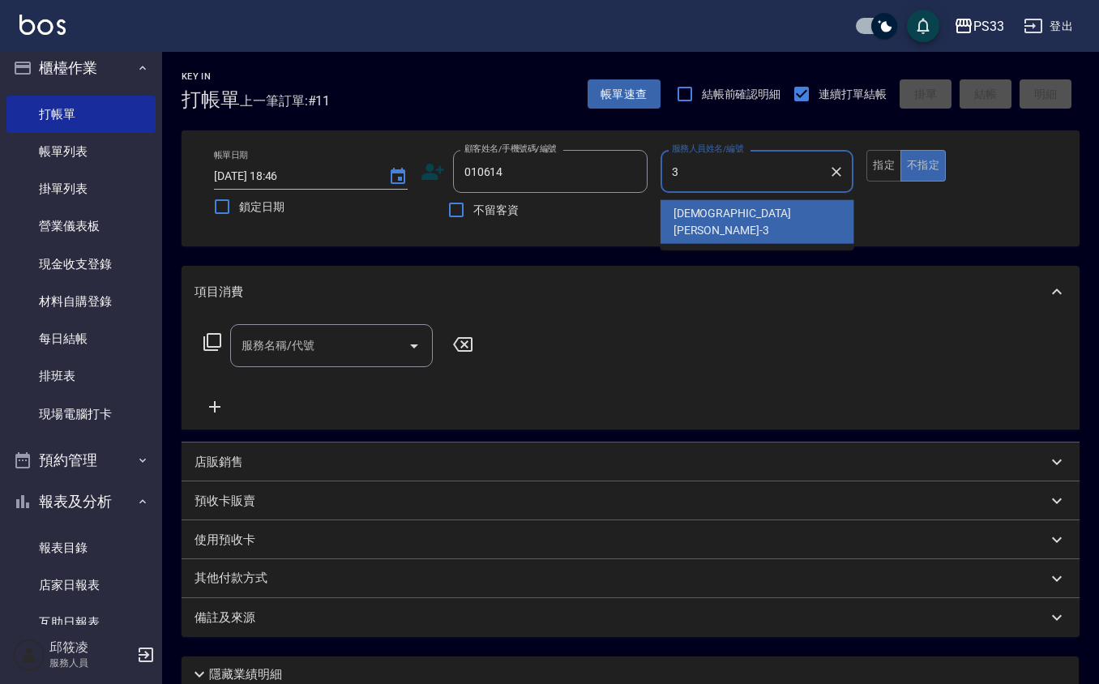
type input "瑜瑄-3"
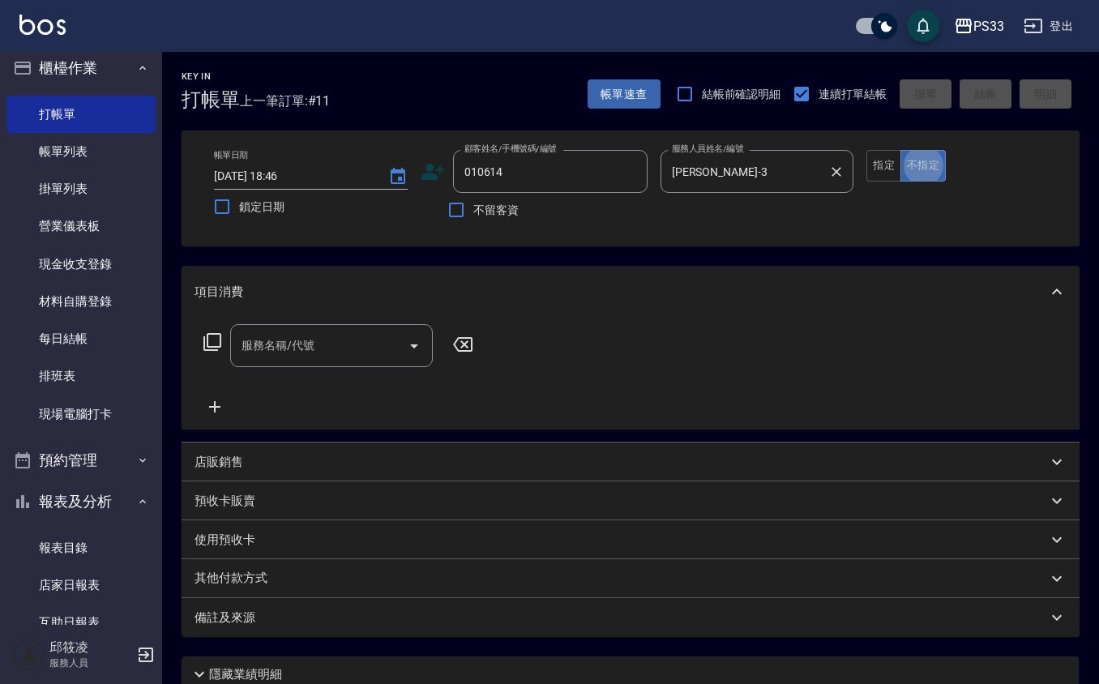
type input "郭雅智/0960505652/010614"
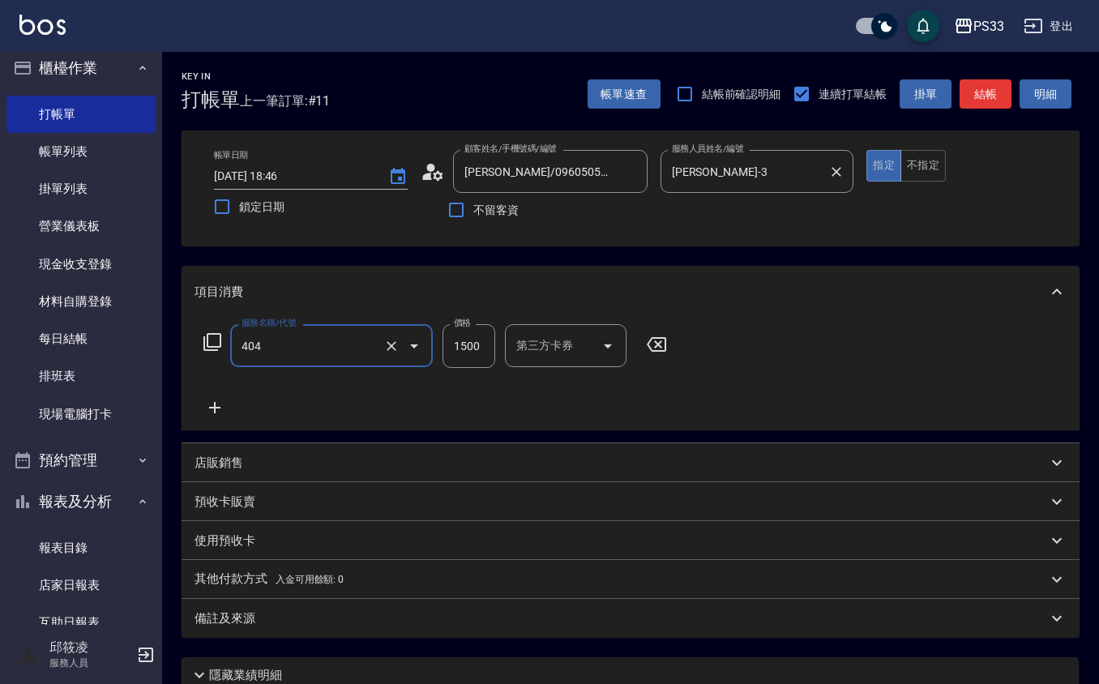
type input "設計染髮(404)"
type input "1600"
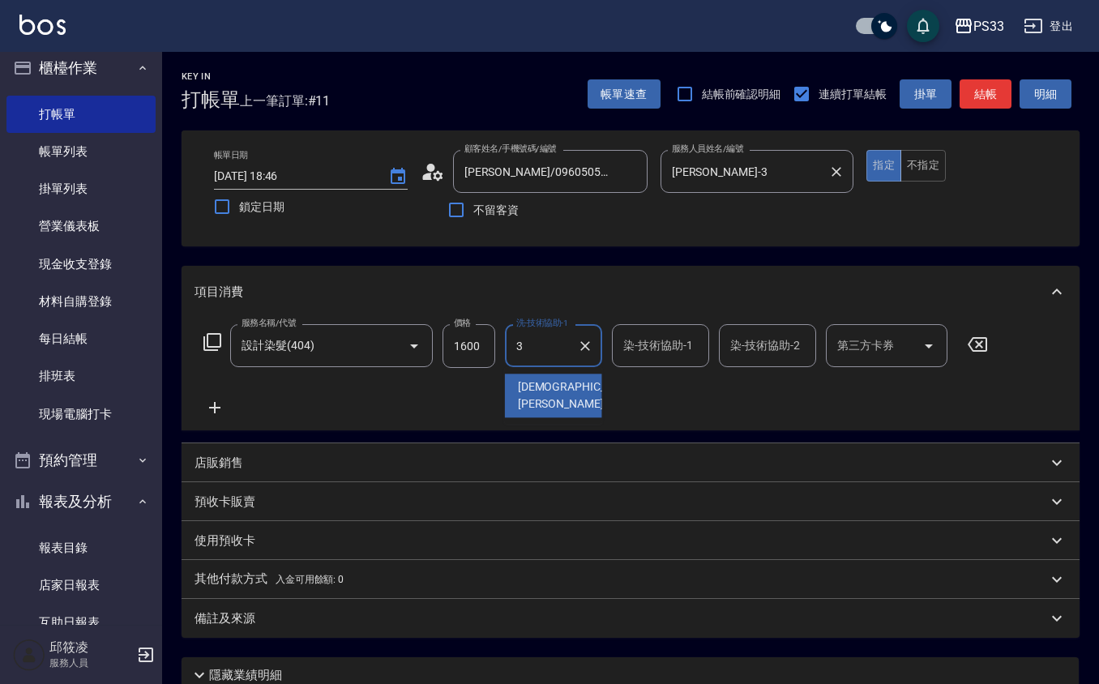
type input "瑜瑄-3"
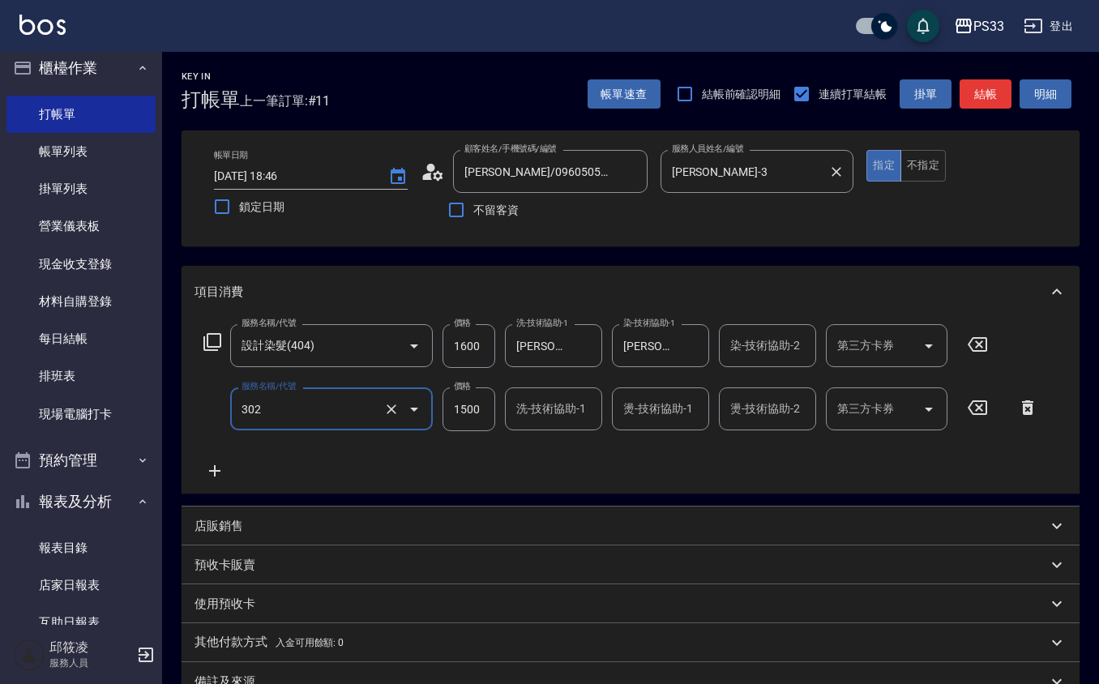
type input "設計燙髮(302)"
type input "800"
type input "32"
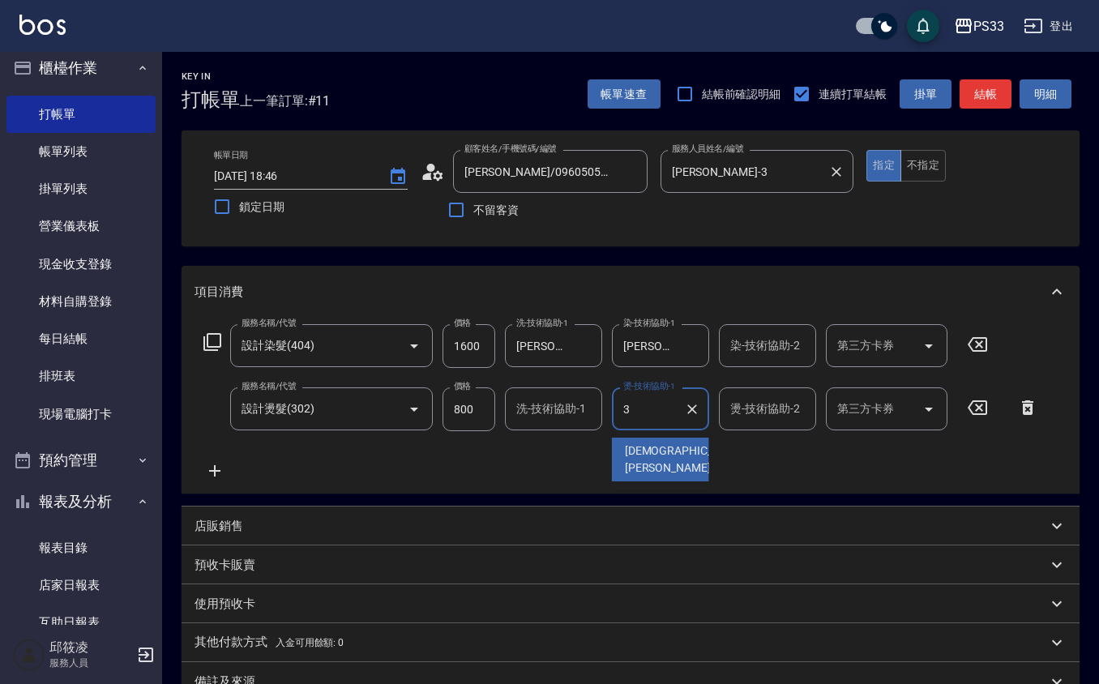
type input "瑜瑄-3"
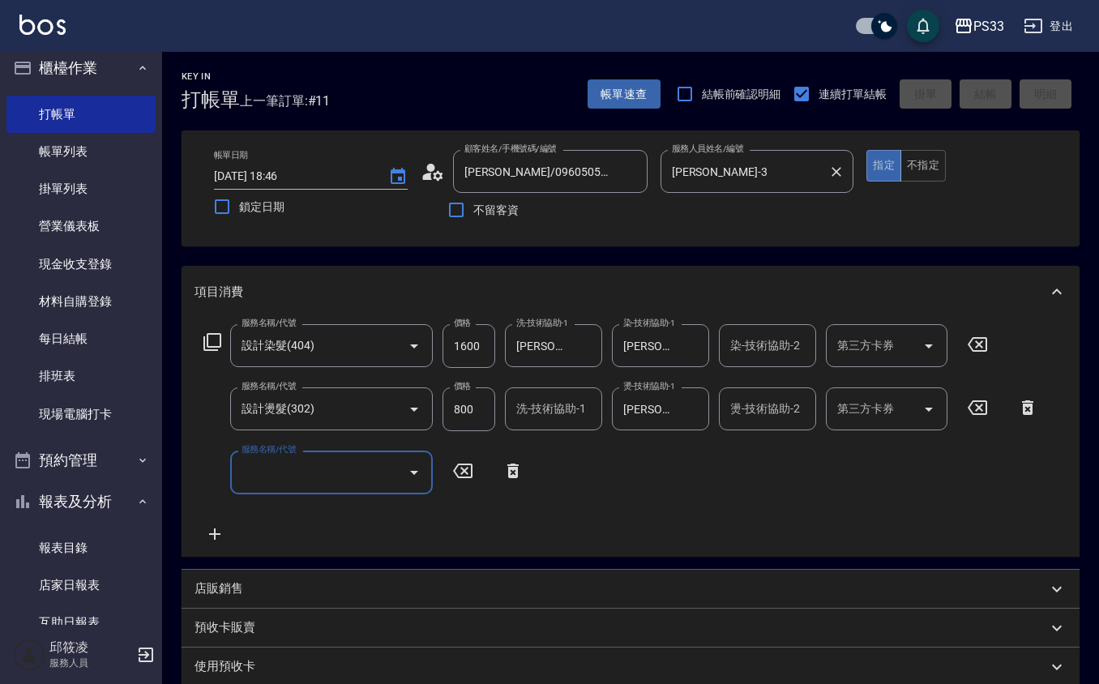
type input "2025/09/24 18:47"
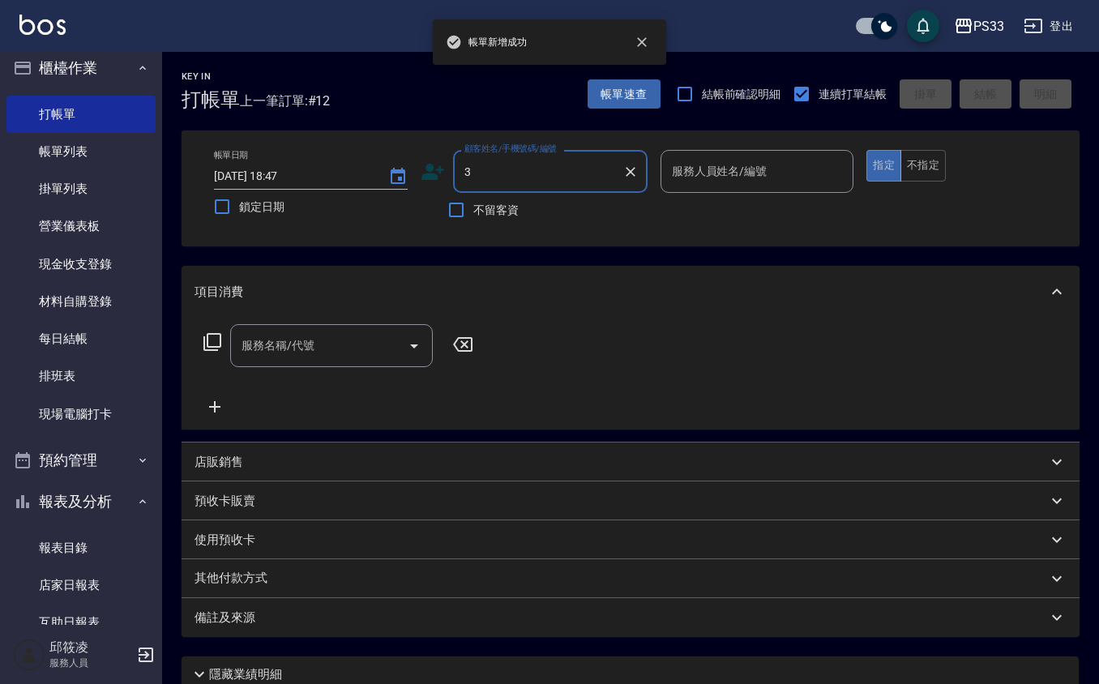
type input "3"
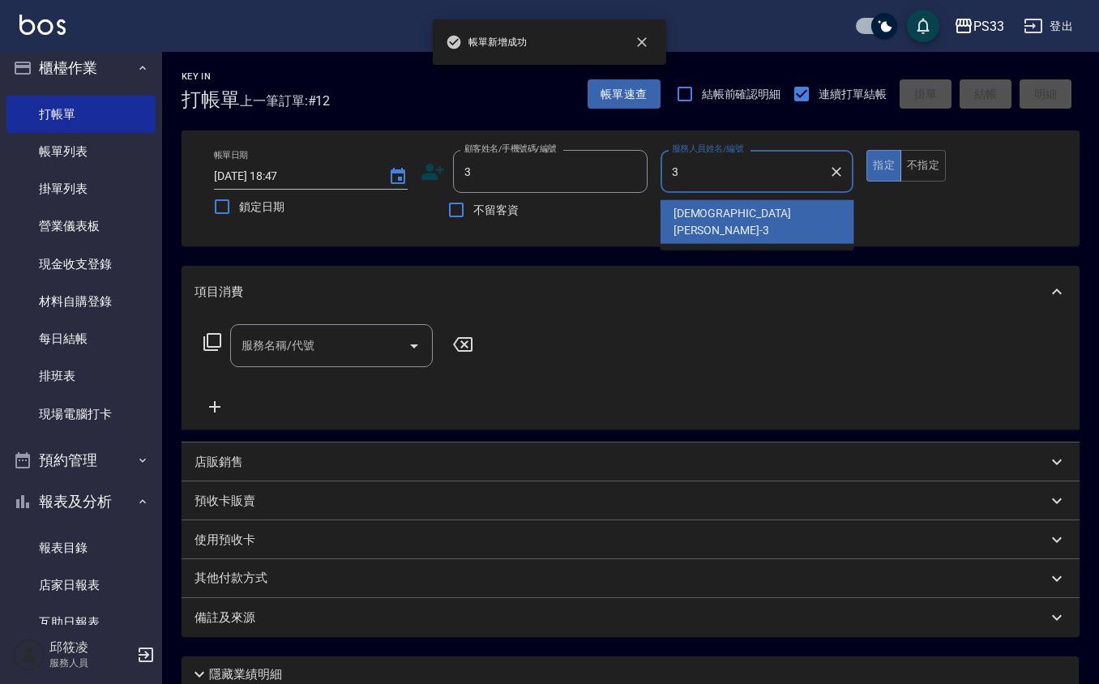
type input "瑜瑄-3"
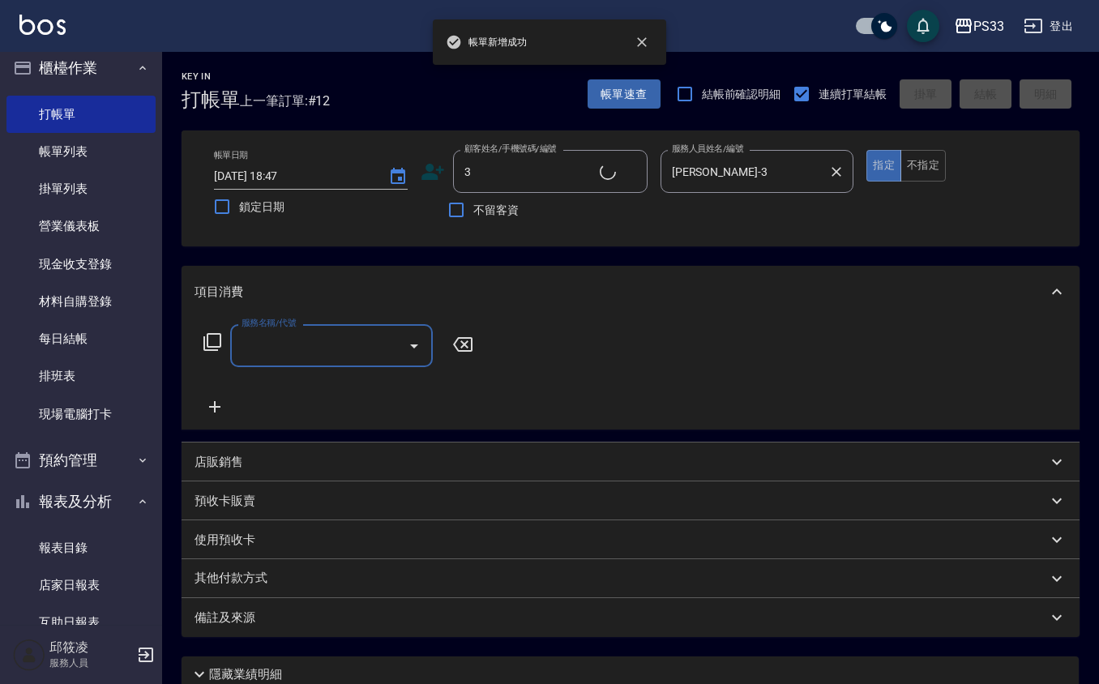
type input "Pinky/0930017010/3"
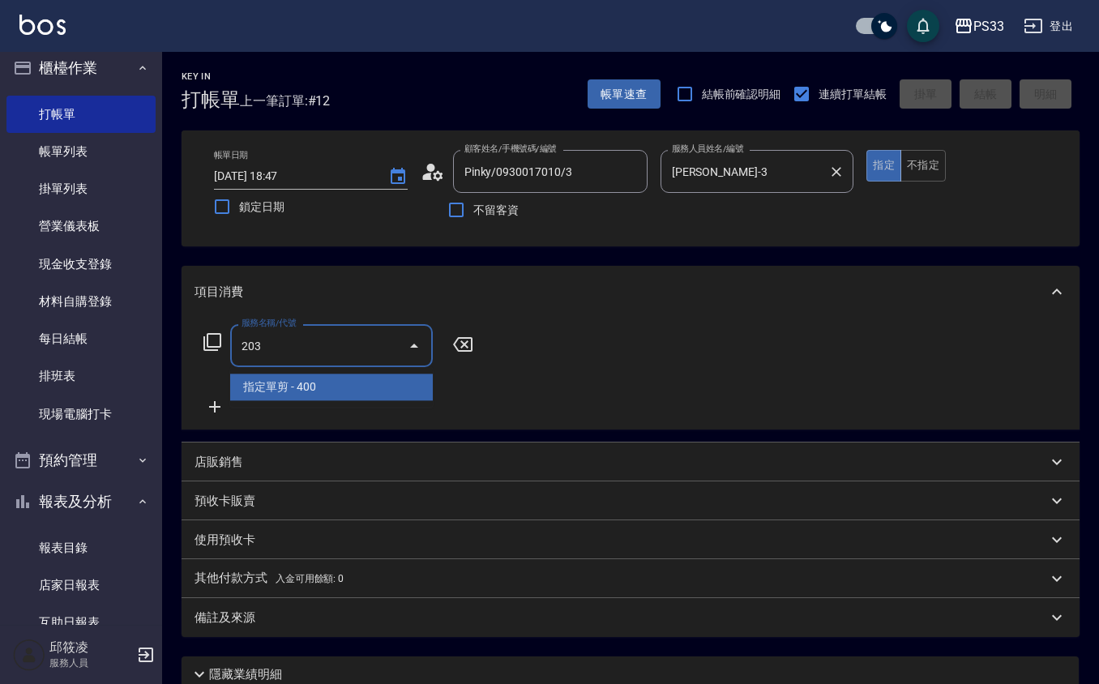
type input "指定單剪(203)"
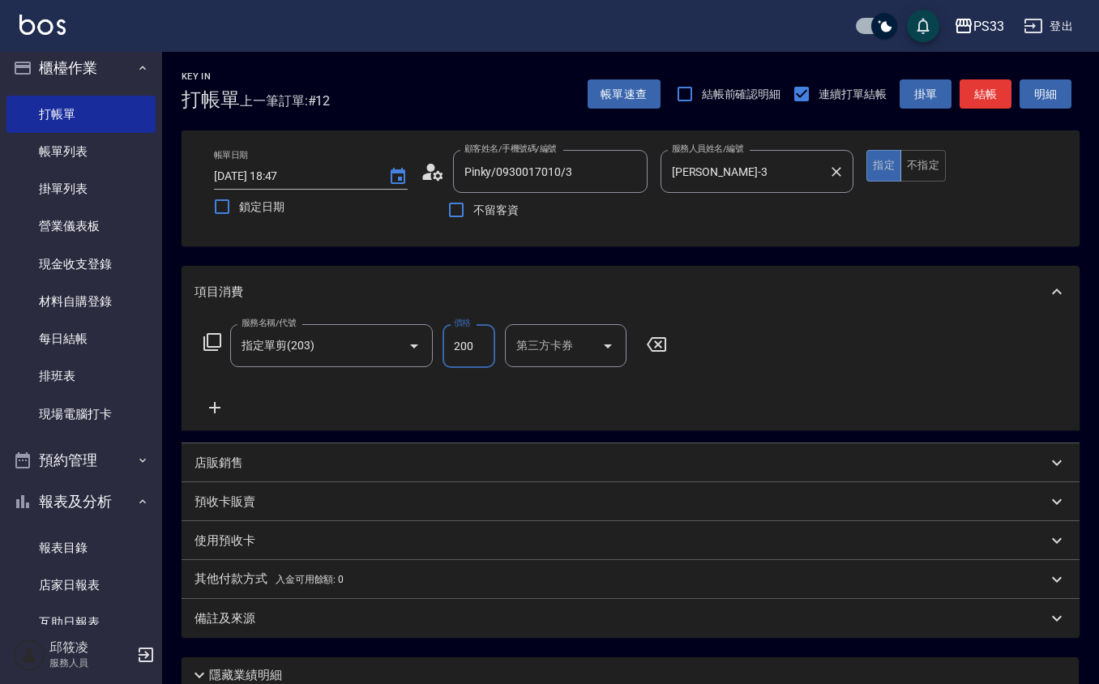
type input "200"
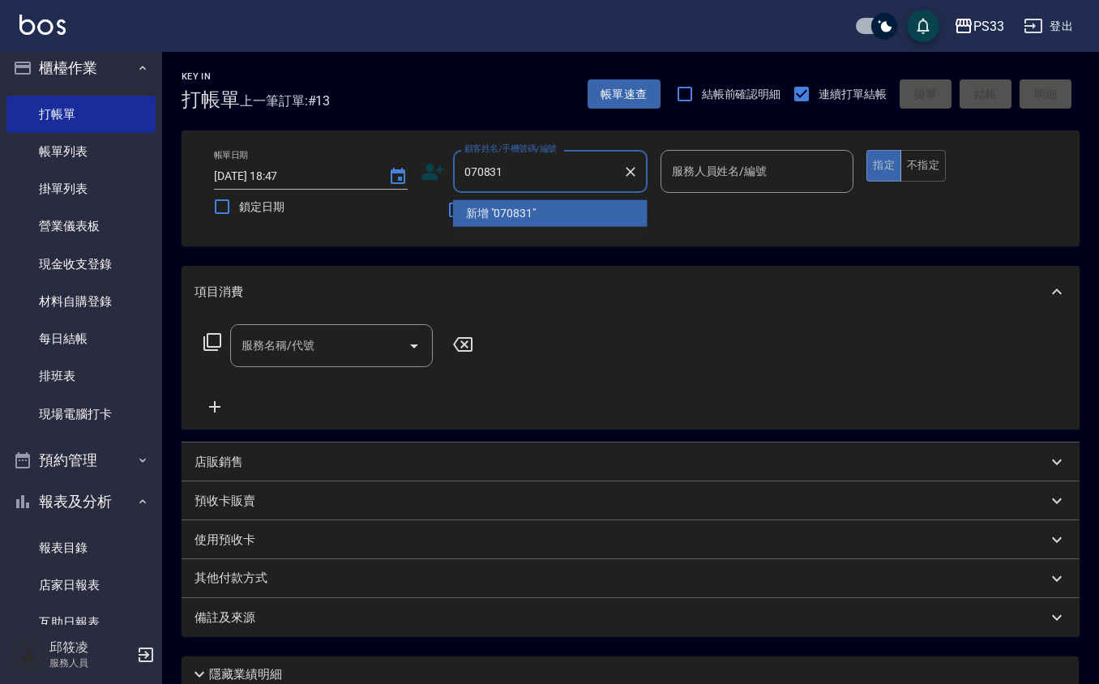
type input "070831"
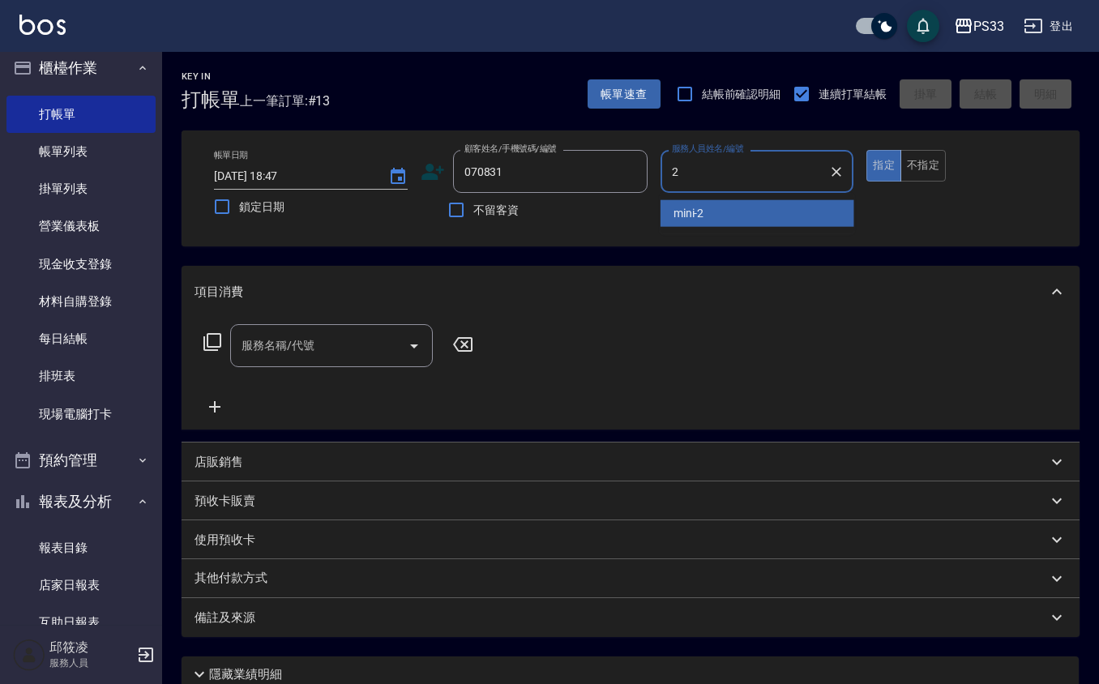
type input "mini-2"
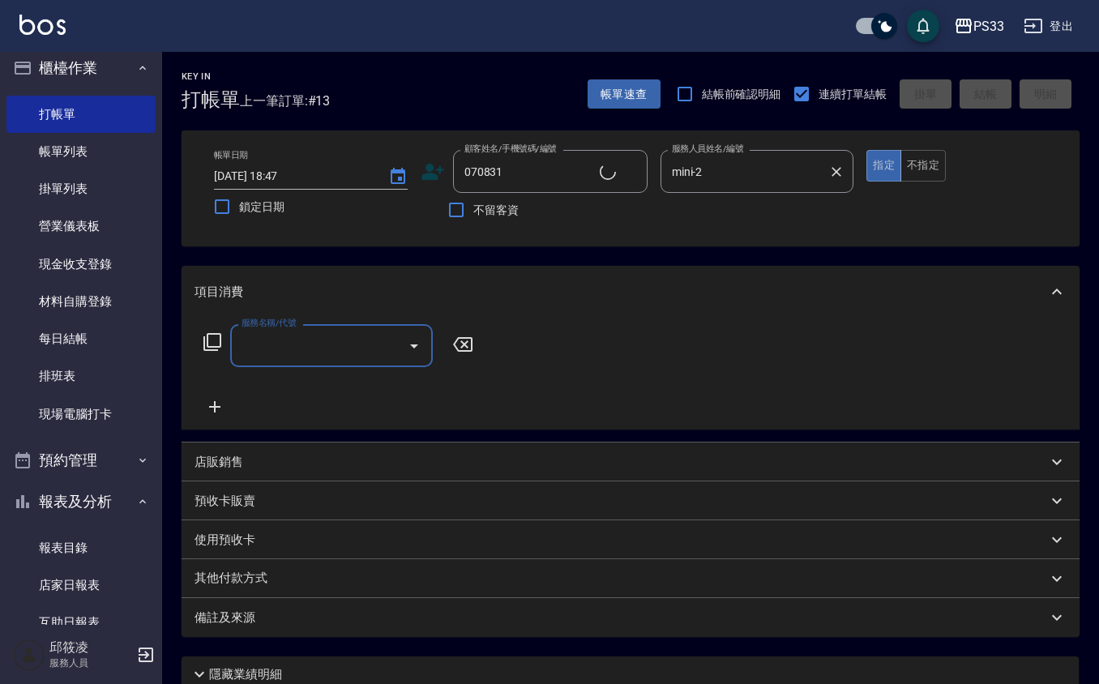
type input "謝宗宏/0976612874/070831"
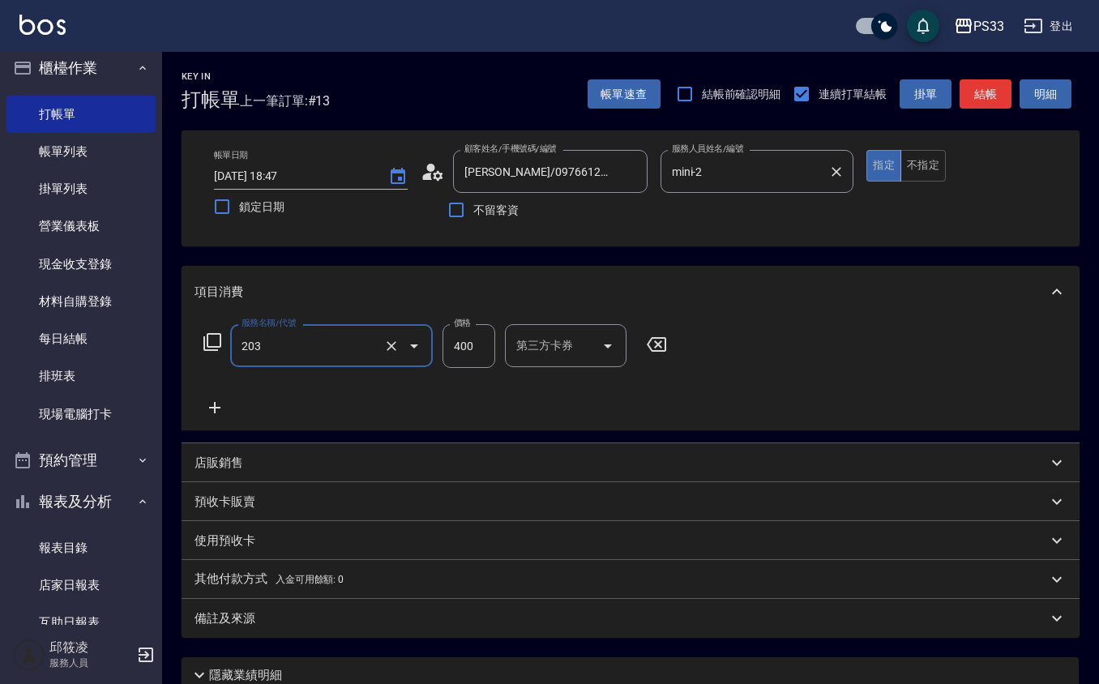
type input "指定單剪(203)"
type input "300"
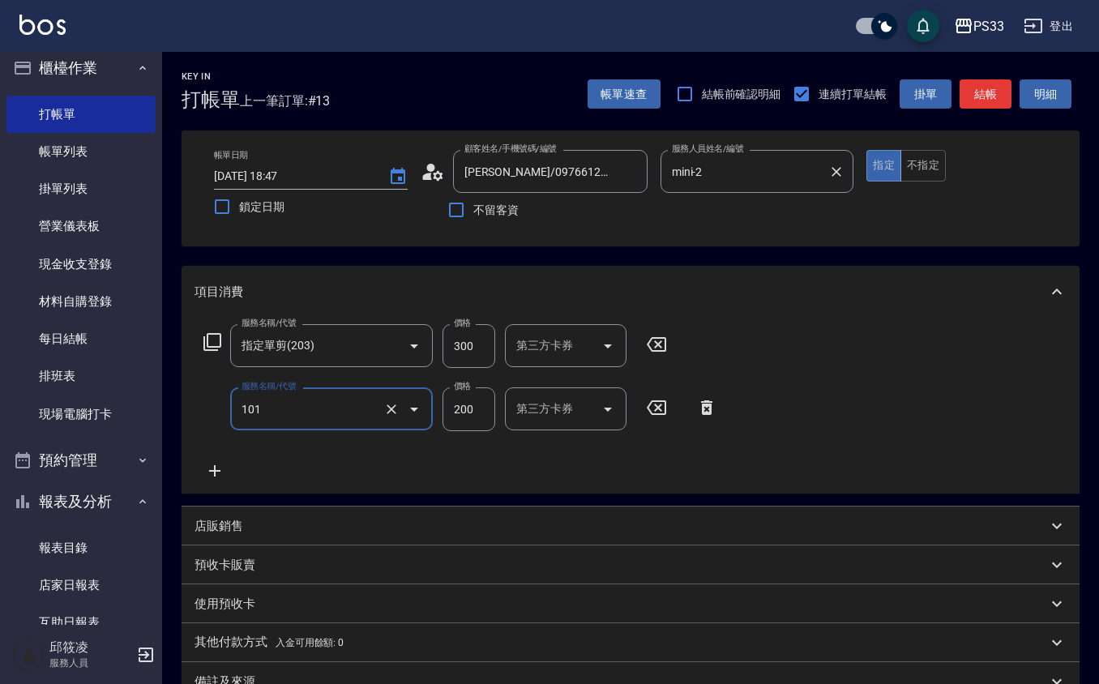
type input "洗髮(101)"
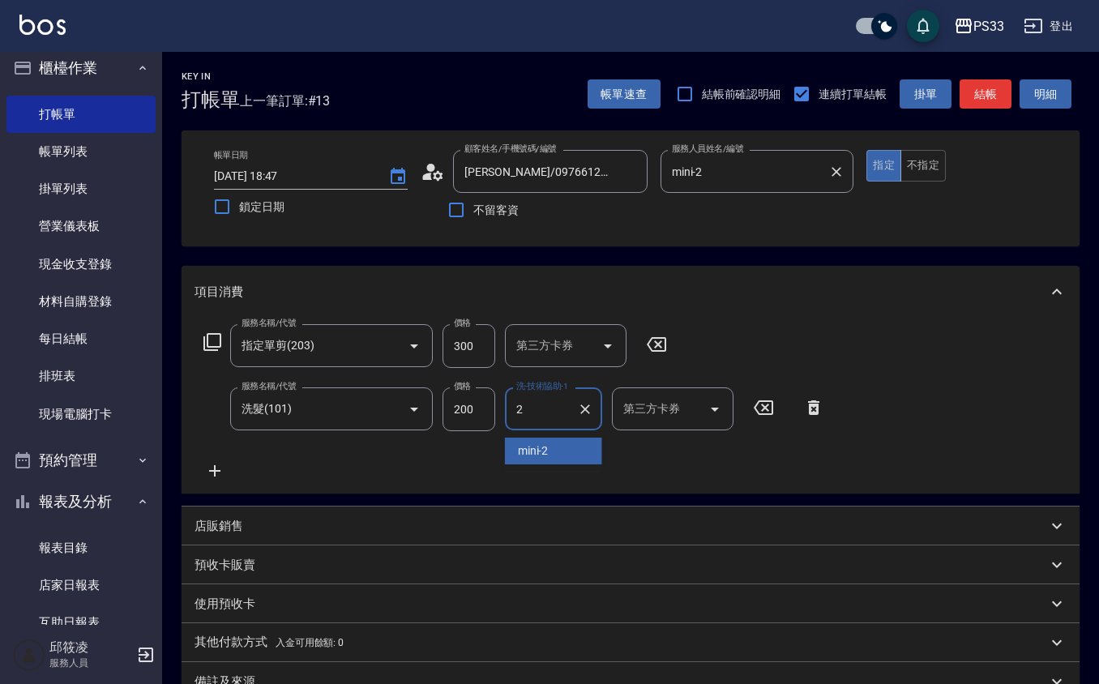
type input "mini-2"
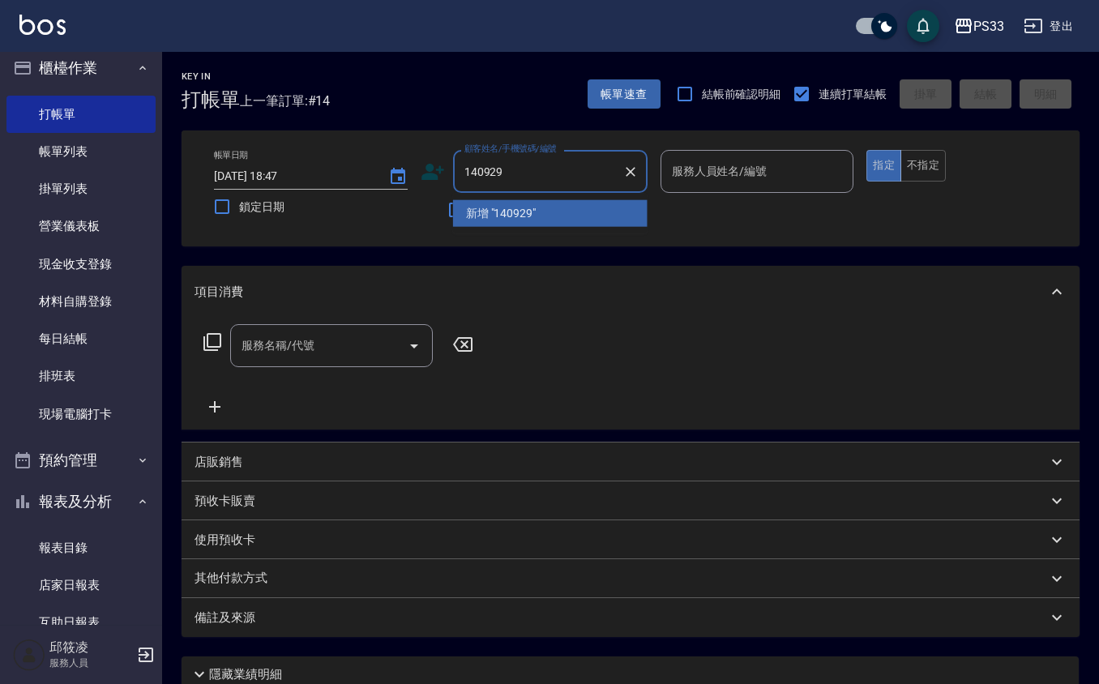
type input "140929"
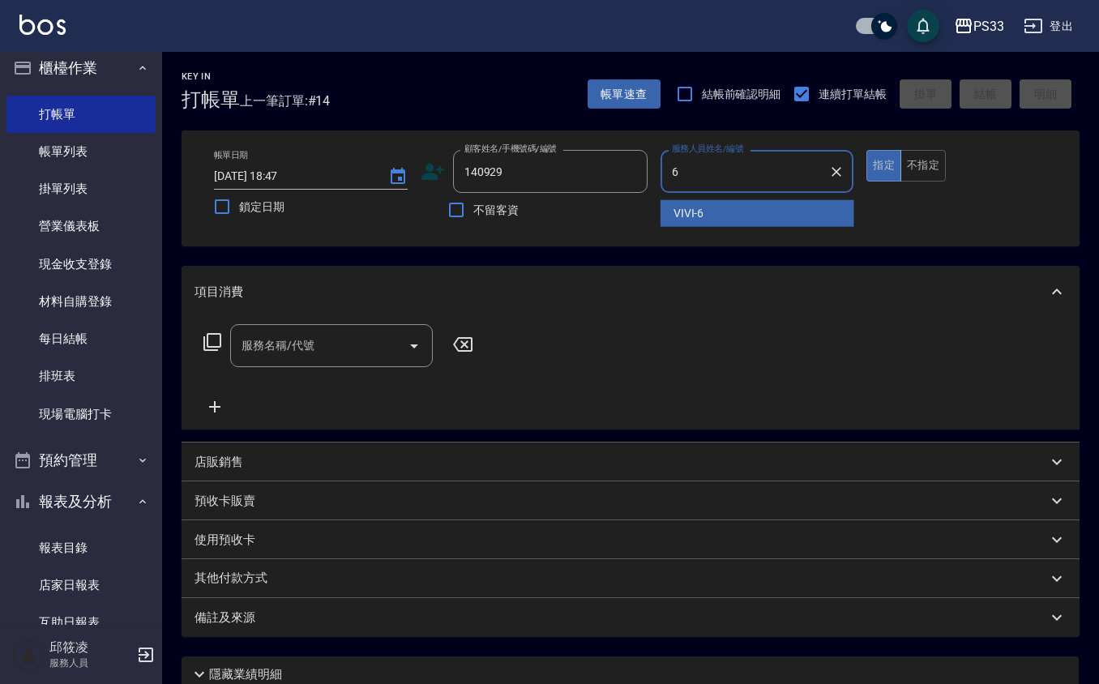
type input "VIVI-6"
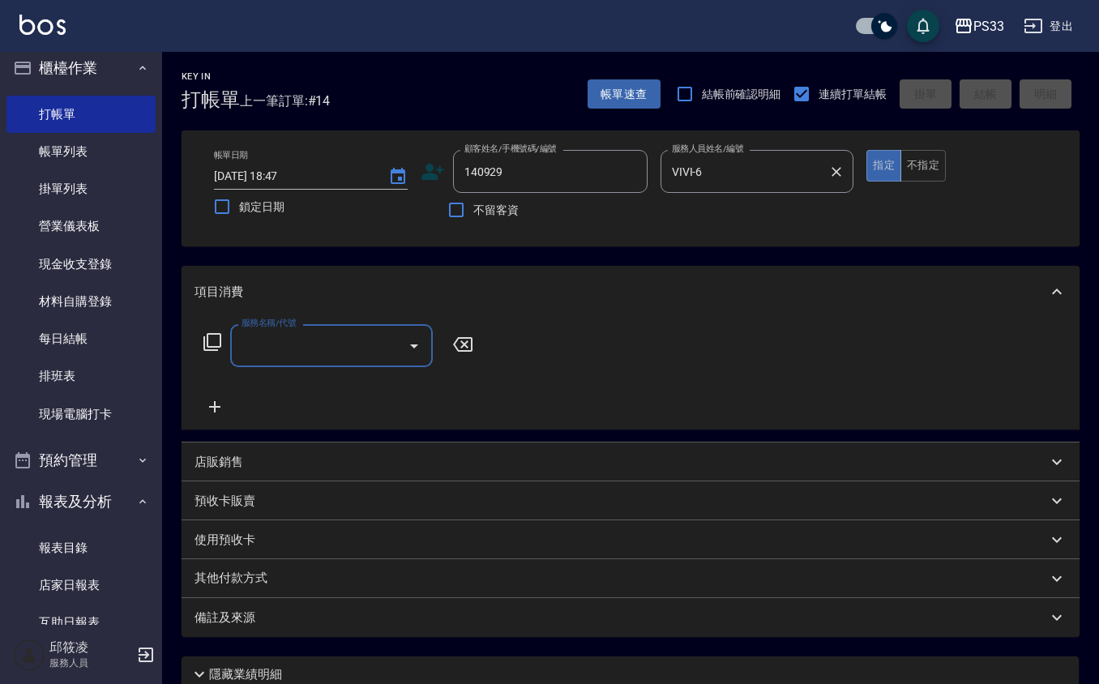
type input "陳昱伶/0919005664/140929"
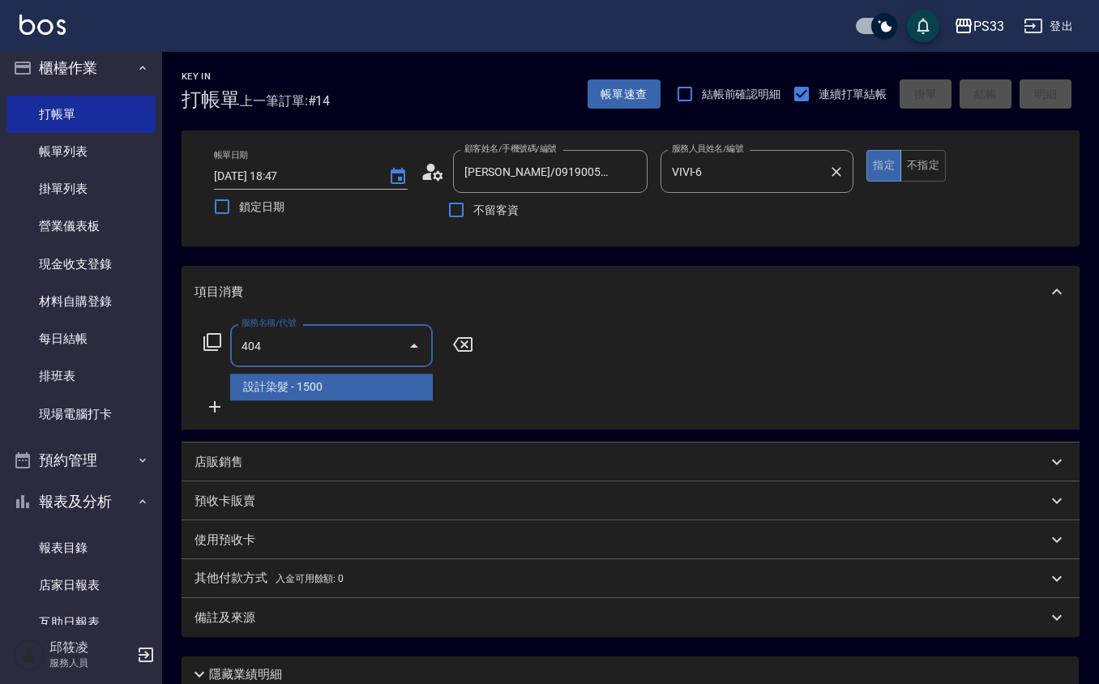
type input "設計染髮(404)"
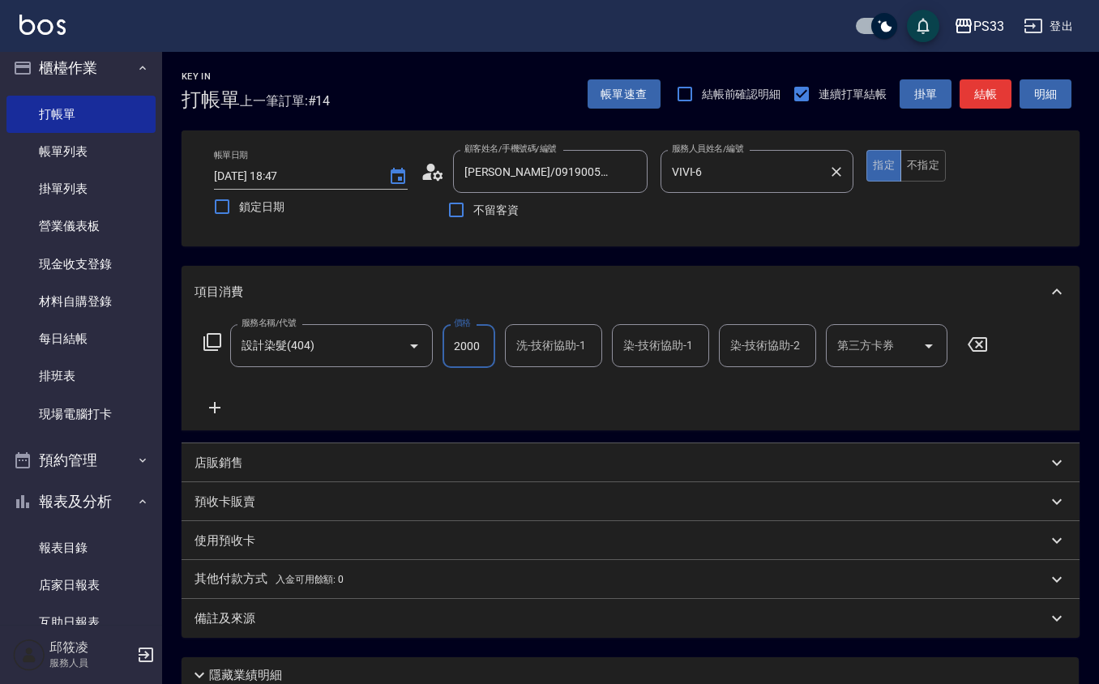
type input "2000"
type input "怡媜-8"
type input "瑜瑄-3"
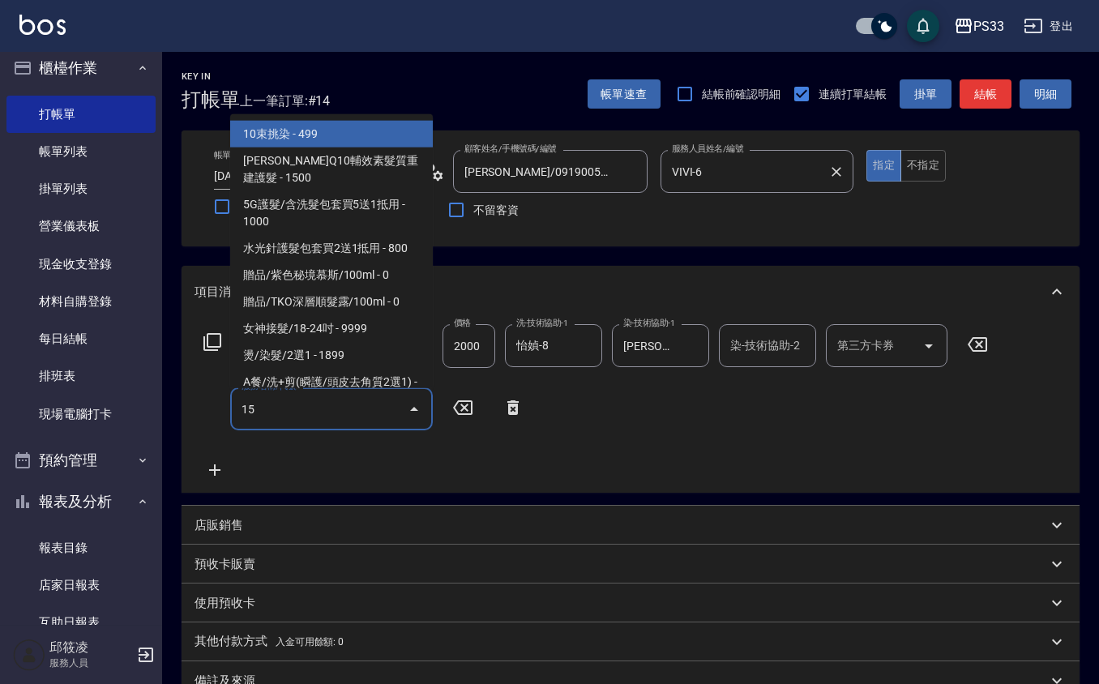
type input "1"
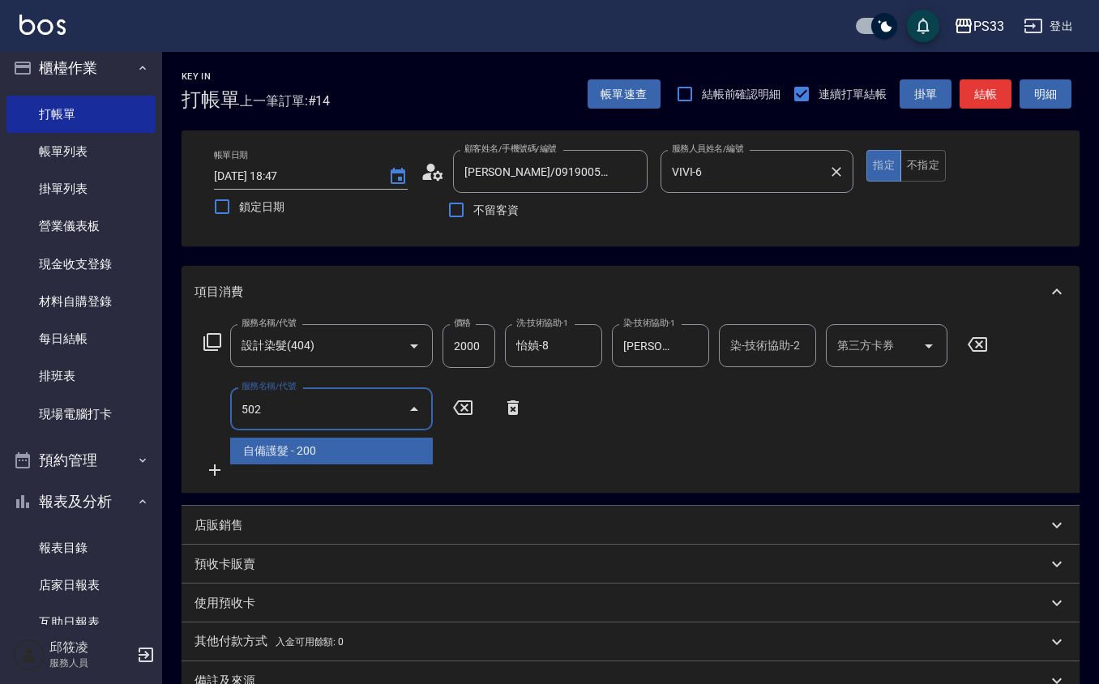
type input "自備護髮(502)"
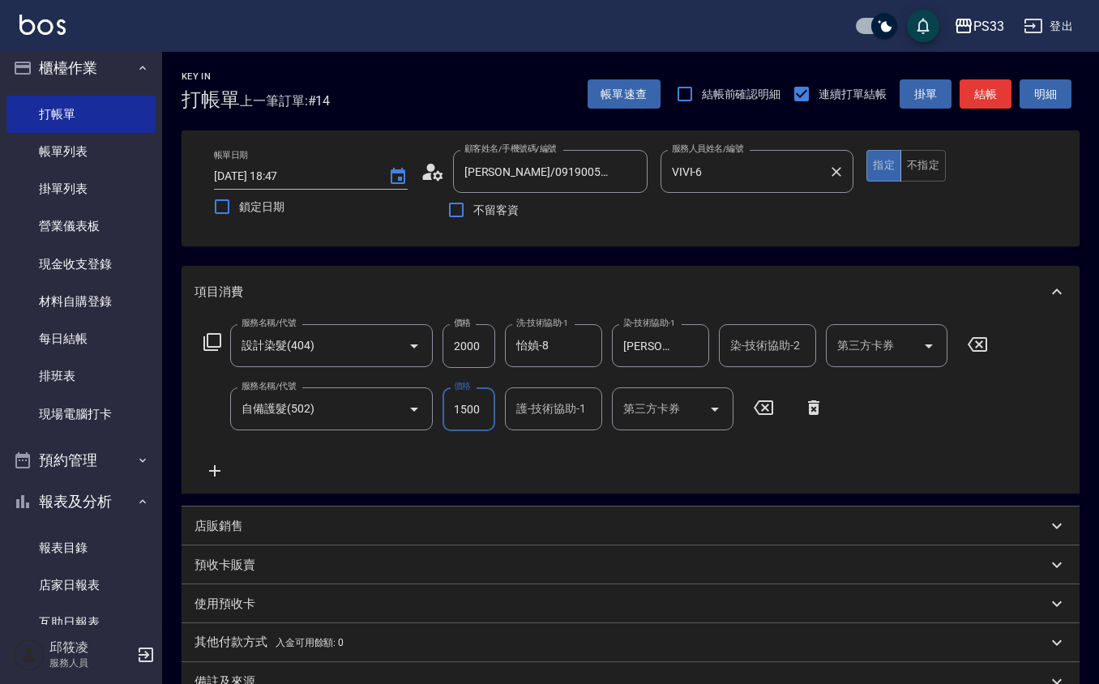
type input "1500"
type input "VIVI-6"
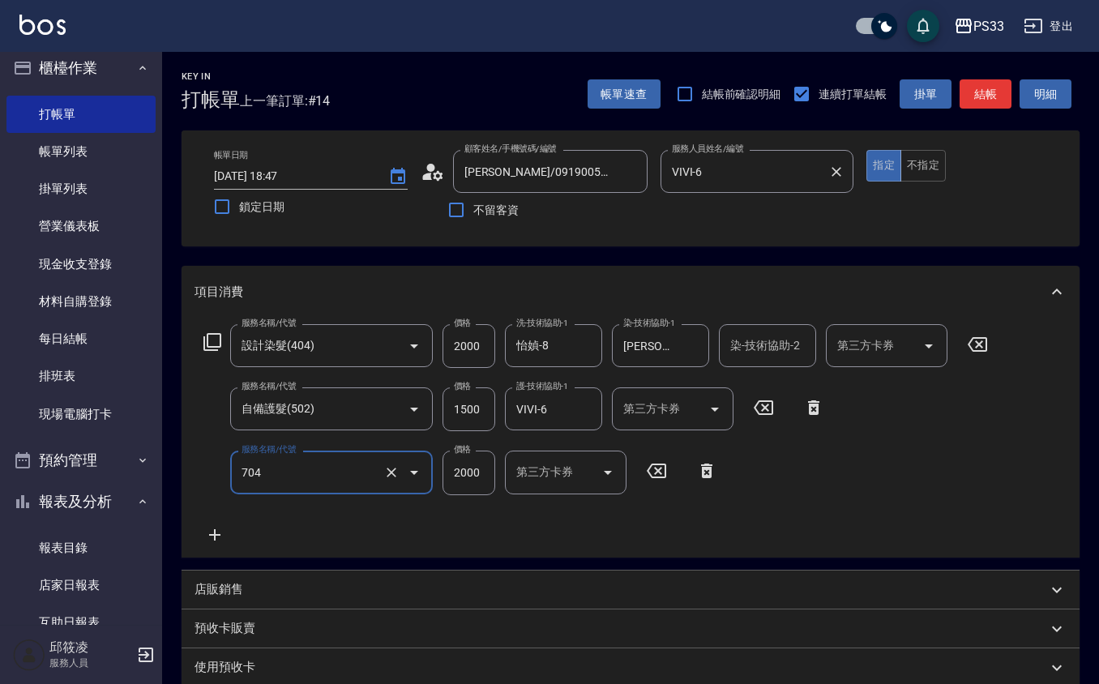
type input "髮片重整(704)"
type input "1500"
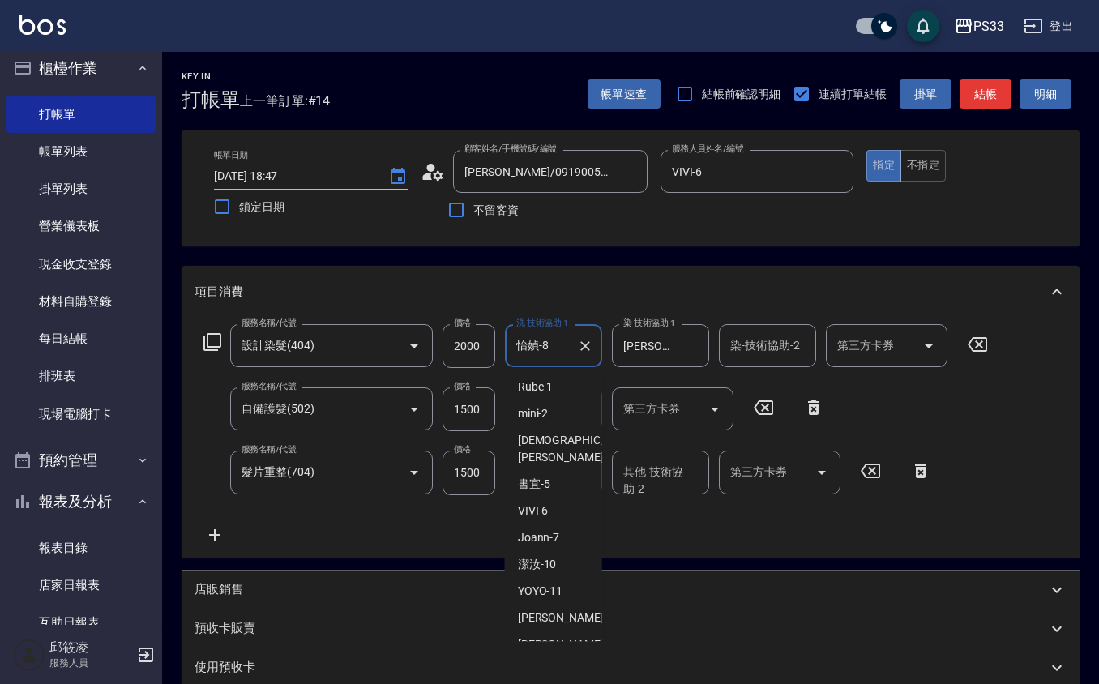
click at [546, 358] on input "怡媜-8" at bounding box center [541, 346] width 58 height 28
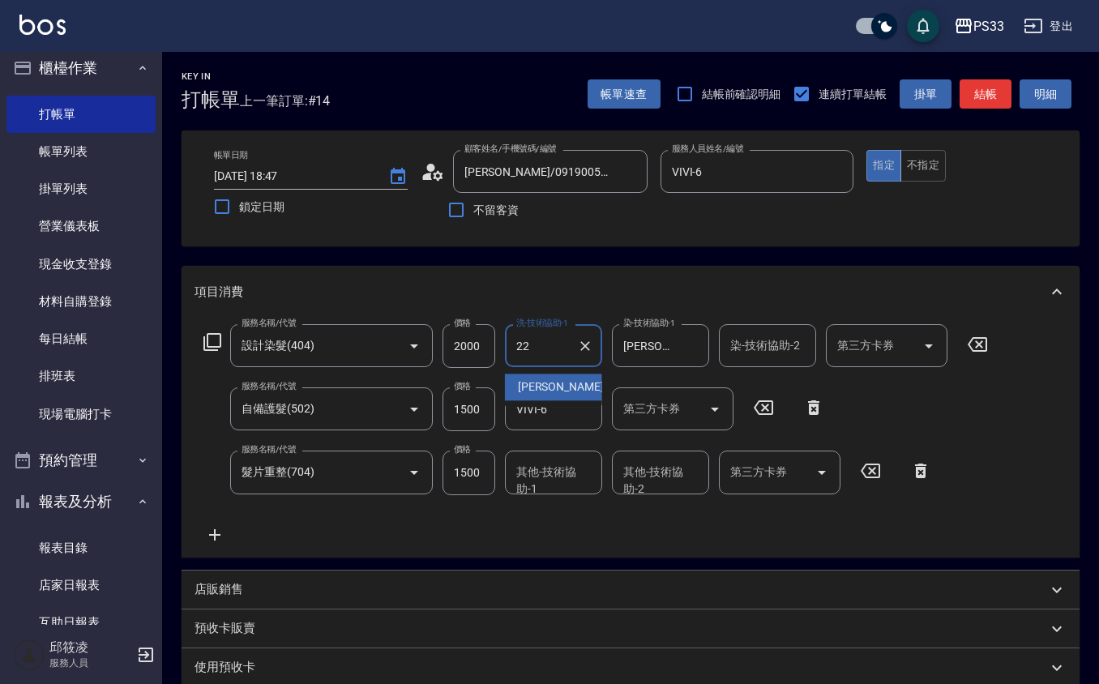
type input "黃筱筑 -22"
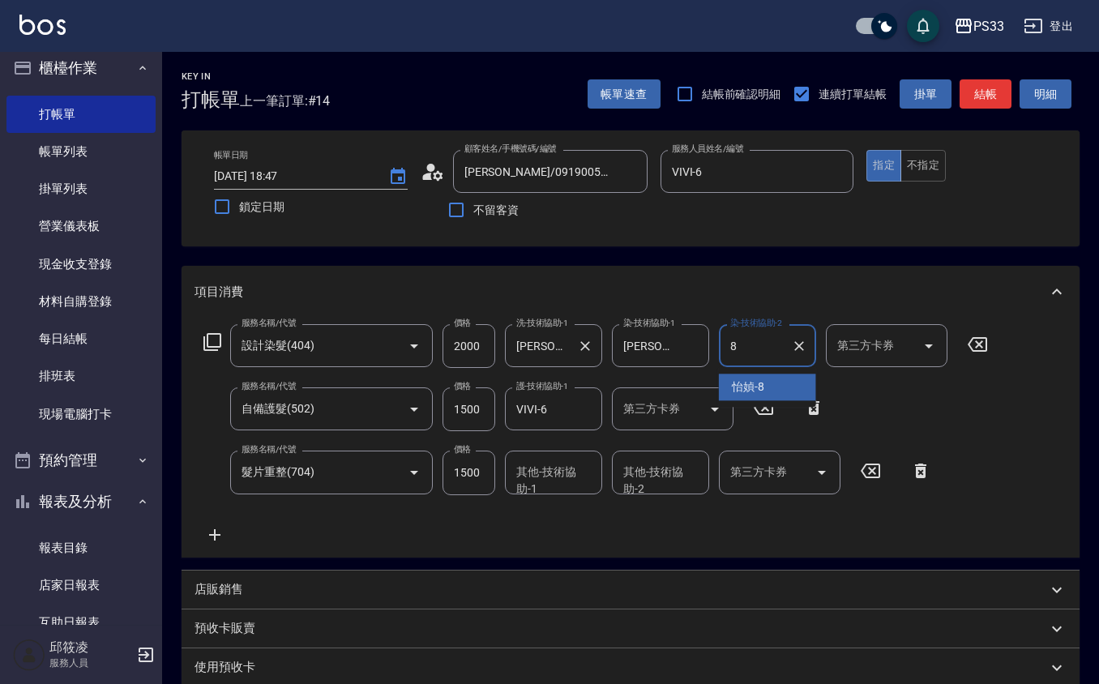
type input "怡媜-8"
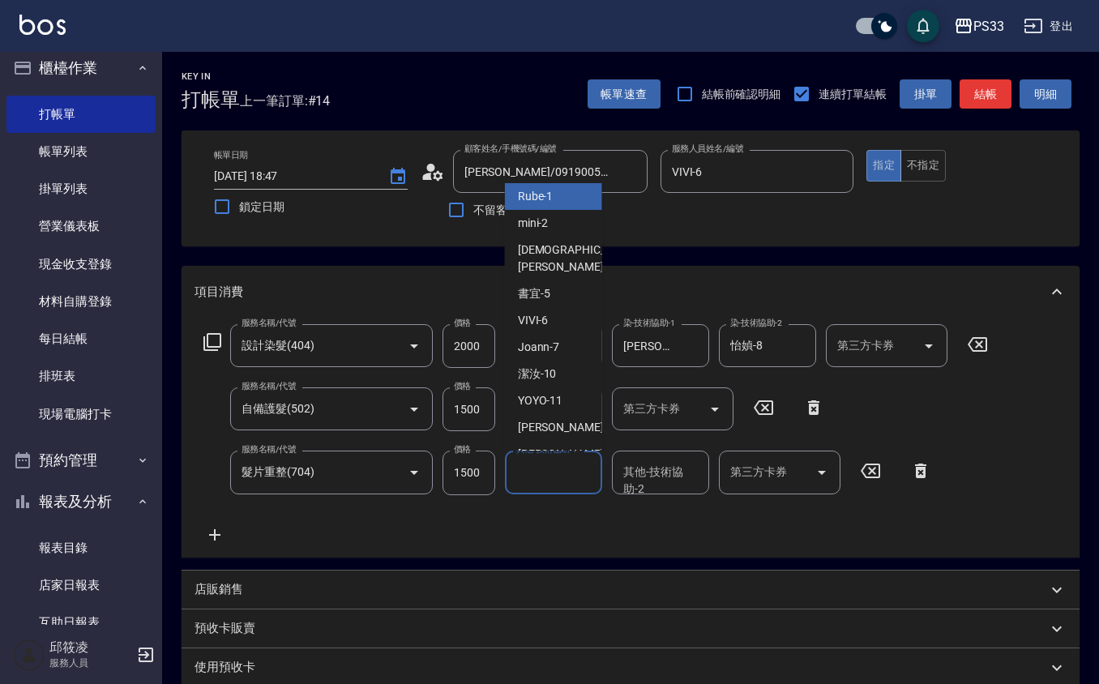
click at [565, 467] on input "其他-技術協助-1" at bounding box center [553, 472] width 83 height 28
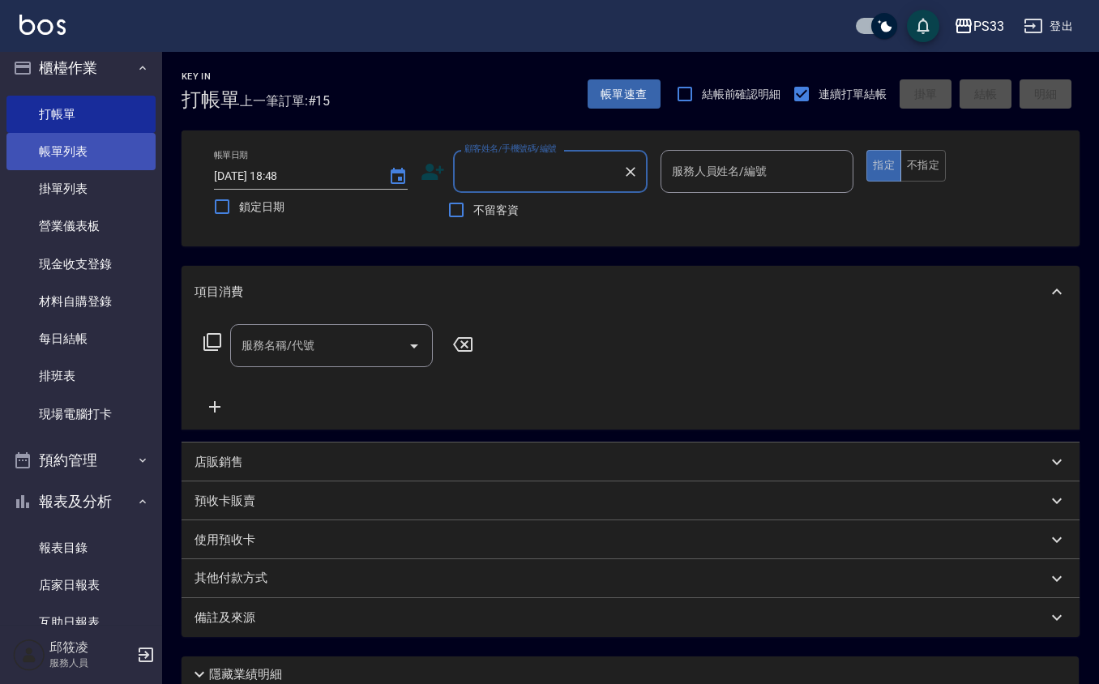
click at [102, 162] on link "帳單列表" at bounding box center [80, 151] width 149 height 37
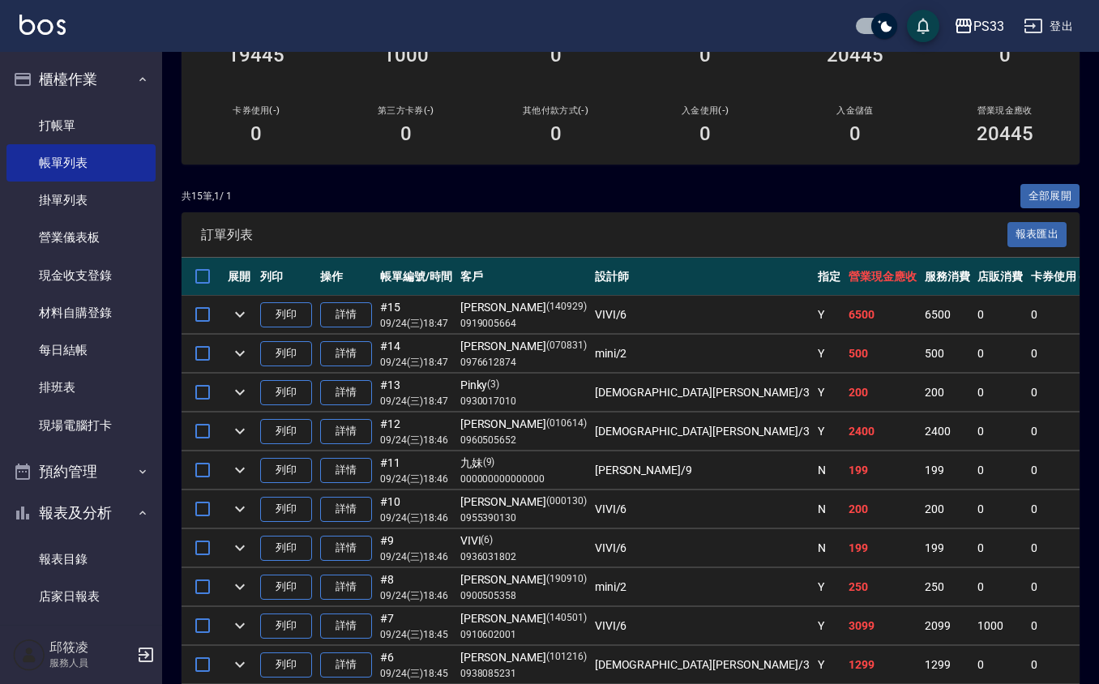
scroll to position [324, 0]
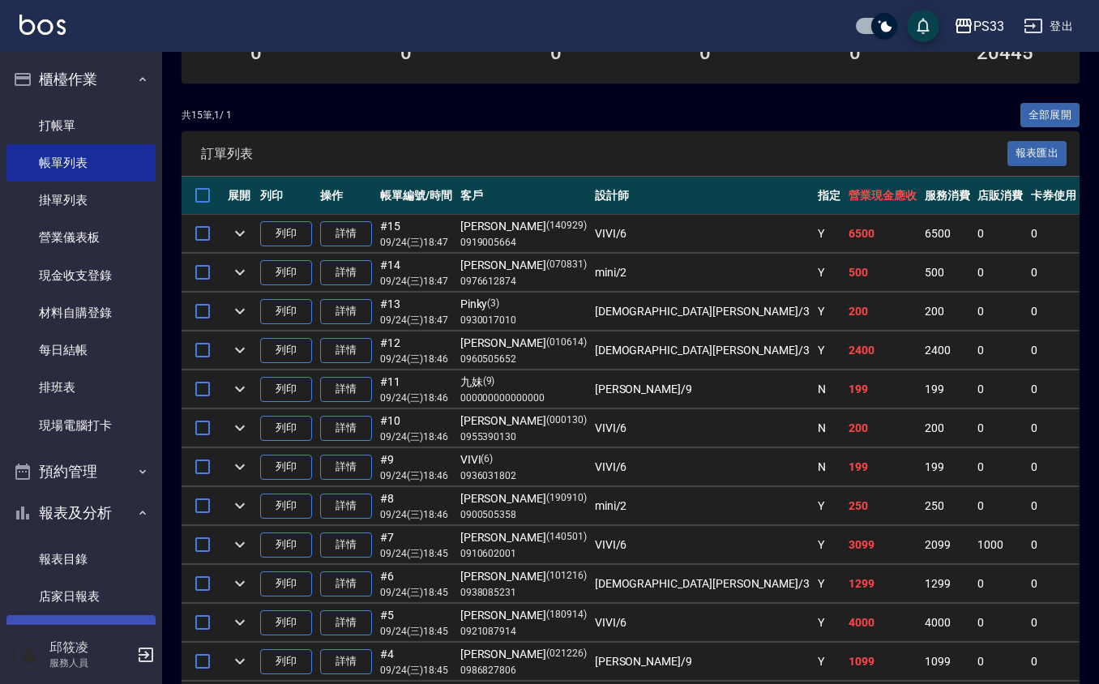
click at [73, 615] on link "互助日報表" at bounding box center [80, 633] width 149 height 37
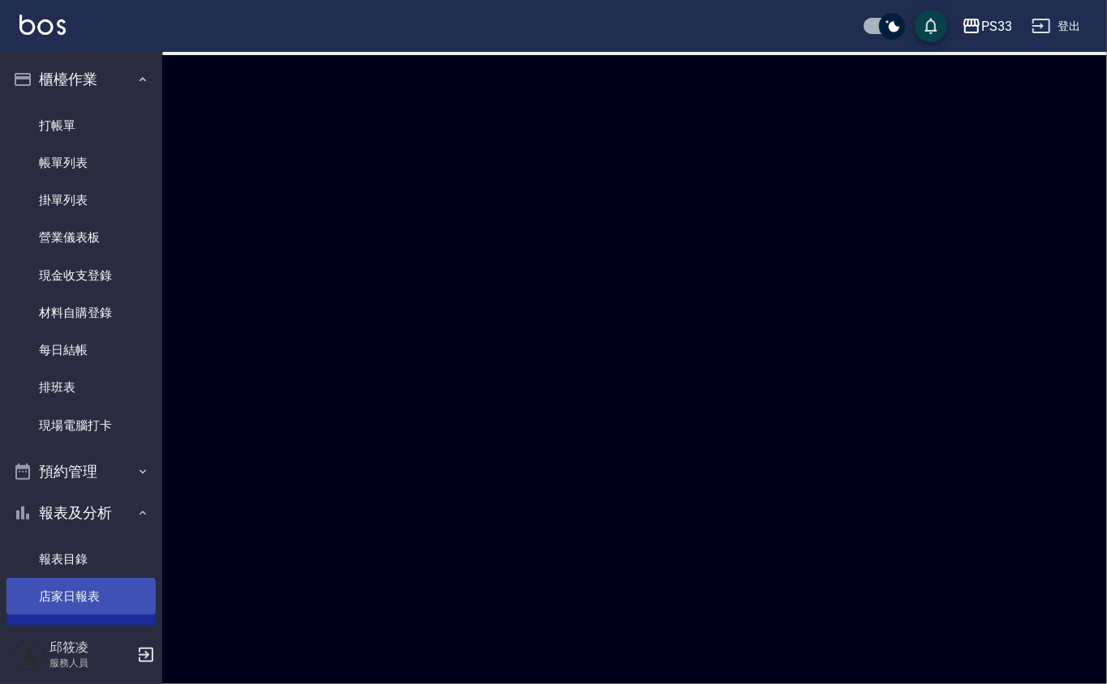
click at [73, 597] on link "店家日報表" at bounding box center [80, 596] width 149 height 37
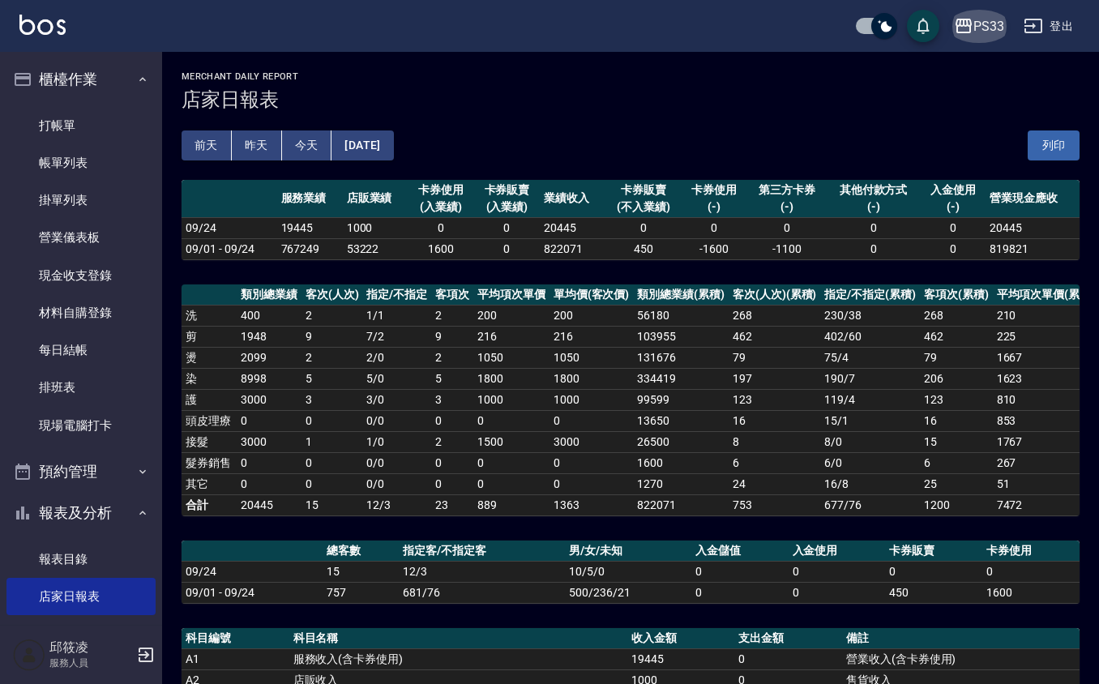
click at [973, 40] on button "PS33" at bounding box center [979, 26] width 63 height 33
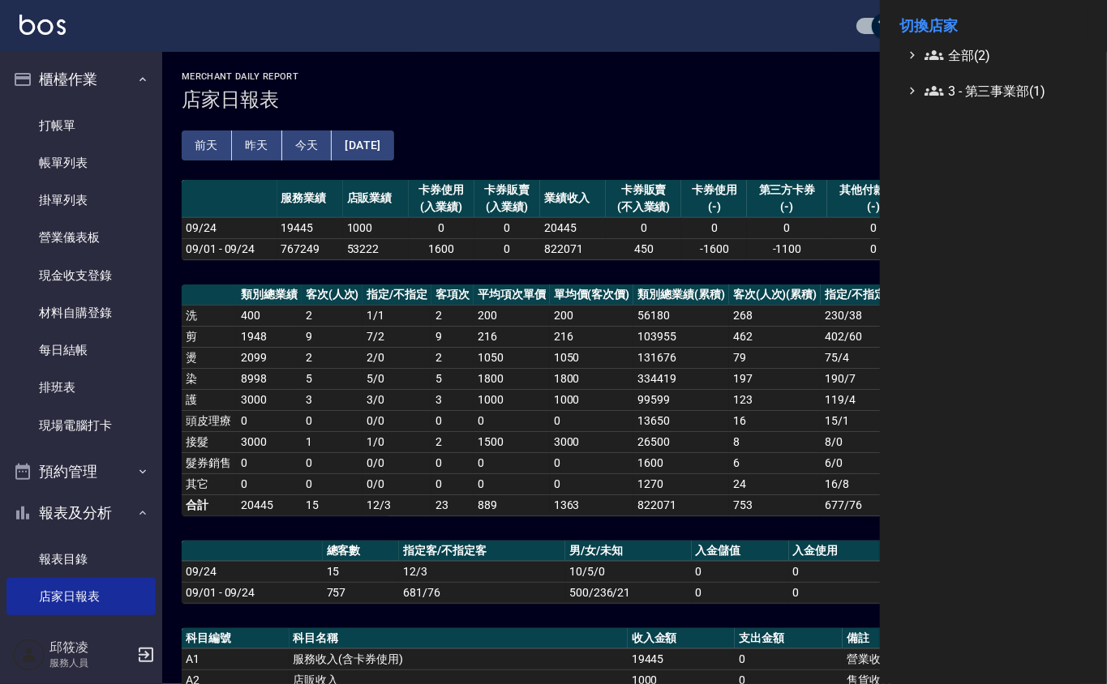
click at [109, 548] on div at bounding box center [553, 342] width 1107 height 684
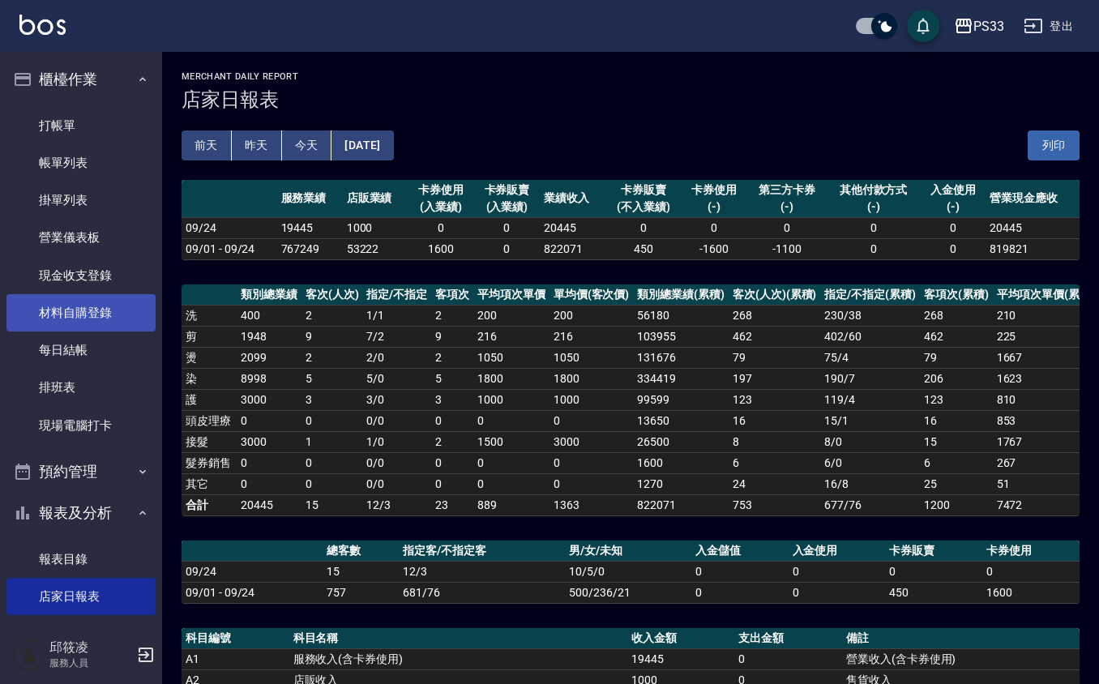
click at [73, 316] on link "材料自購登錄" at bounding box center [80, 312] width 149 height 37
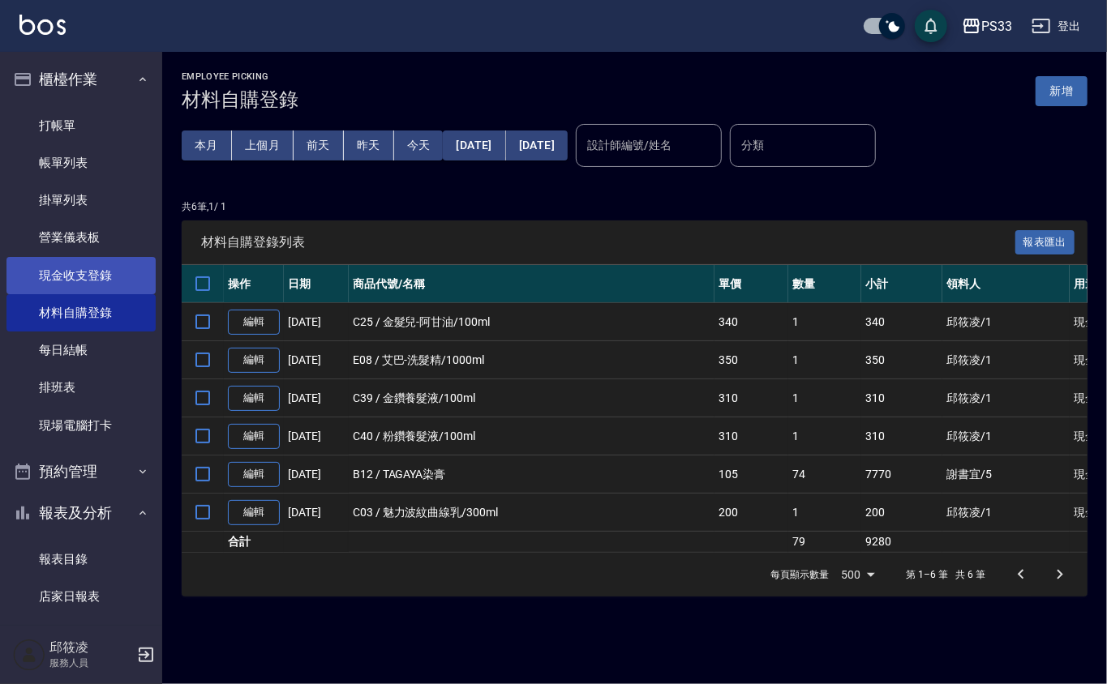
click at [97, 276] on link "現金收支登錄" at bounding box center [80, 275] width 149 height 37
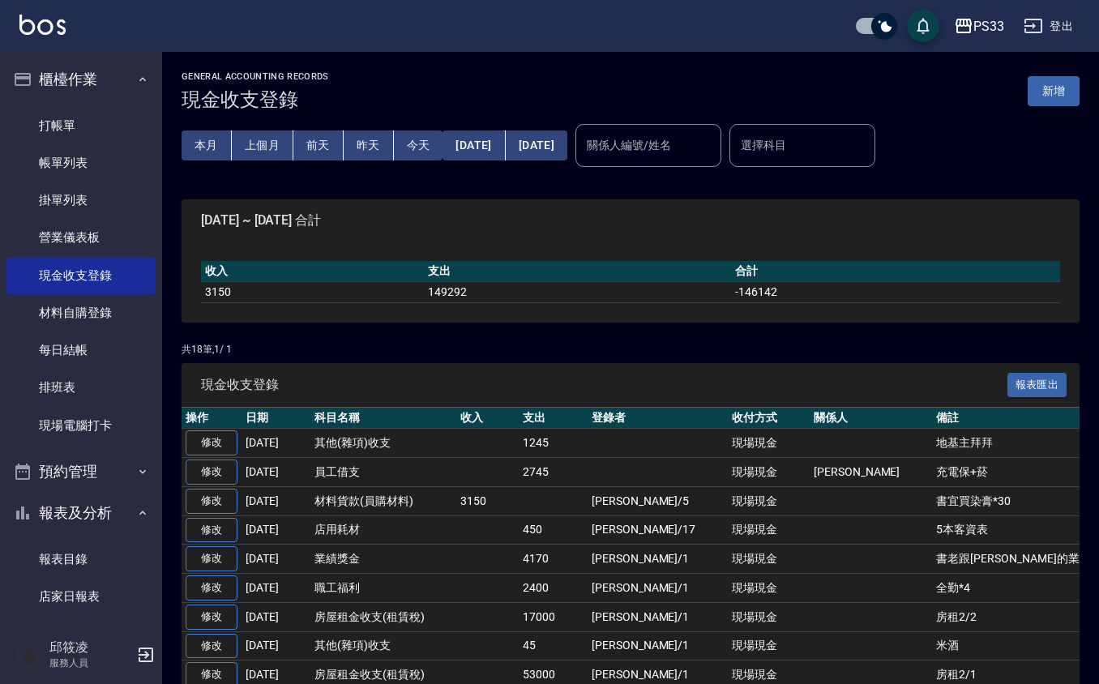
click at [1049, 95] on button "新增" at bounding box center [1054, 91] width 52 height 30
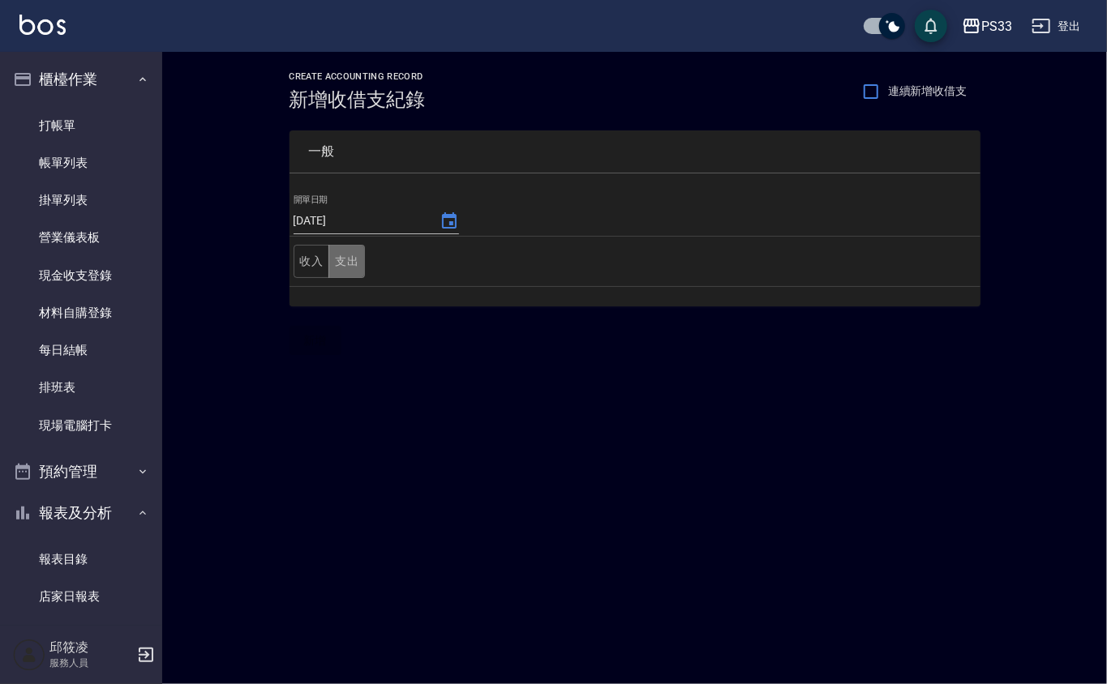
click at [351, 260] on button "支出" at bounding box center [346, 261] width 36 height 33
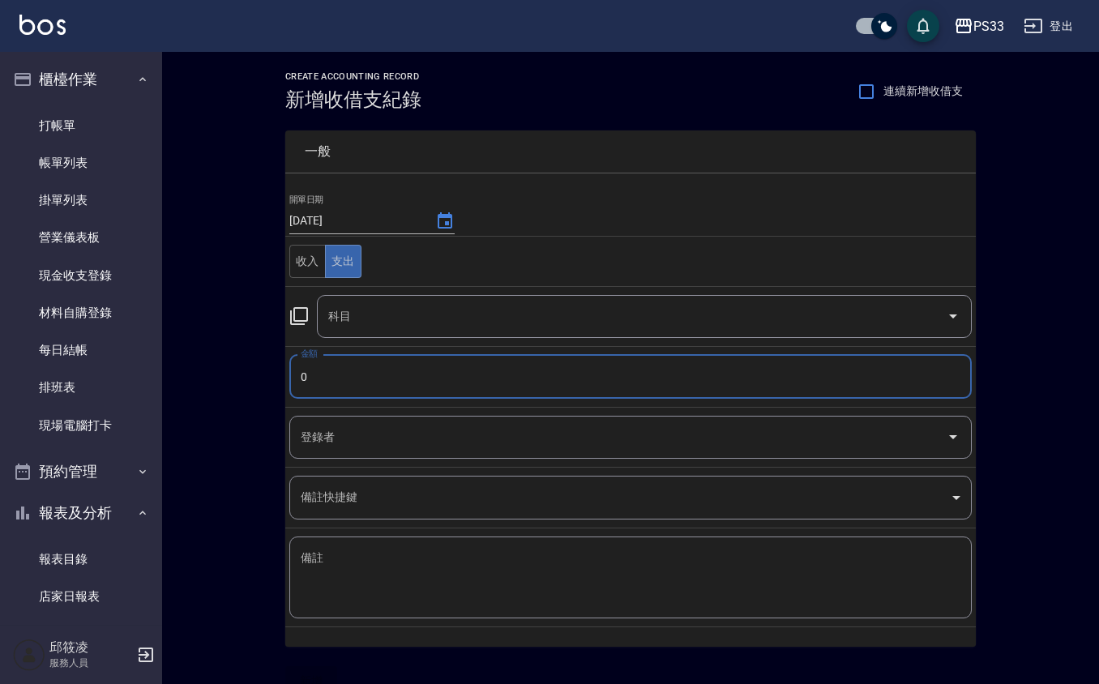
click at [334, 384] on input "0" at bounding box center [630, 377] width 683 height 44
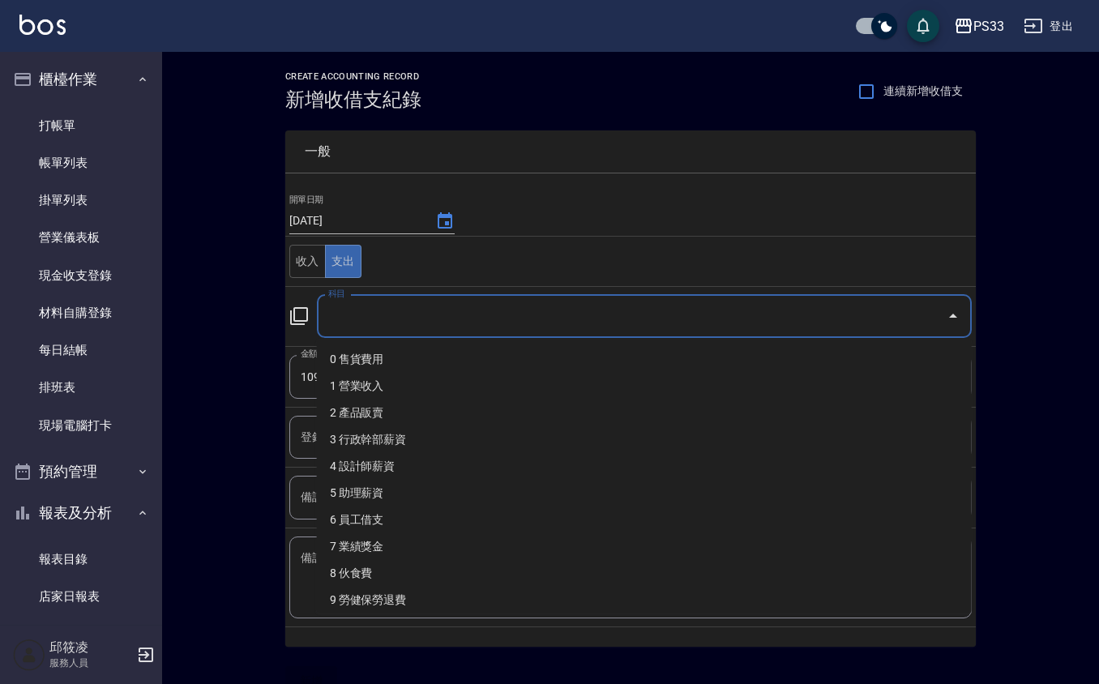
click at [335, 312] on input "科目" at bounding box center [632, 316] width 616 height 28
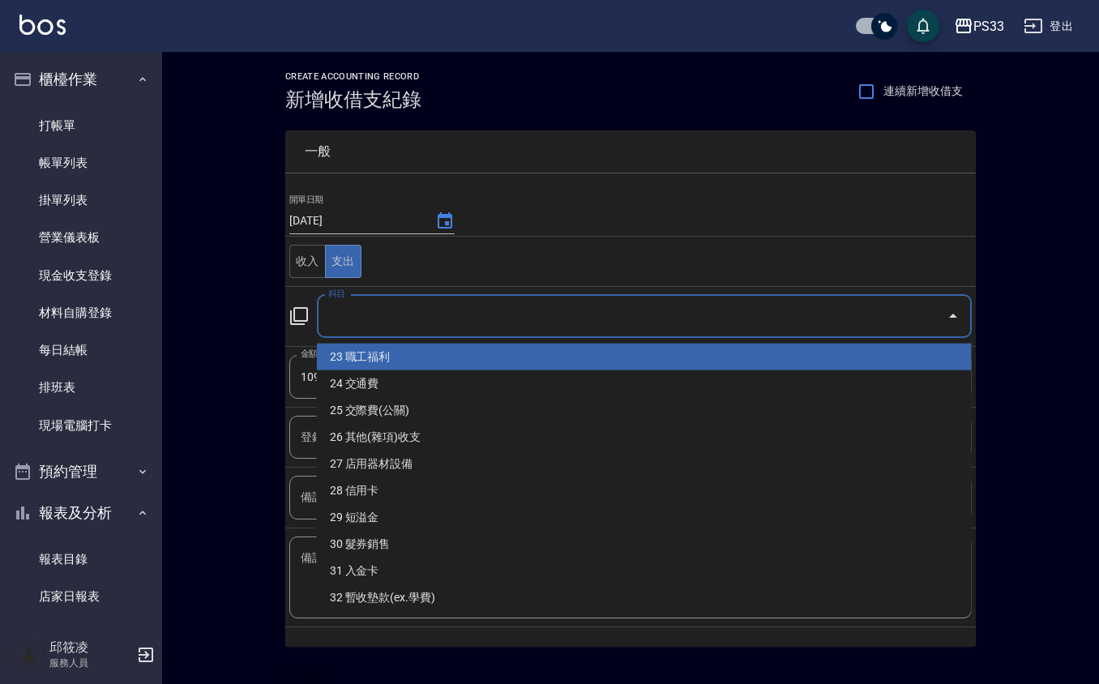
scroll to position [649, 0]
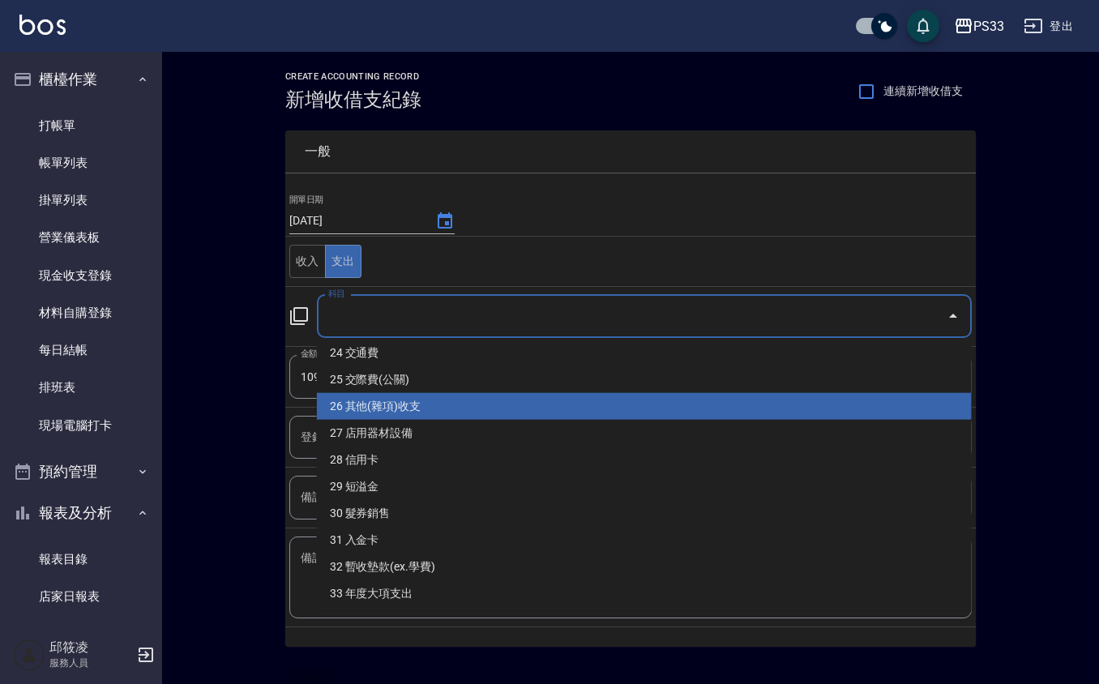
click at [451, 403] on li "26 其他(雜項)收支" at bounding box center [644, 406] width 655 height 27
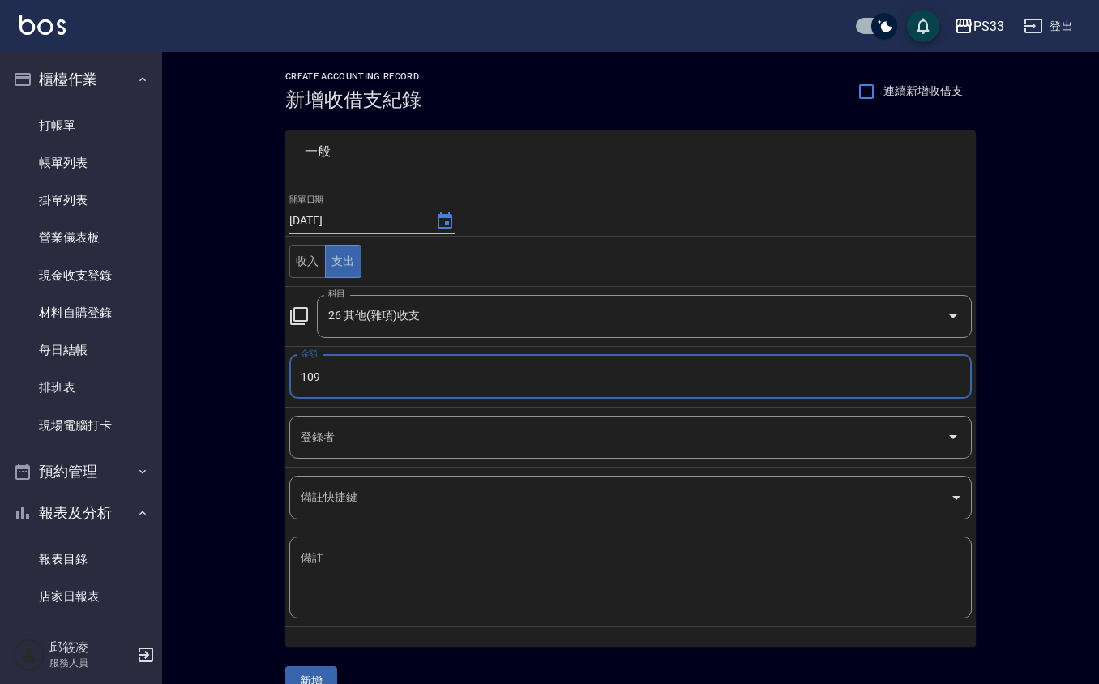
click at [413, 441] on input "登錄者" at bounding box center [619, 437] width 644 height 28
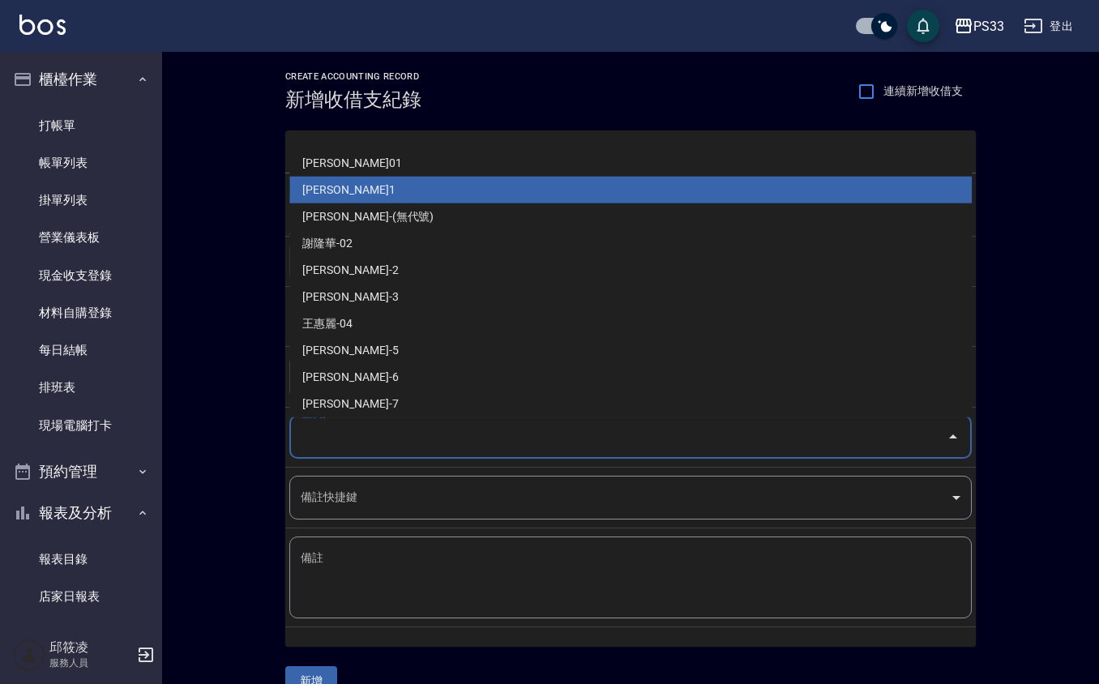
click at [487, 177] on li "邱筱凌-1" at bounding box center [630, 190] width 683 height 27
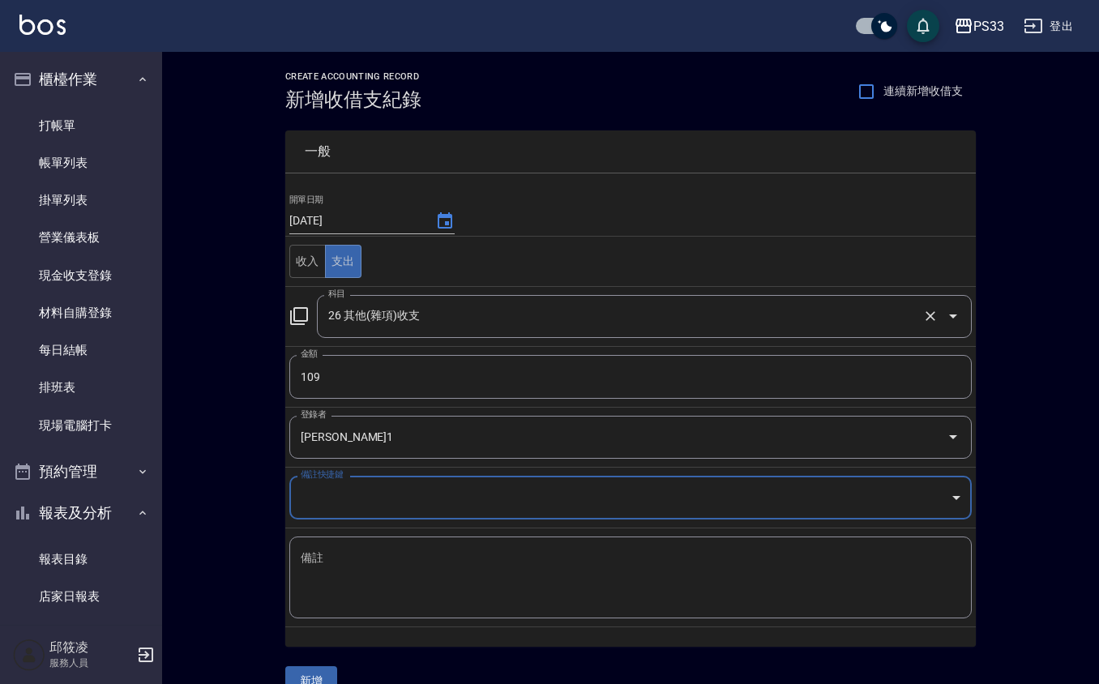
click at [410, 298] on div "26 其他(雜項)收支 科目" at bounding box center [644, 316] width 655 height 43
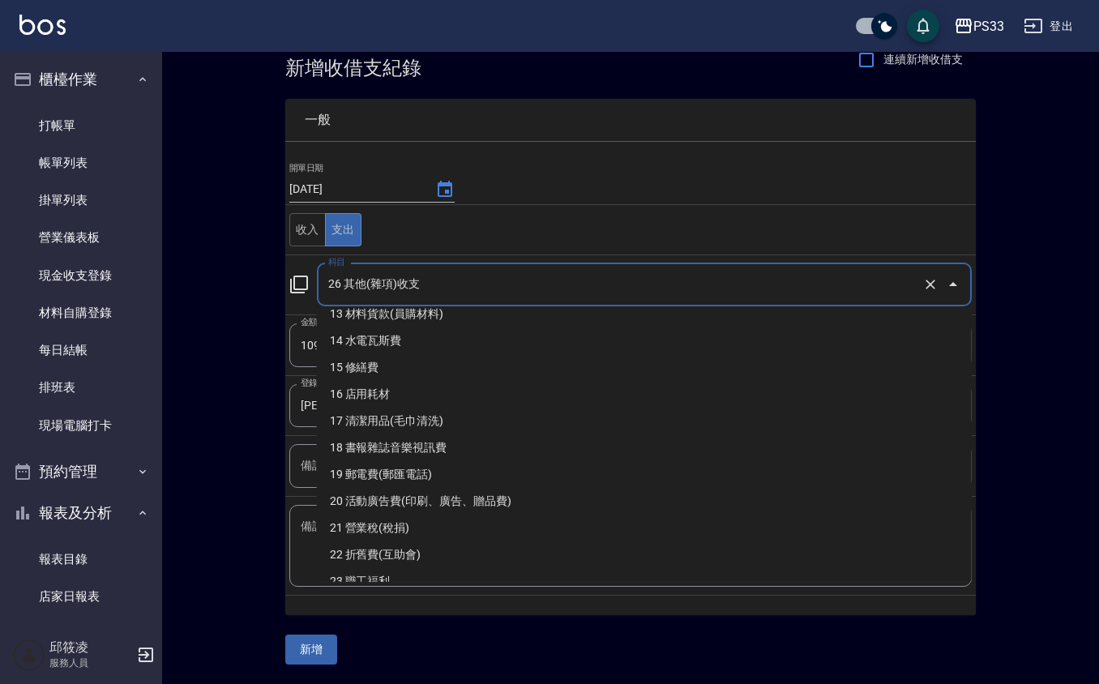
scroll to position [324, 0]
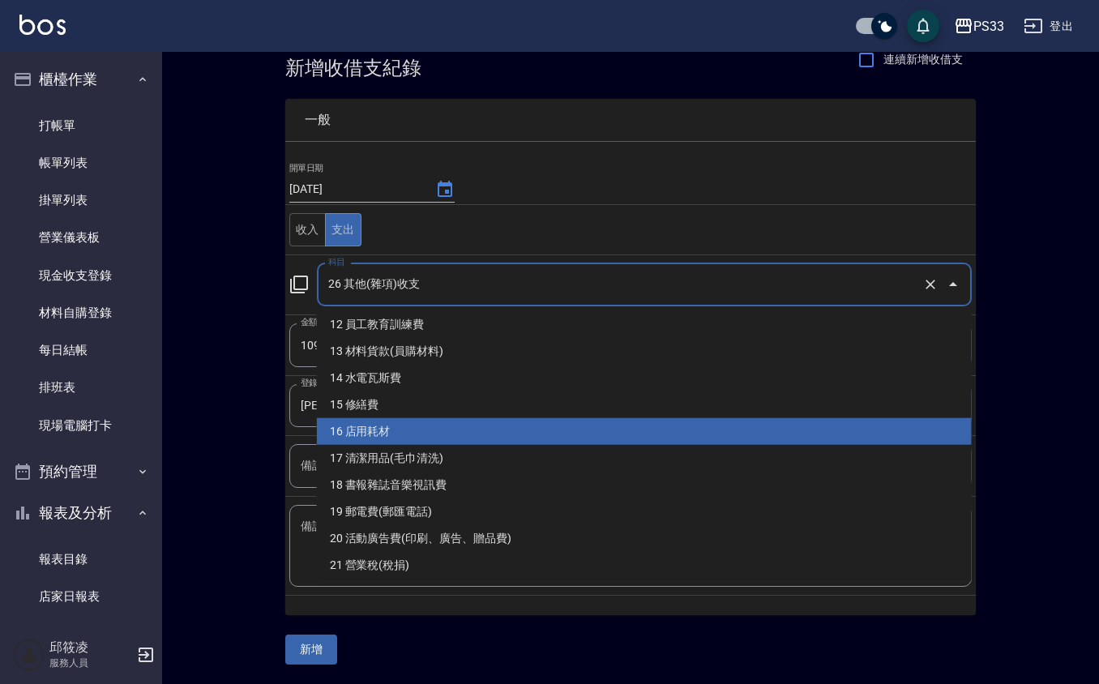
click at [451, 441] on li "16 店用耗材" at bounding box center [644, 431] width 655 height 27
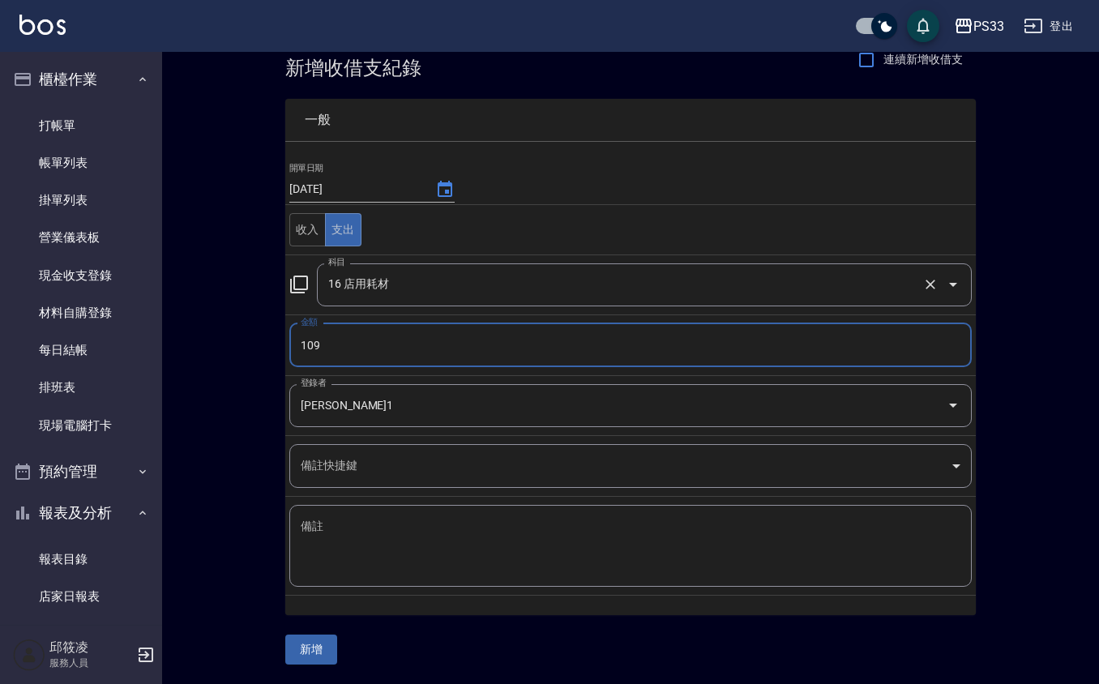
click at [474, 302] on div "16 店用耗材 科目" at bounding box center [644, 285] width 655 height 43
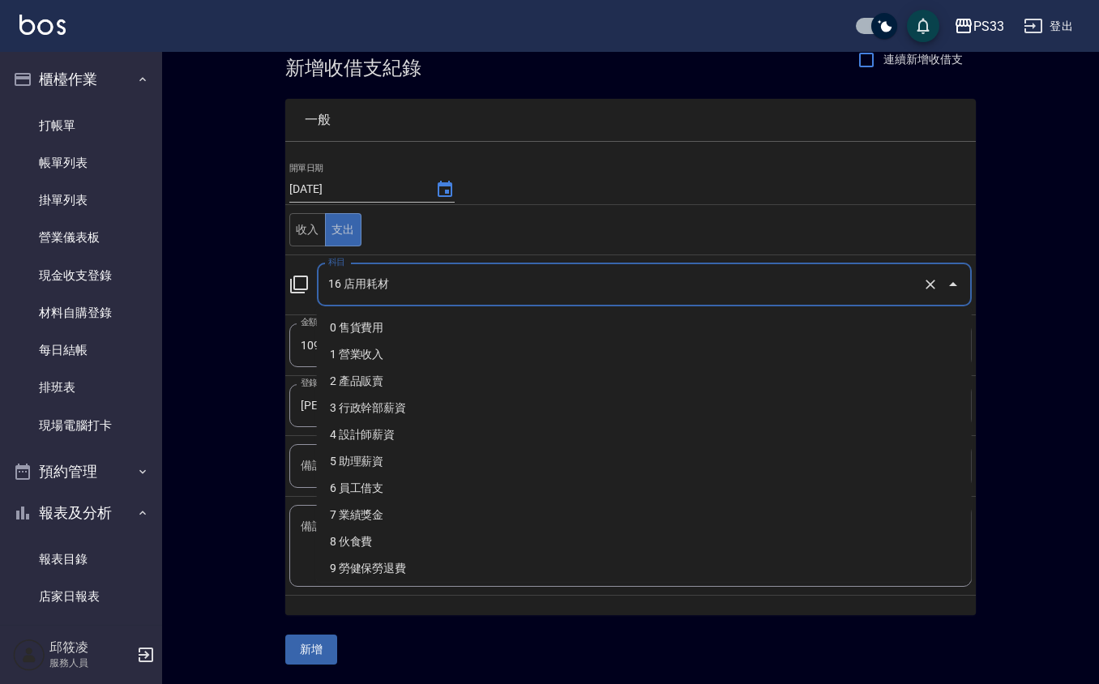
click at [483, 276] on input "16 店用耗材" at bounding box center [621, 285] width 595 height 28
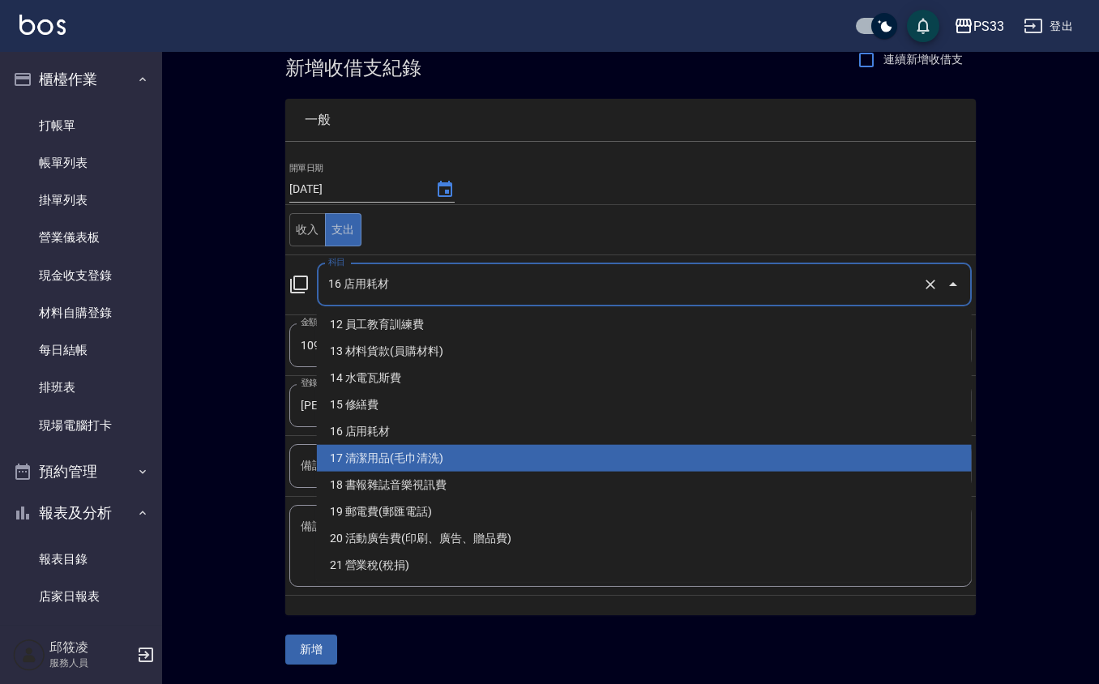
click at [435, 452] on li "17 清潔用品(毛巾清洗)" at bounding box center [644, 458] width 655 height 27
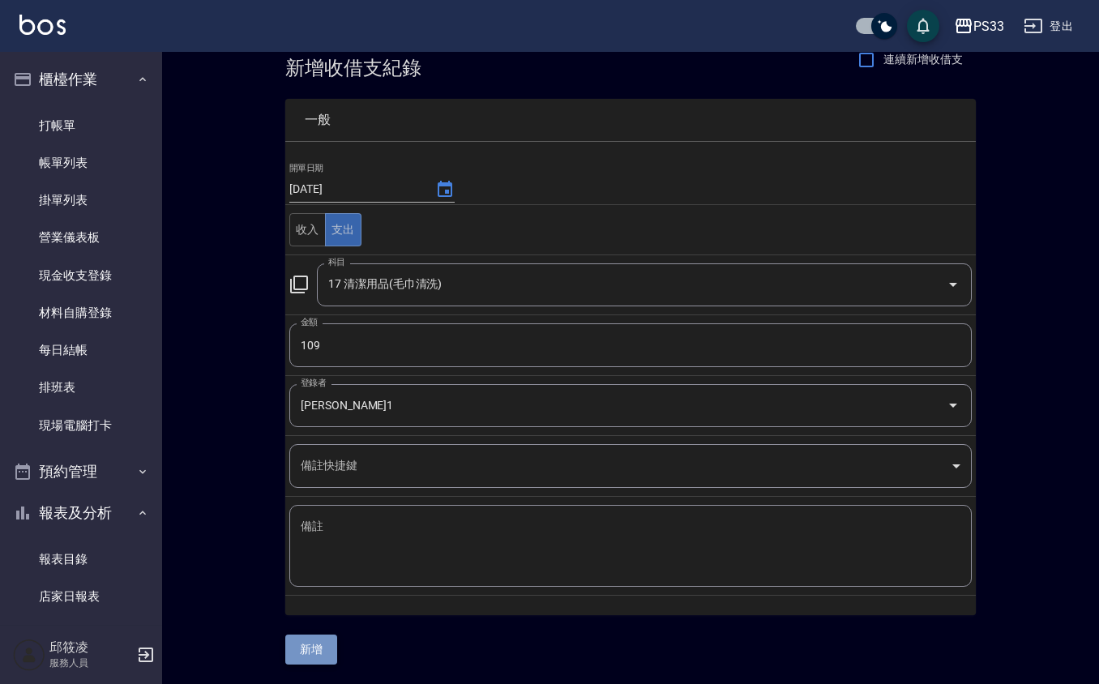
click at [316, 635] on button "新增" at bounding box center [311, 650] width 52 height 30
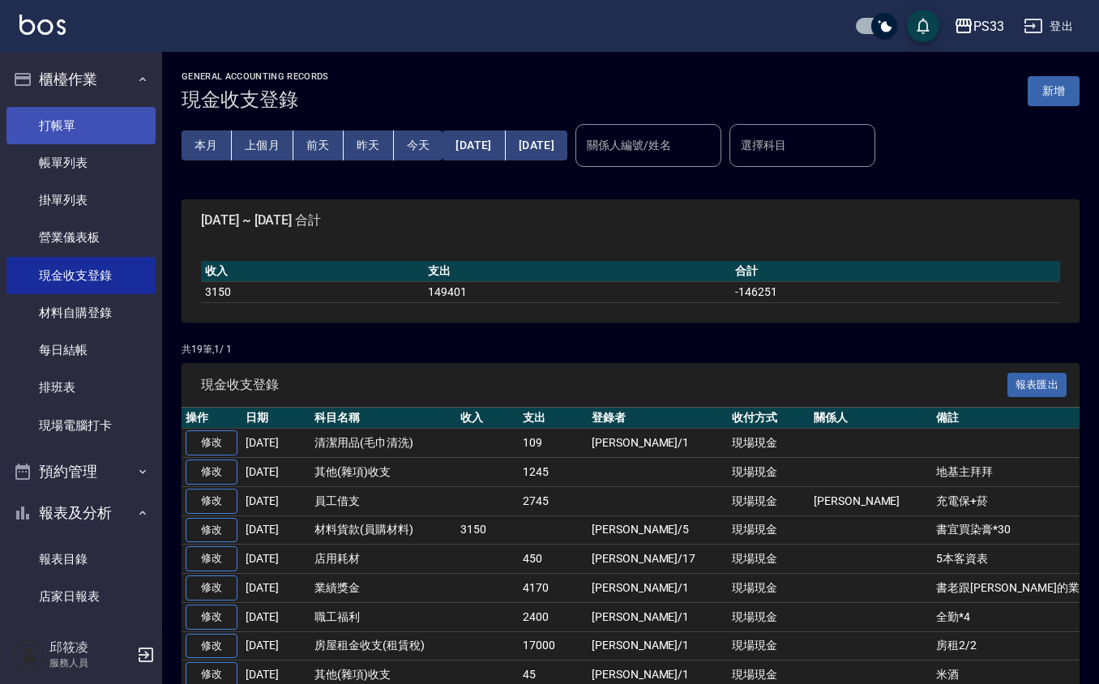
click at [114, 108] on link "打帳單" at bounding box center [80, 125] width 149 height 37
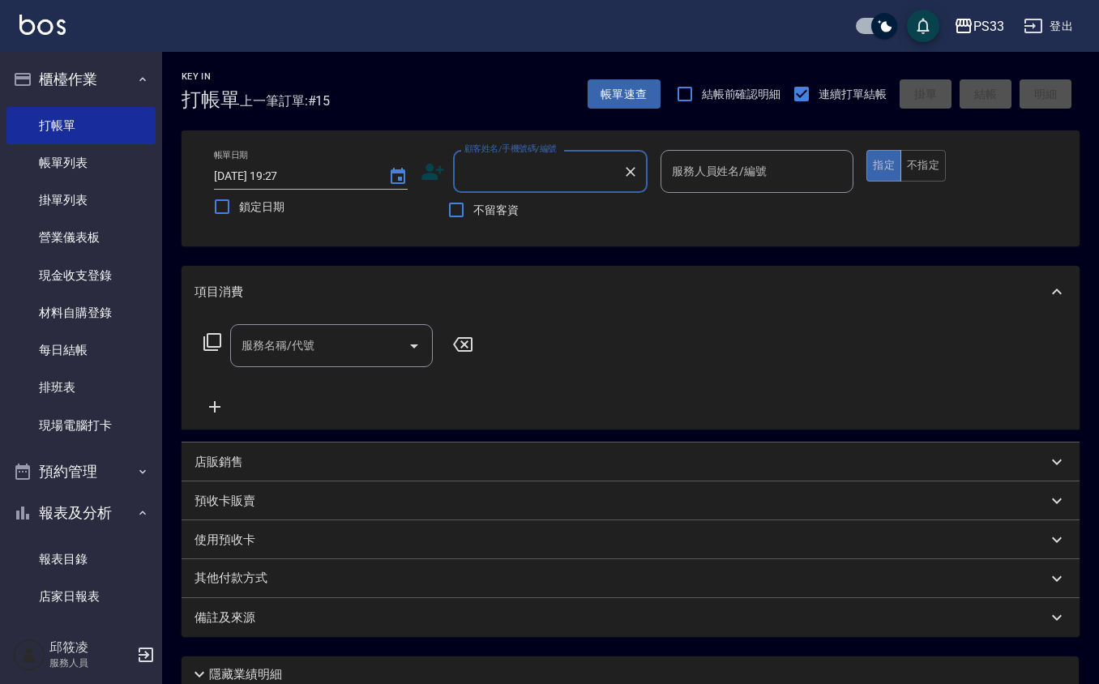
click at [439, 166] on icon at bounding box center [433, 172] width 23 height 16
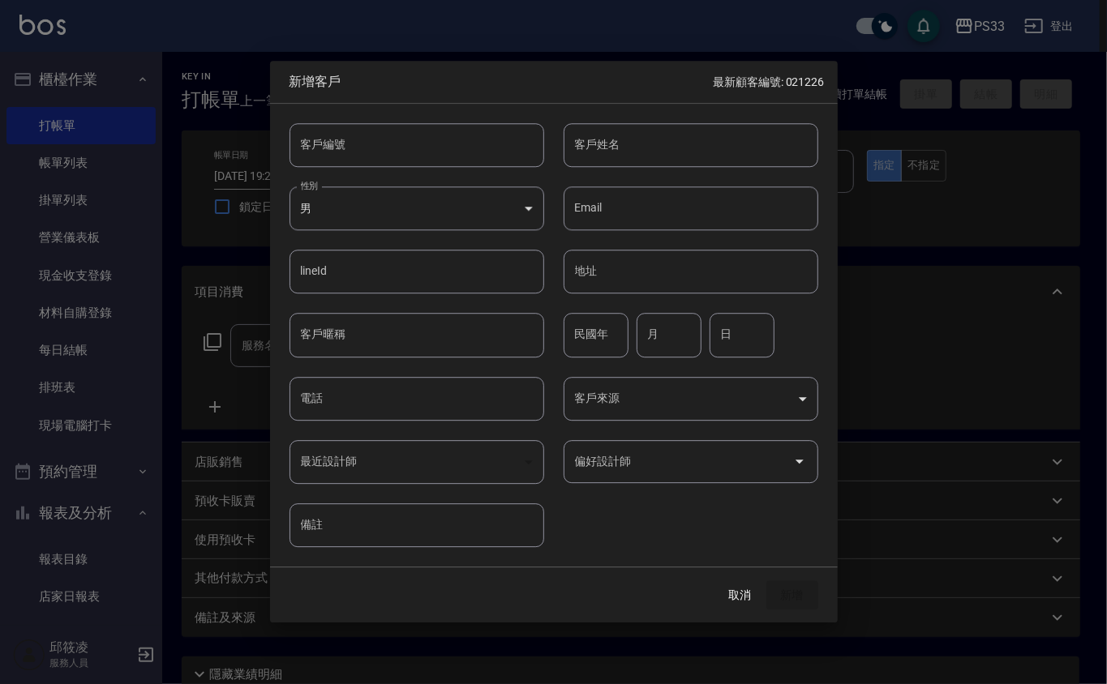
click at [435, 143] on input "客戶編號" at bounding box center [416, 145] width 255 height 44
click at [766, 581] on button "新增" at bounding box center [792, 596] width 52 height 30
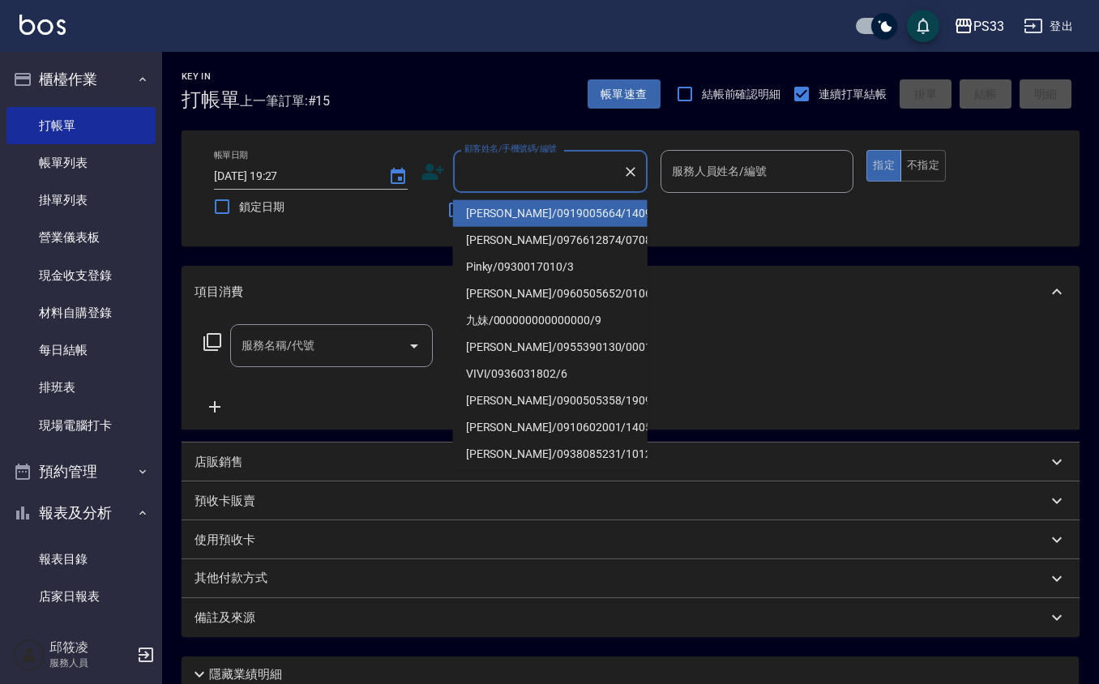
click at [572, 164] on input "顧客姓名/手機號碼/編號" at bounding box center [539, 171] width 156 height 28
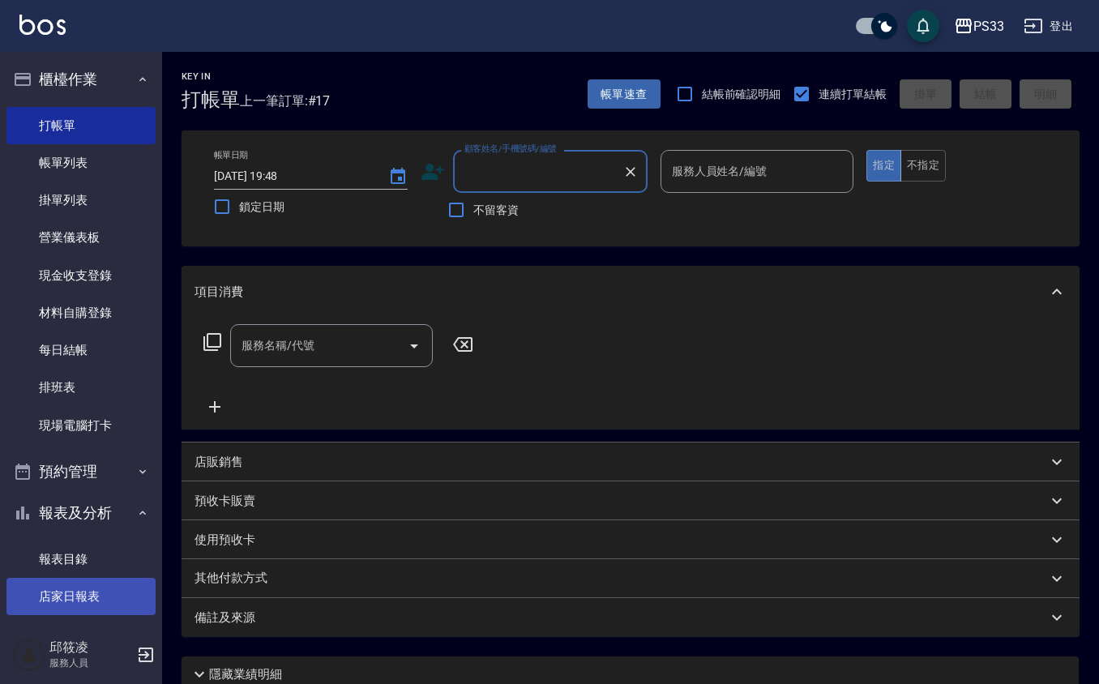
click at [34, 600] on link "店家日報表" at bounding box center [80, 596] width 149 height 37
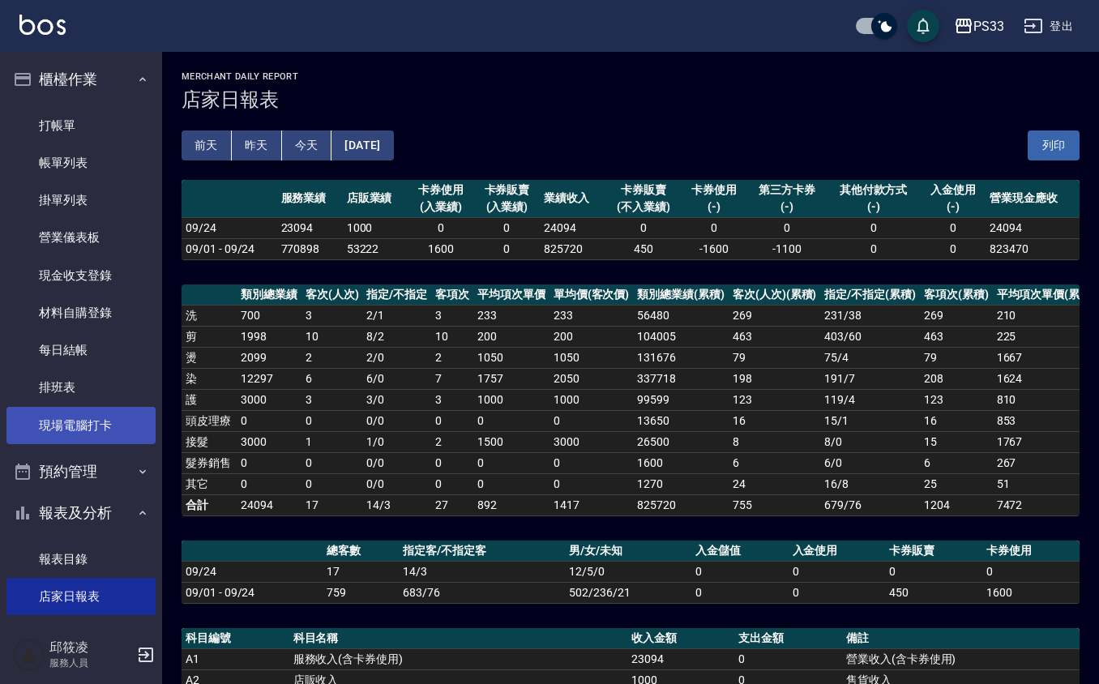
click at [62, 430] on link "現場電腦打卡" at bounding box center [80, 425] width 149 height 37
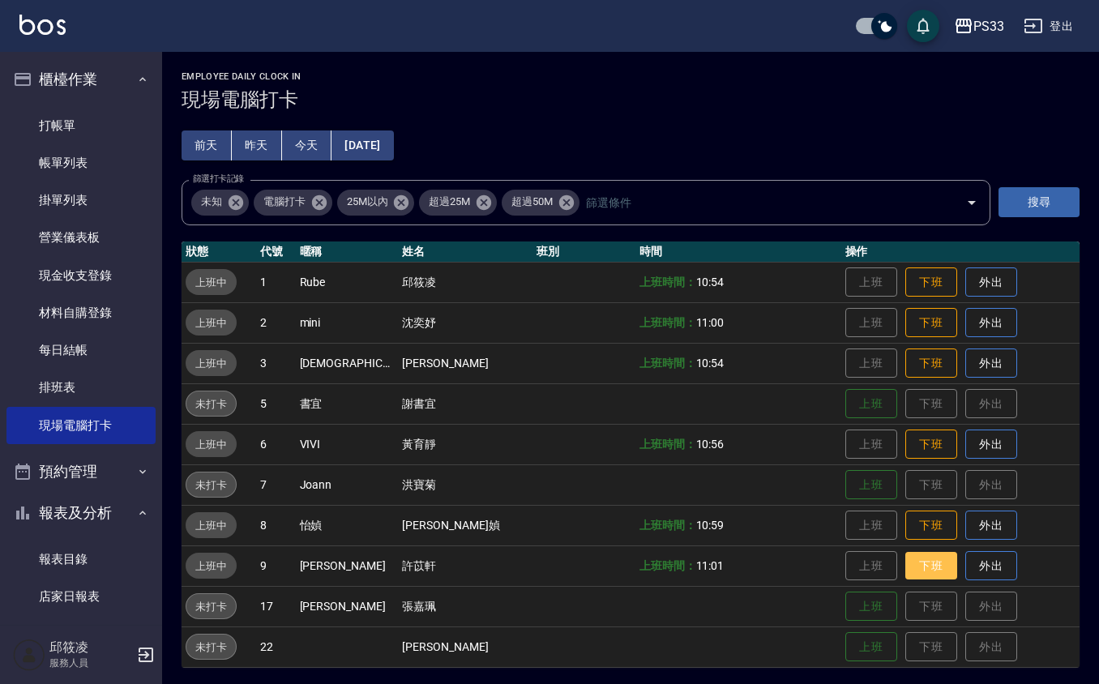
click at [906, 559] on button "下班" at bounding box center [932, 566] width 52 height 28
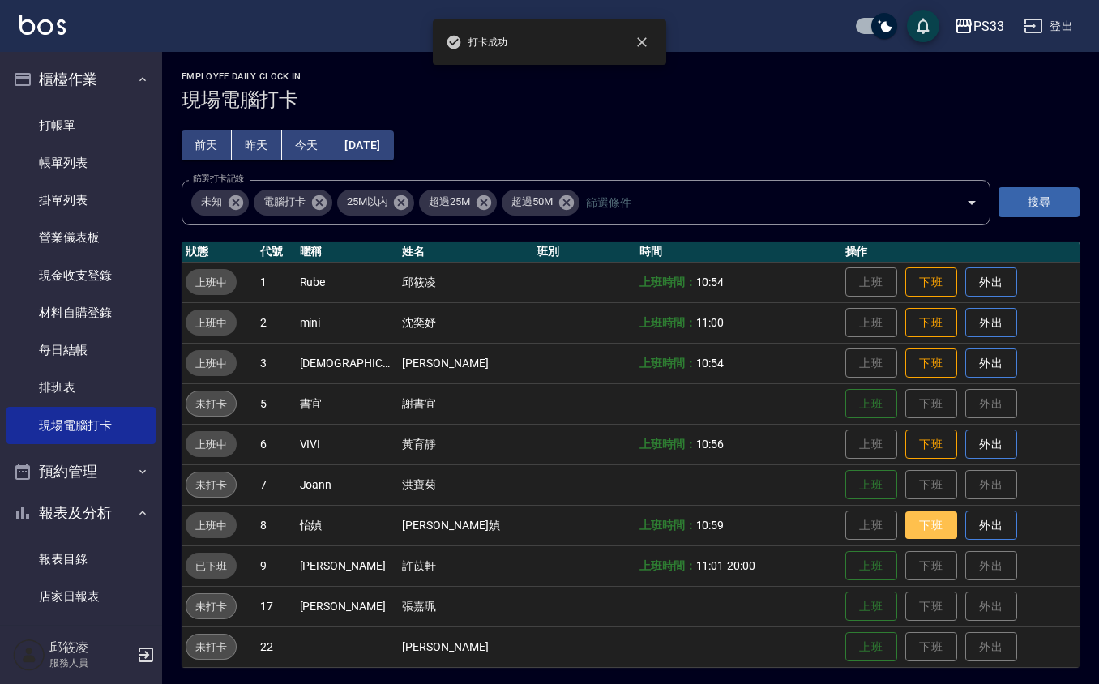
click at [906, 523] on button "下班" at bounding box center [932, 526] width 52 height 28
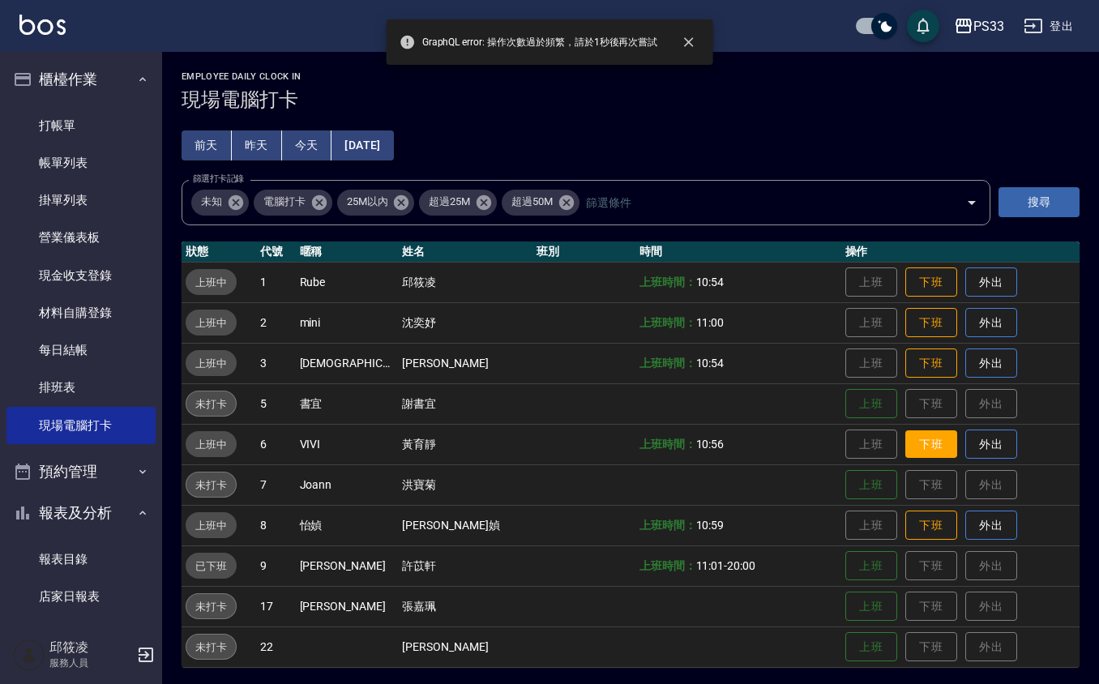
click at [906, 439] on button "下班" at bounding box center [932, 445] width 52 height 28
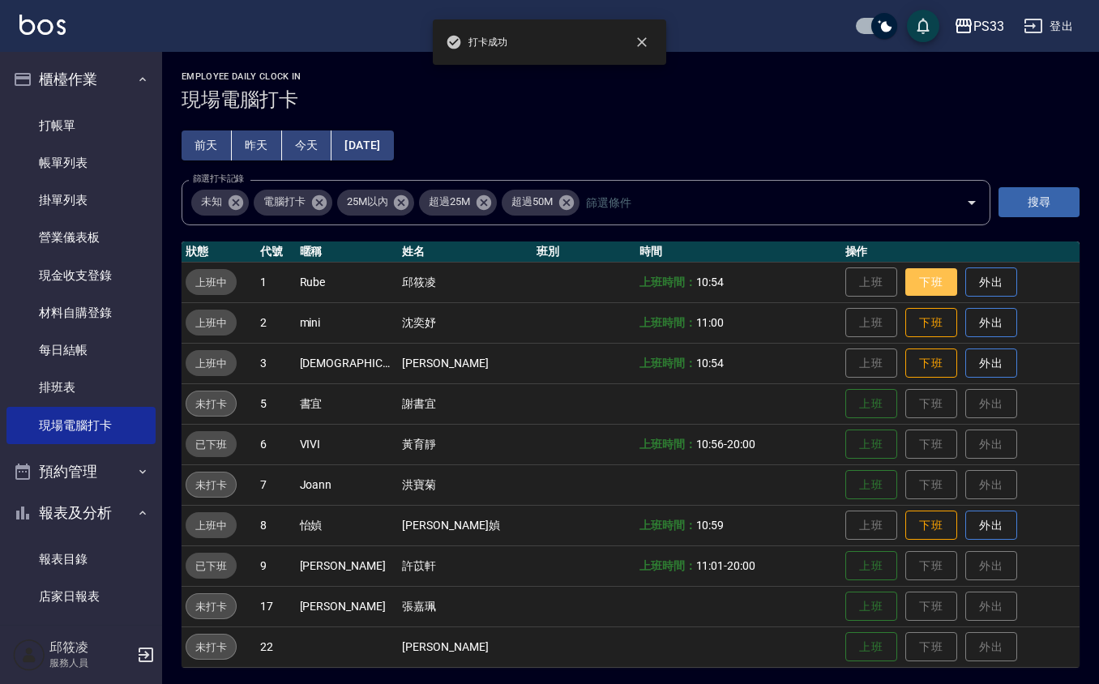
click at [923, 281] on button "下班" at bounding box center [932, 282] width 52 height 28
click at [919, 323] on button "下班" at bounding box center [932, 323] width 52 height 28
click at [915, 341] on td "上班 下班 外出" at bounding box center [961, 322] width 238 height 41
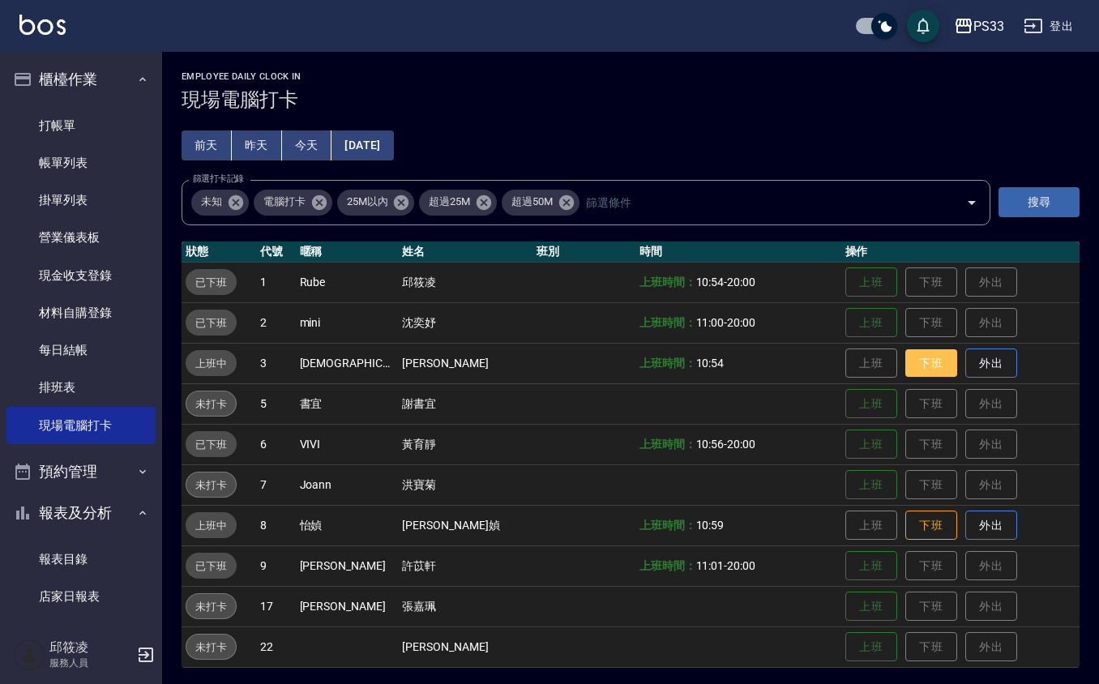
click at [919, 361] on button "下班" at bounding box center [932, 363] width 52 height 28
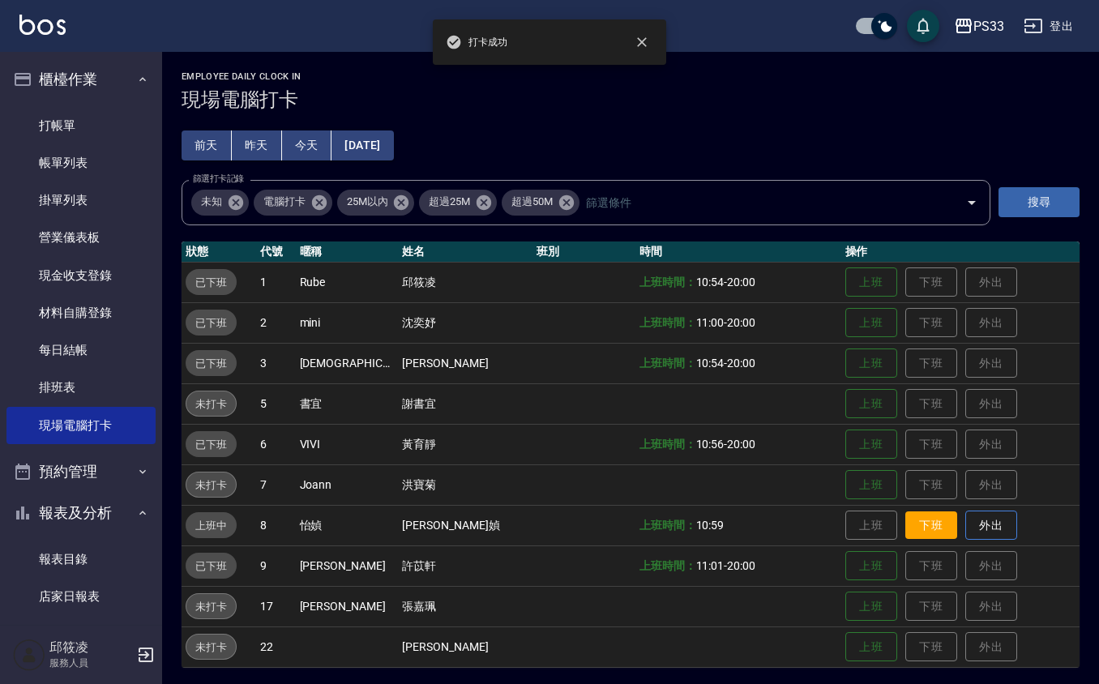
click at [906, 525] on button "下班" at bounding box center [932, 526] width 52 height 28
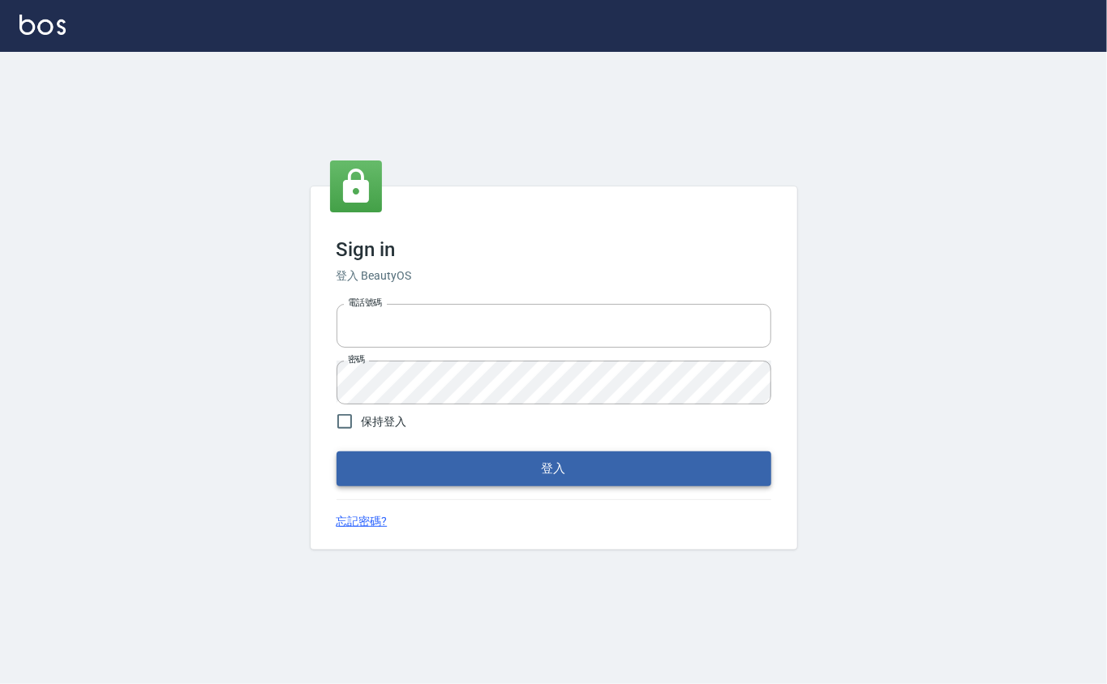
type input "0912271117"
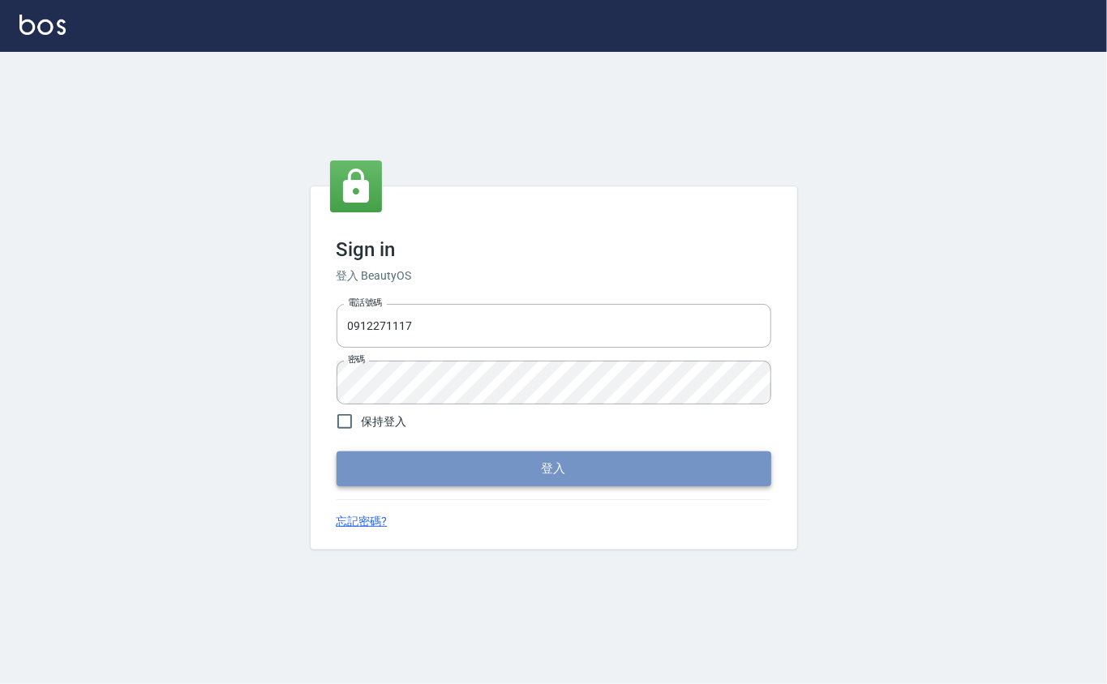
click at [514, 465] on button "登入" at bounding box center [553, 469] width 435 height 34
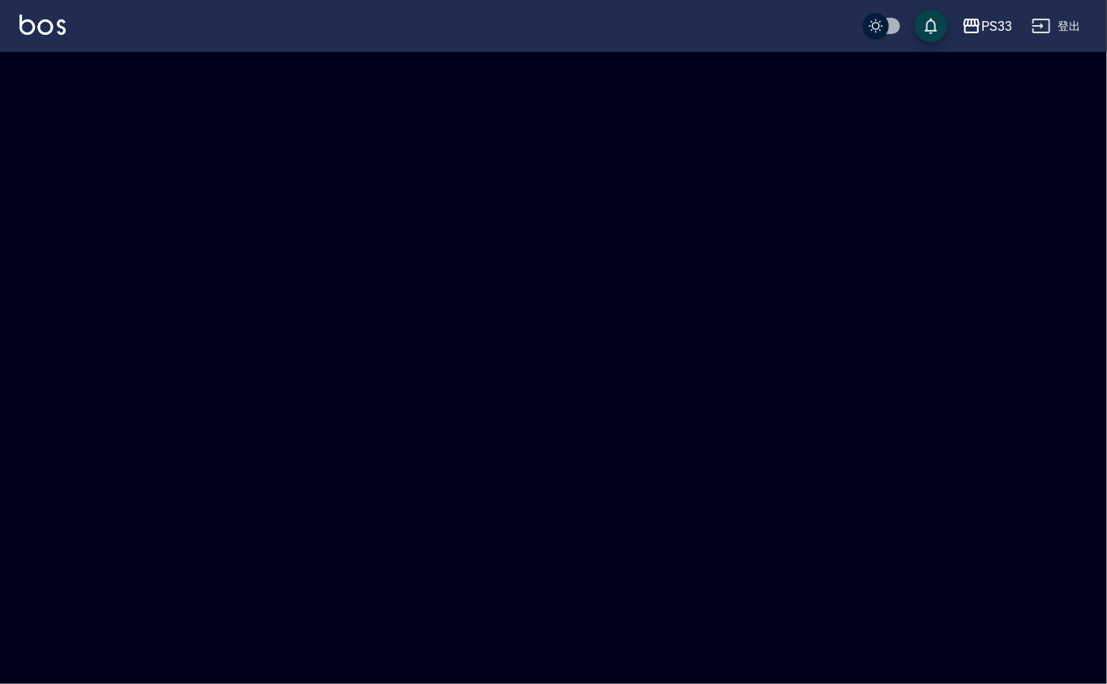
checkbox input "true"
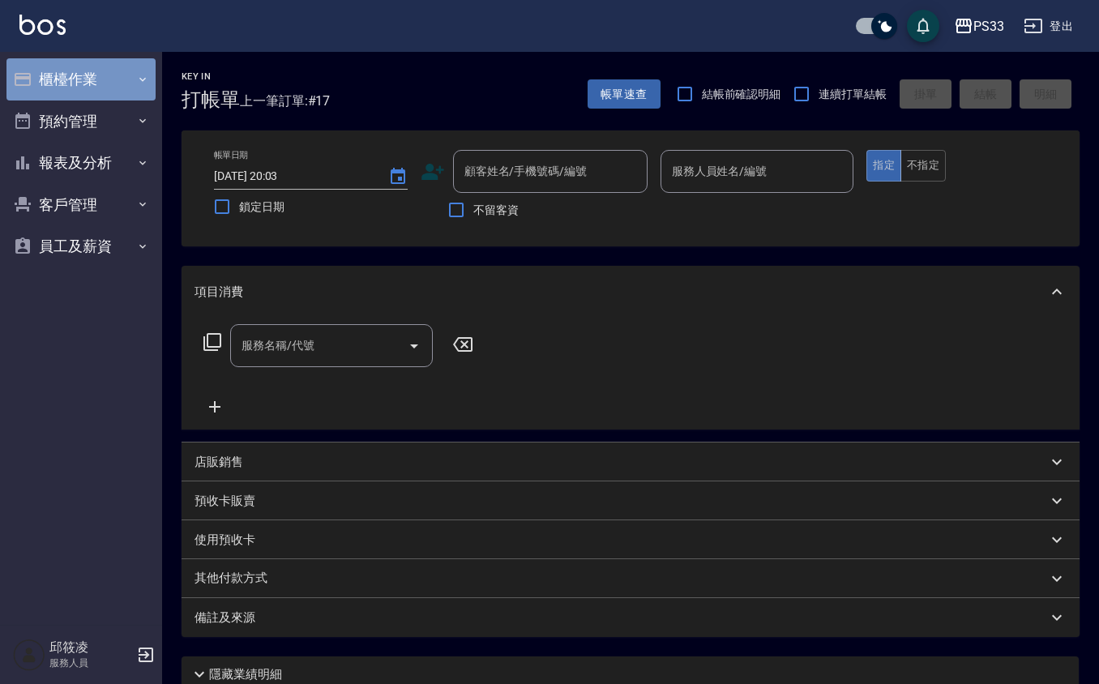
click at [104, 81] on button "櫃檯作業" at bounding box center [80, 79] width 149 height 42
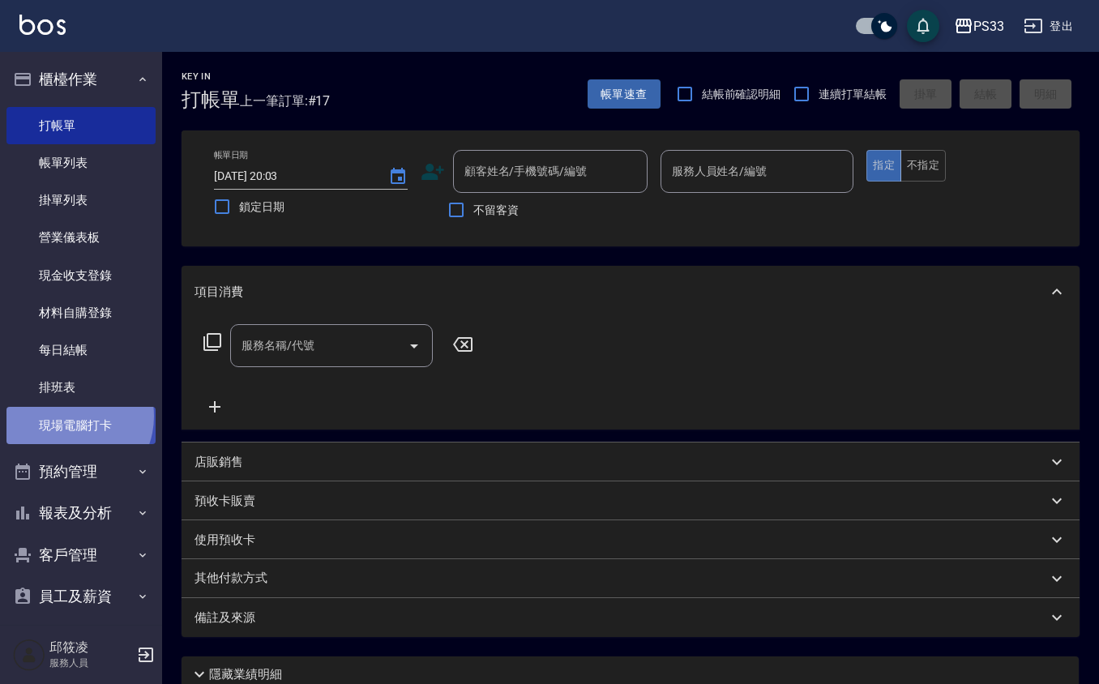
click at [70, 416] on link "現場電腦打卡" at bounding box center [80, 425] width 149 height 37
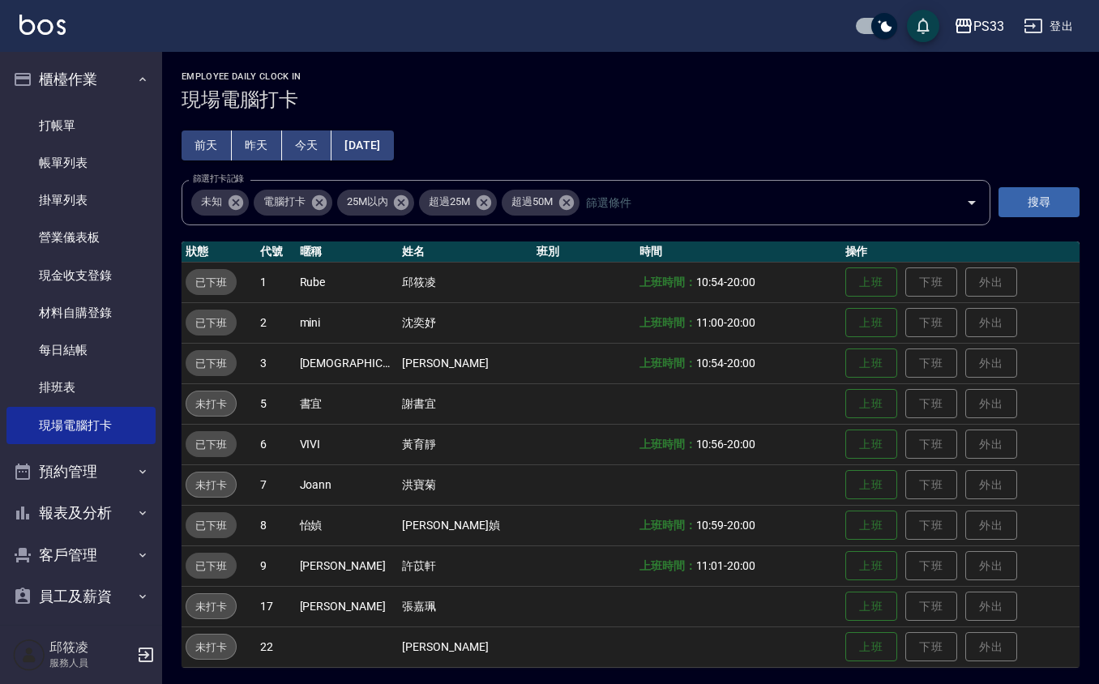
scroll to position [3, 0]
